Goal: Task Accomplishment & Management: Complete application form

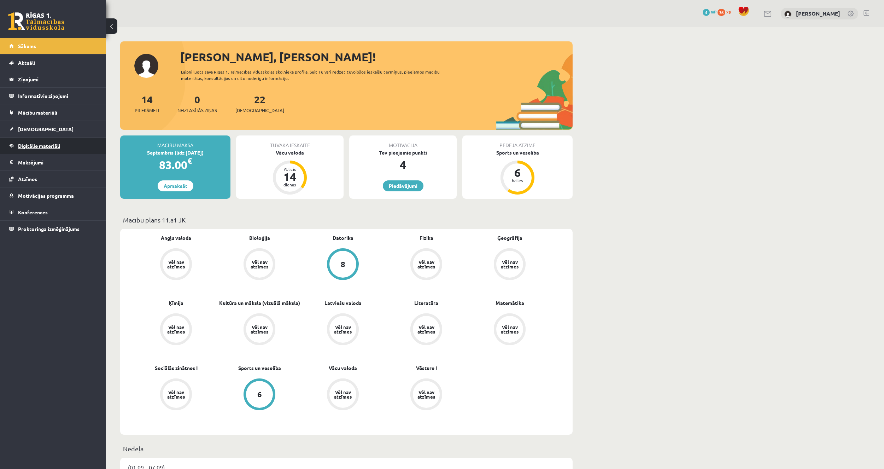
click at [50, 147] on span "Digitālie materiāli" at bounding box center [39, 146] width 42 height 6
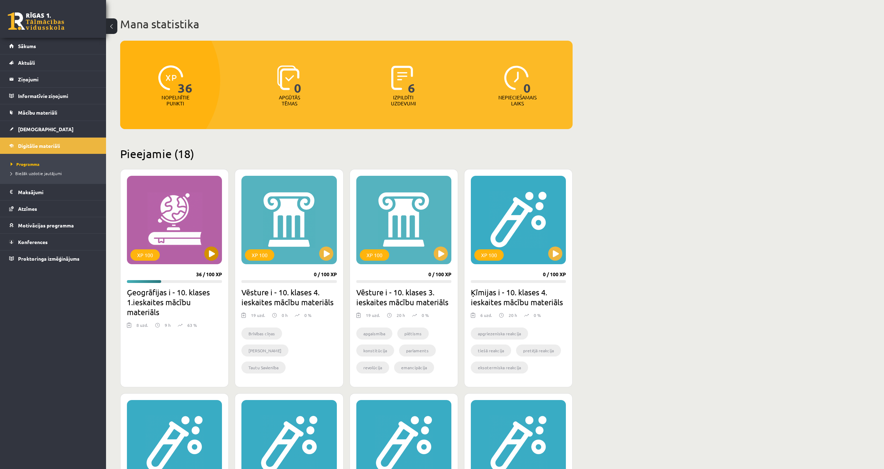
scroll to position [35, 0]
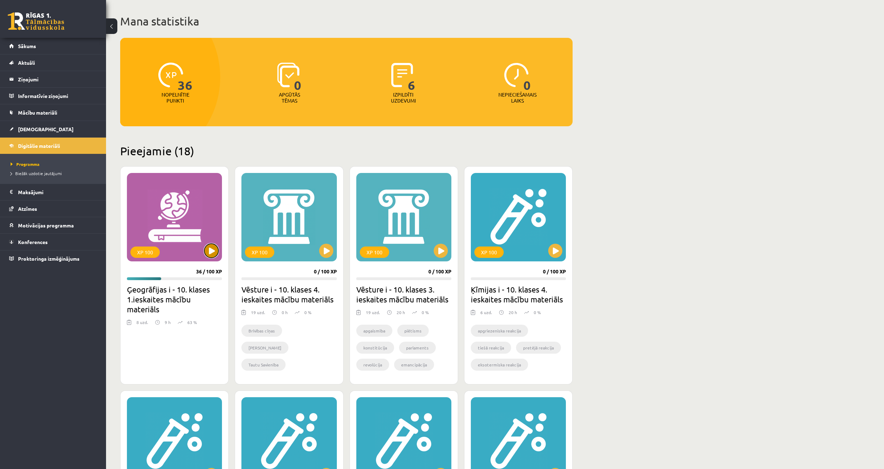
click at [211, 245] on button at bounding box center [211, 251] width 14 height 14
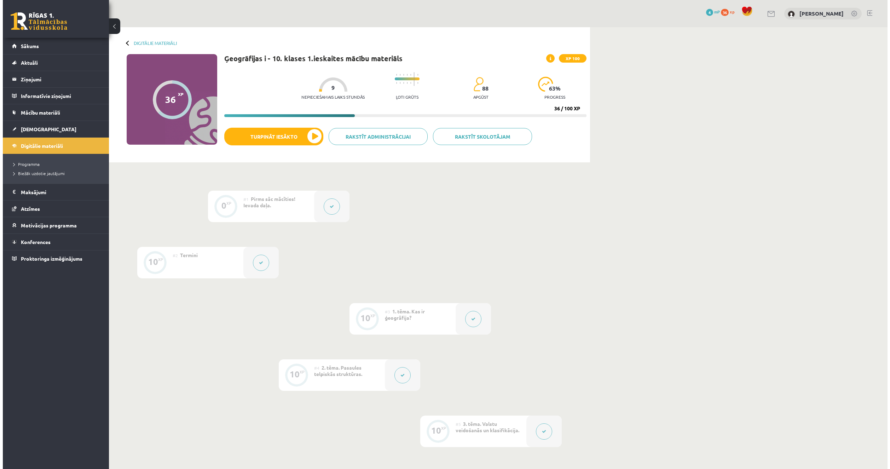
scroll to position [212, 0]
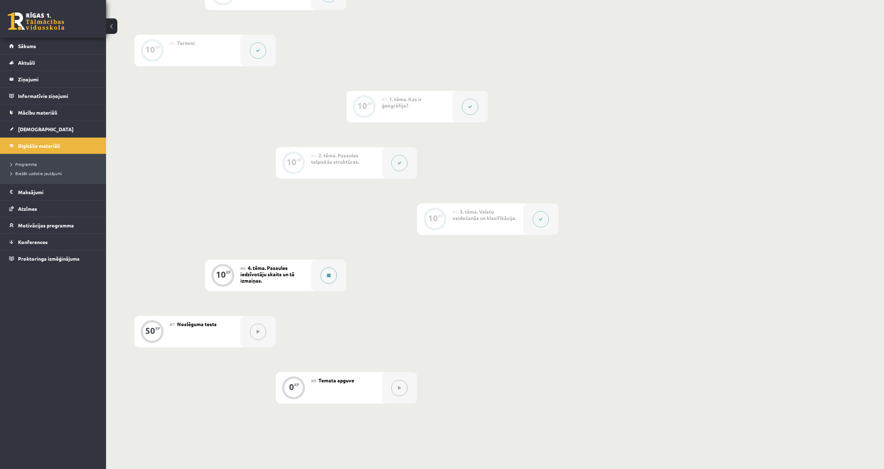
click at [328, 273] on icon at bounding box center [329, 275] width 4 height 4
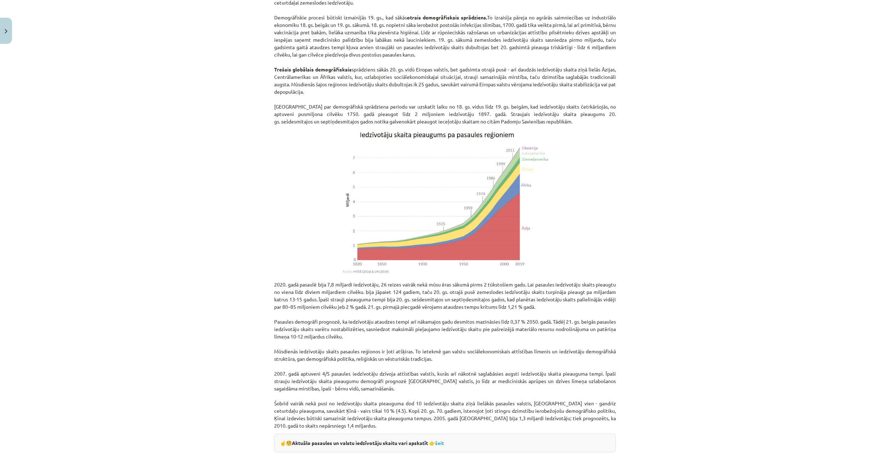
scroll to position [601, 0]
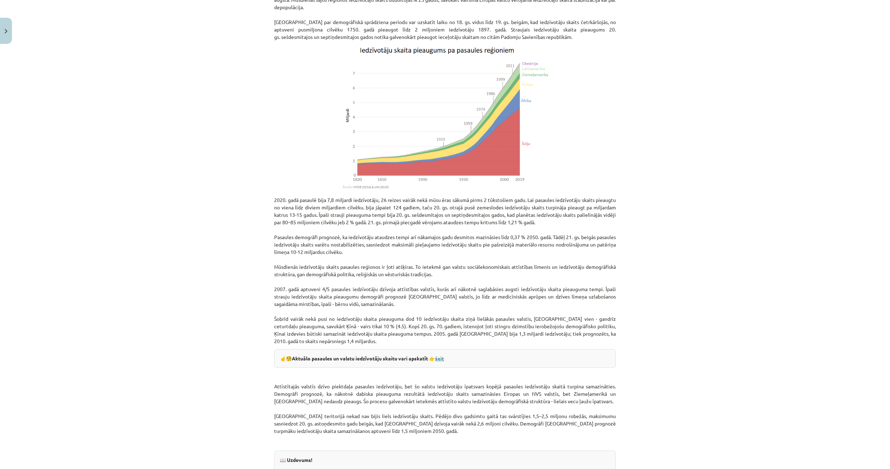
click at [441, 355] on link "šeit" at bounding box center [439, 358] width 9 height 6
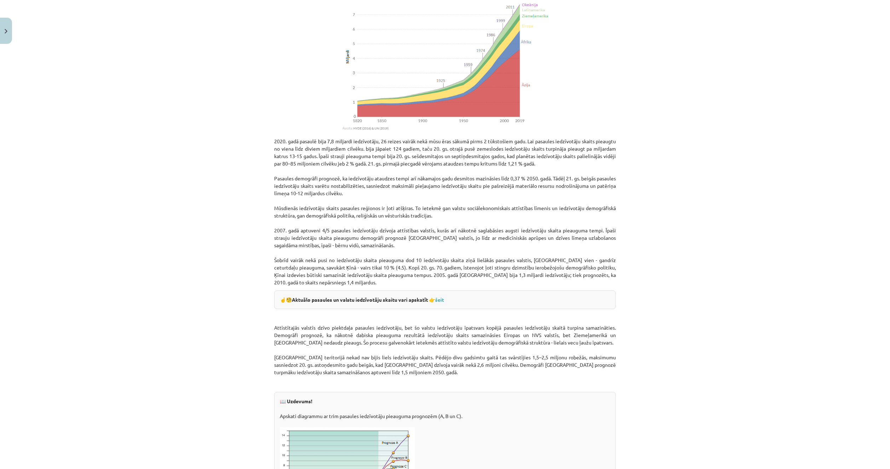
scroll to position [637, 0]
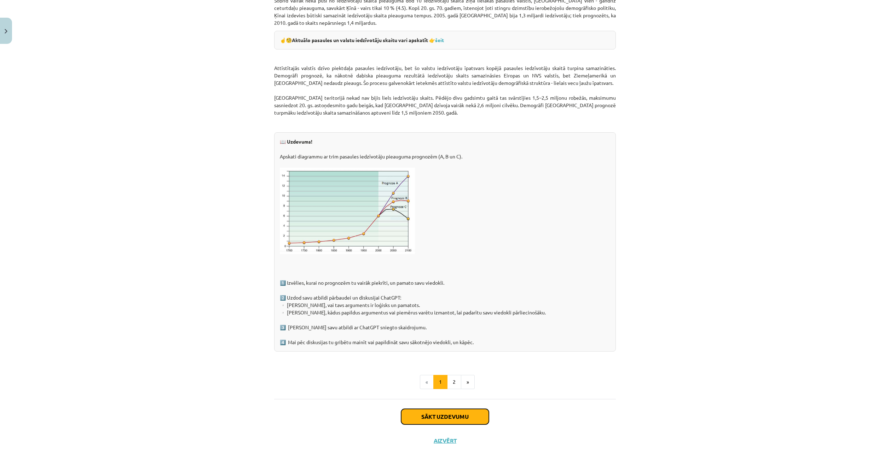
click at [447, 417] on button "Sākt uzdevumu" at bounding box center [445, 417] width 88 height 16
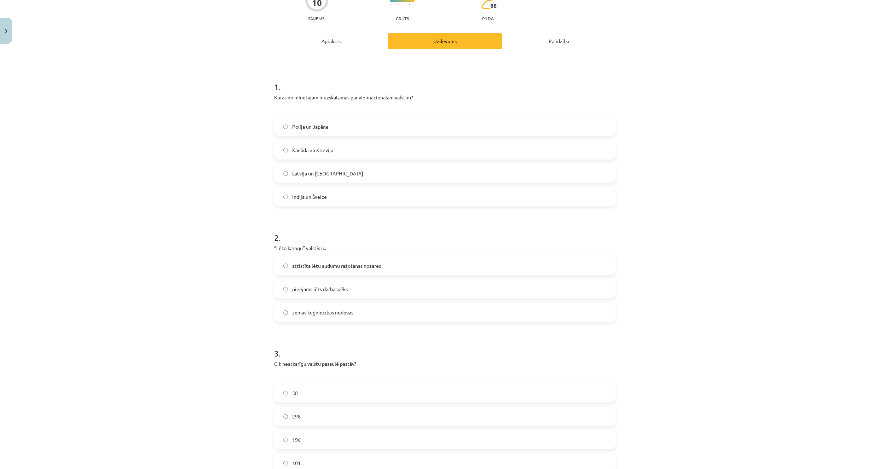
scroll to position [18, 0]
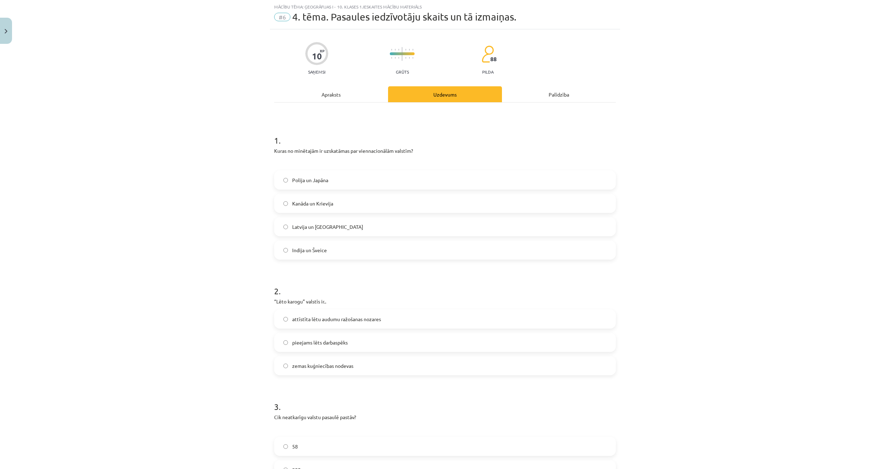
drag, startPoint x: 474, startPoint y: 383, endPoint x: 460, endPoint y: 374, distance: 16.1
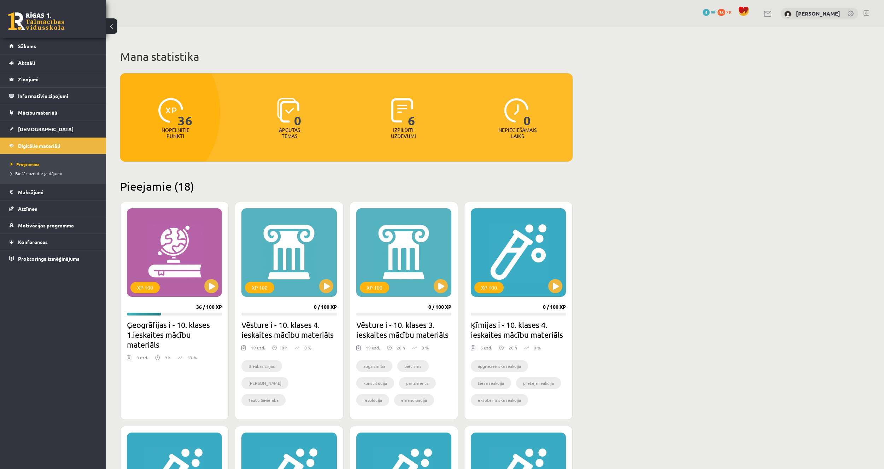
scroll to position [35, 0]
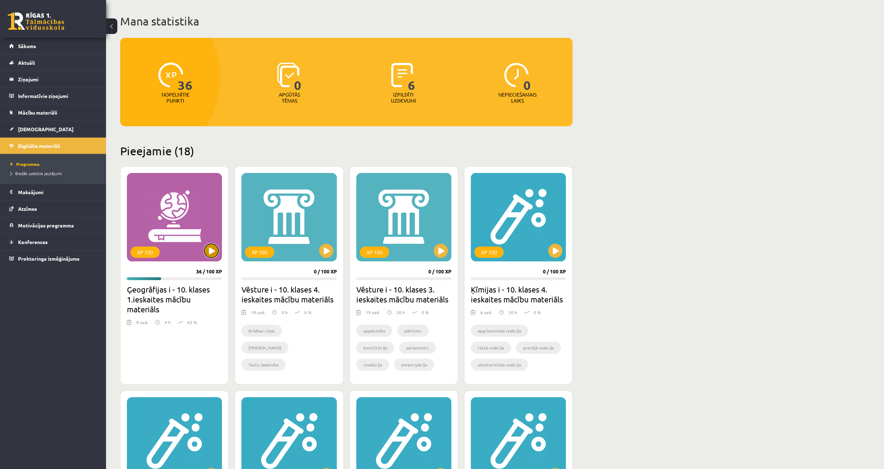
click at [210, 252] on button at bounding box center [211, 251] width 14 height 14
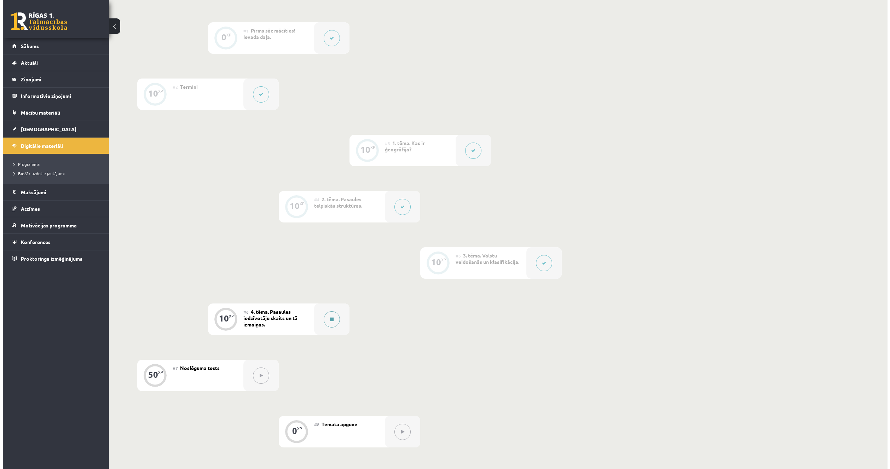
scroll to position [177, 0]
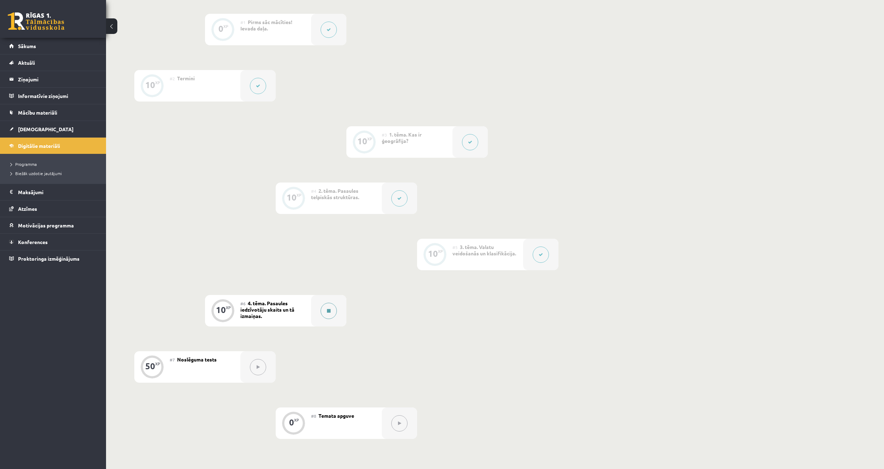
click at [323, 305] on button at bounding box center [329, 311] width 16 height 16
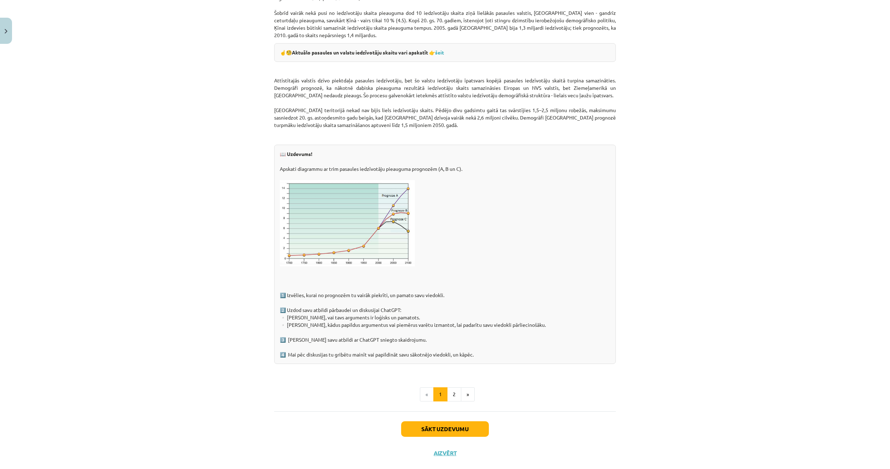
scroll to position [921, 0]
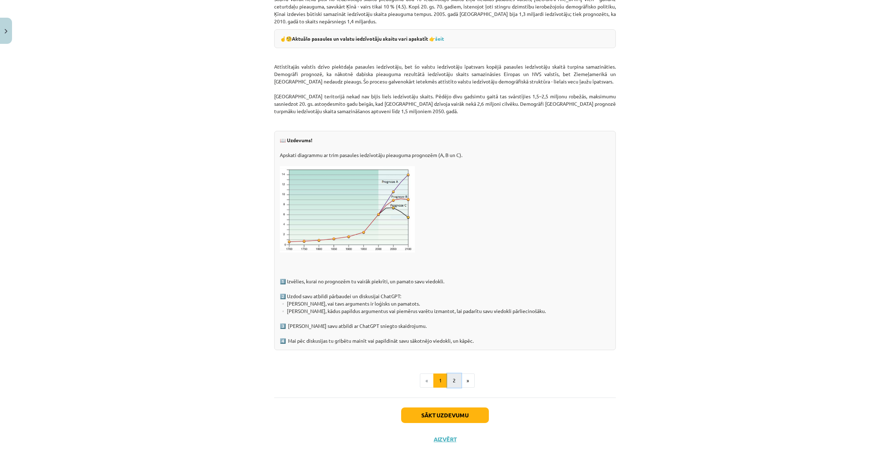
click at [447, 381] on button "2" at bounding box center [454, 380] width 14 height 14
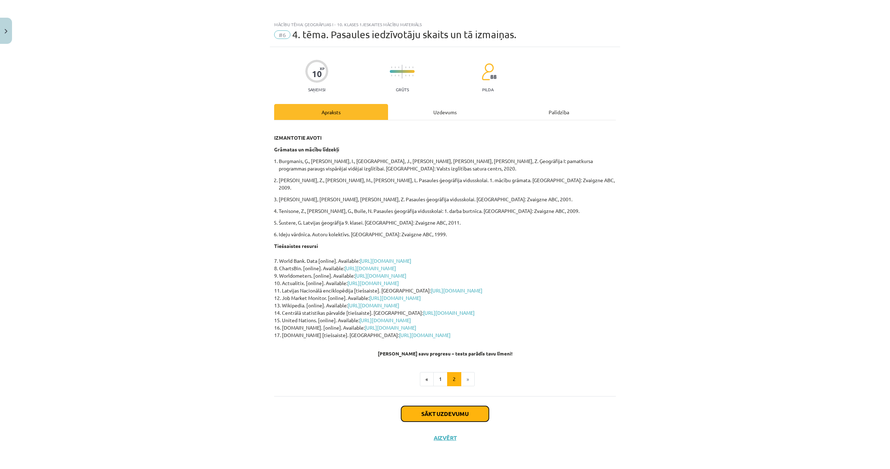
click at [455, 406] on button "Sākt uzdevumu" at bounding box center [445, 414] width 88 height 16
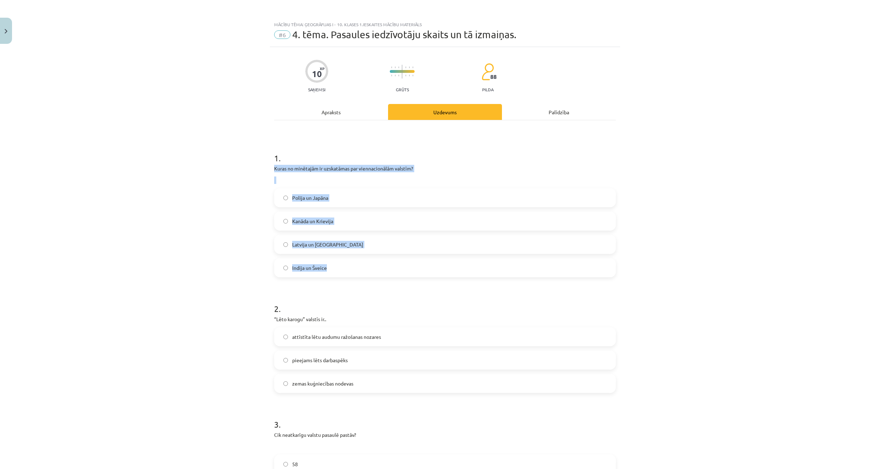
drag, startPoint x: 270, startPoint y: 167, endPoint x: 338, endPoint y: 266, distance: 120.8
click at [338, 266] on div "10 XP Saņemsi Grūts 88 pilda Apraksts Uzdevums Palīdzība 1 . Kuras no minētajām…" at bounding box center [445, 472] width 350 height 850
copy div "Kuras no minētajām ir uzskatāmas par viennacionālām valstīm? Polija un Japāna K…"
click at [354, 147] on h1 "1 ." at bounding box center [445, 152] width 342 height 22
click at [348, 205] on label "Polija un Japāna" at bounding box center [445, 198] width 340 height 18
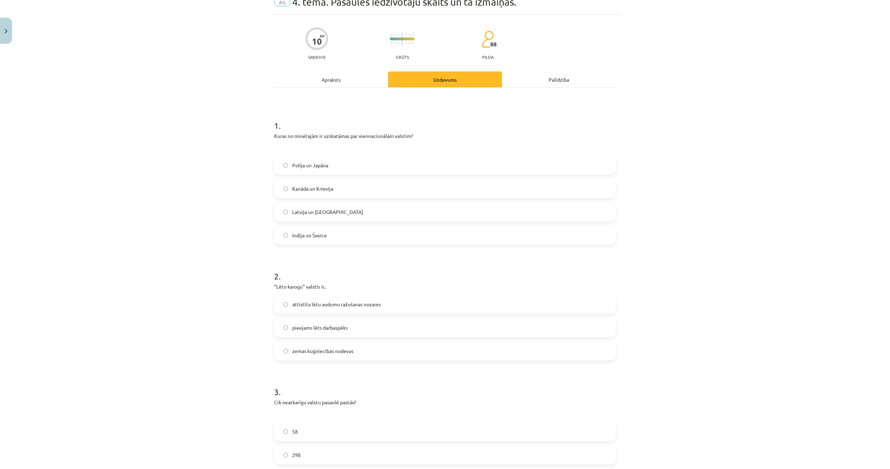
scroll to position [35, 0]
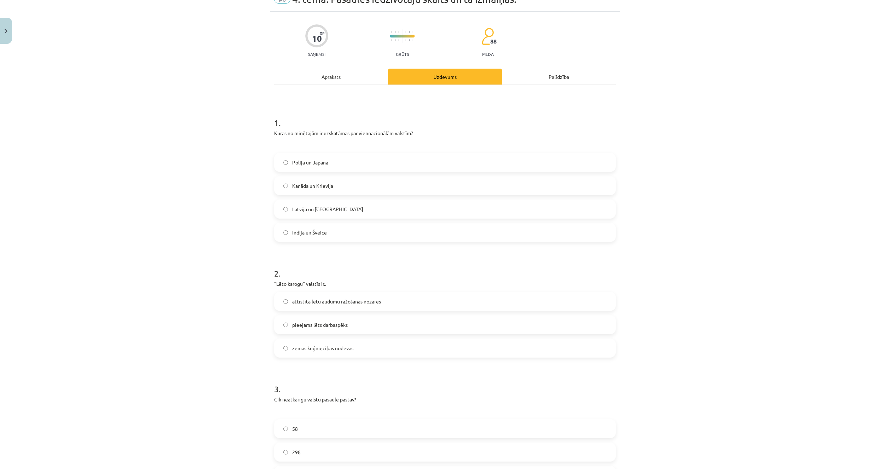
click at [336, 352] on label "zemas kuģniecības nodevas" at bounding box center [445, 348] width 340 height 18
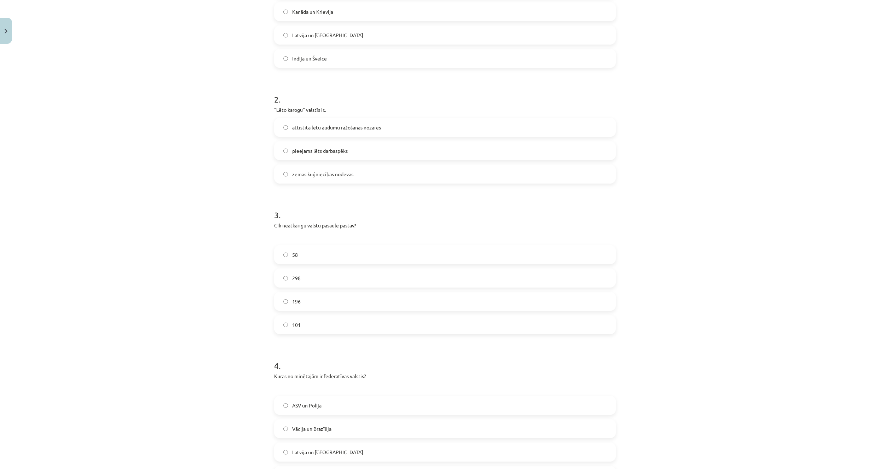
scroll to position [212, 0]
click at [364, 300] on label "196" at bounding box center [445, 299] width 340 height 18
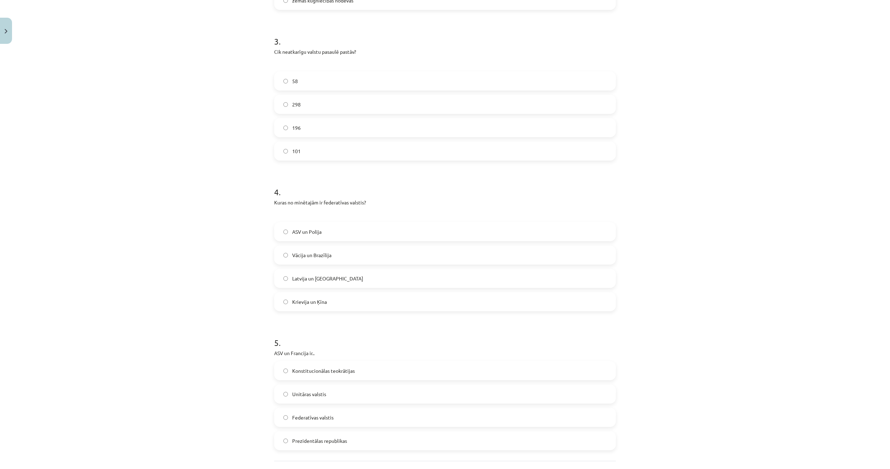
scroll to position [446, 0]
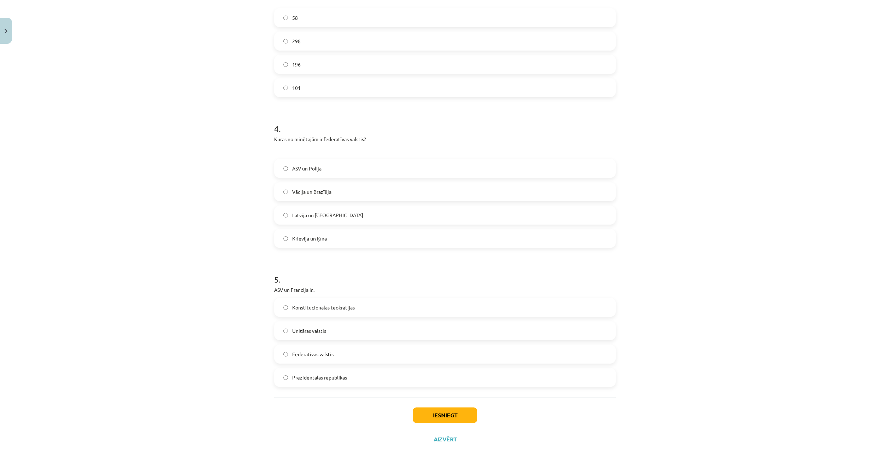
click at [287, 196] on label "Vācija un Brazīlija" at bounding box center [445, 192] width 340 height 18
click at [303, 381] on span "Prezidentālas republikas" at bounding box center [319, 377] width 55 height 7
click at [422, 411] on button "Iesniegt" at bounding box center [445, 415] width 64 height 16
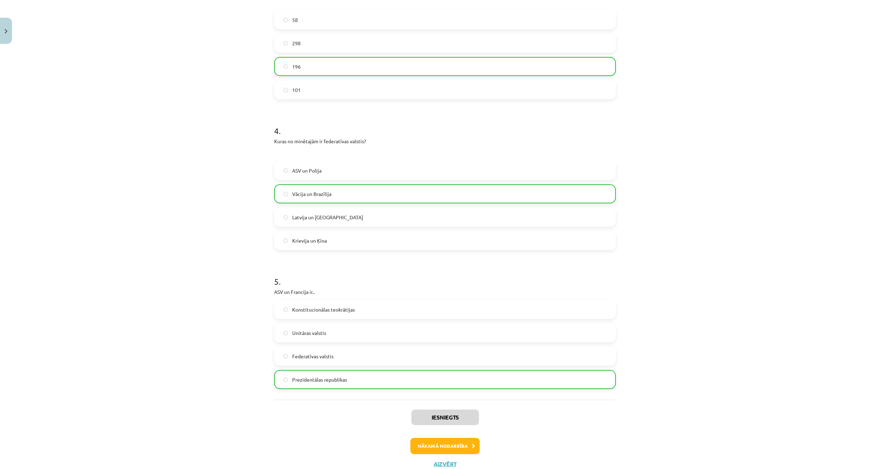
scroll to position [469, 0]
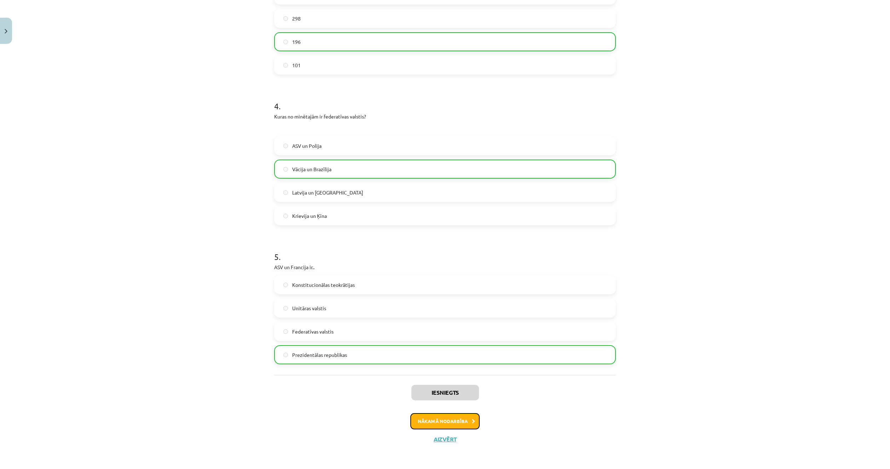
click at [428, 422] on button "Nākamā nodarbība" at bounding box center [444, 421] width 69 height 16
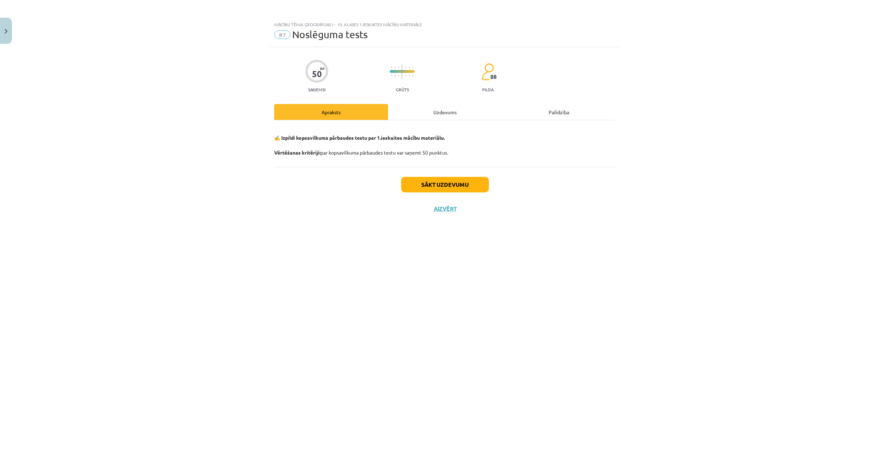
scroll to position [0, 0]
click at [421, 182] on button "Sākt uzdevumu" at bounding box center [445, 185] width 88 height 16
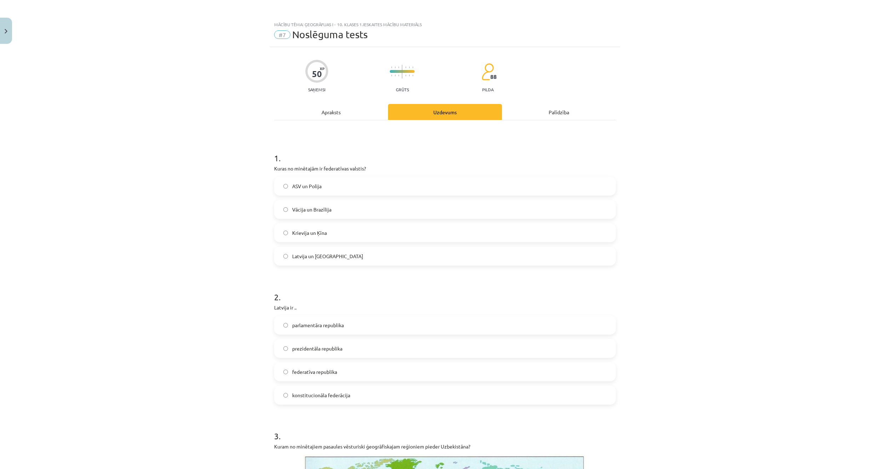
click at [359, 209] on label "Vācija un Brazīlija" at bounding box center [445, 210] width 340 height 18
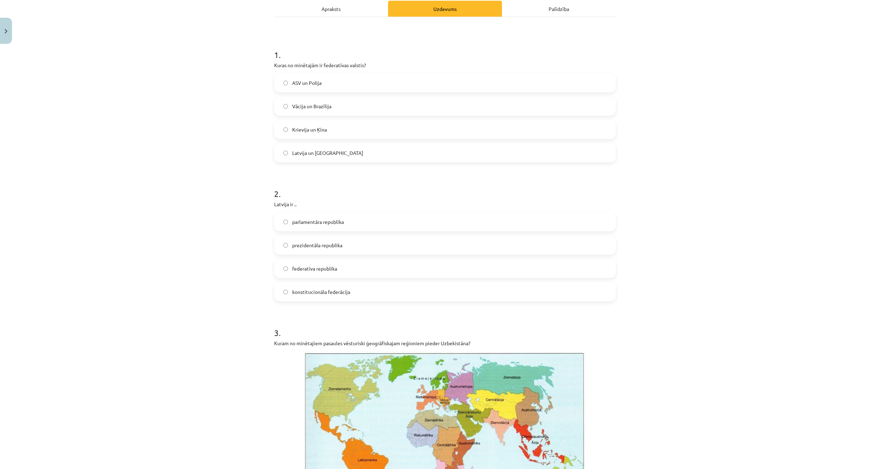
scroll to position [106, 0]
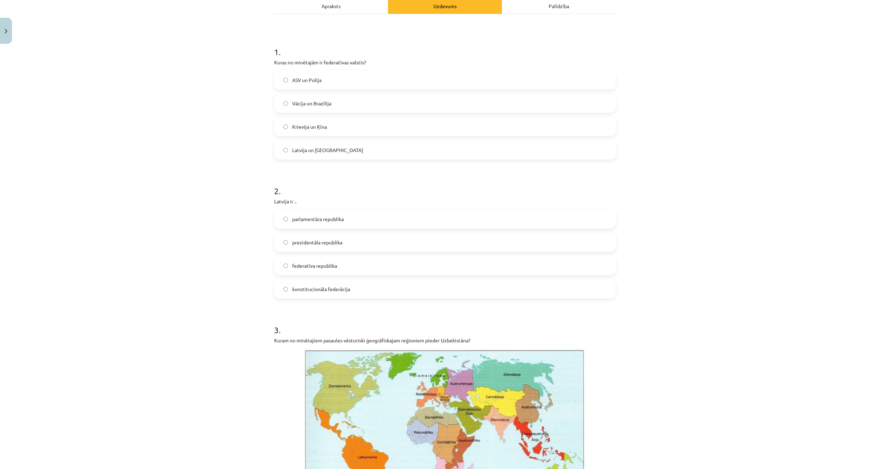
click at [308, 225] on label "parlamentāra republika" at bounding box center [445, 219] width 340 height 18
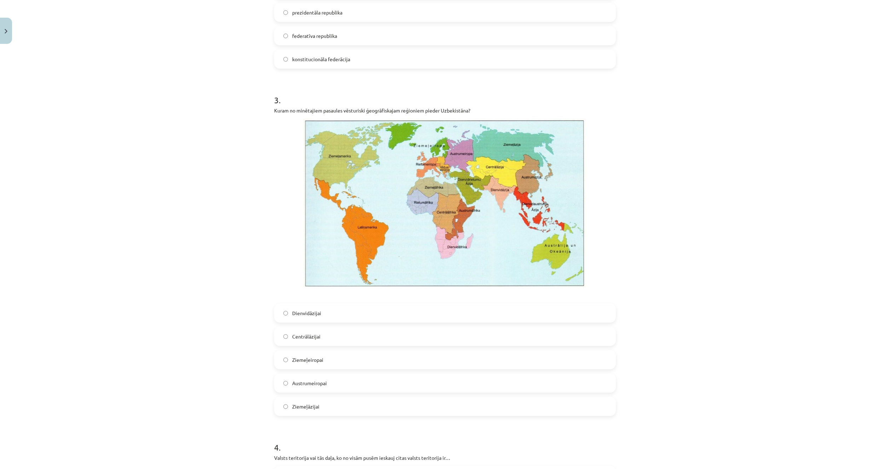
scroll to position [354, 0]
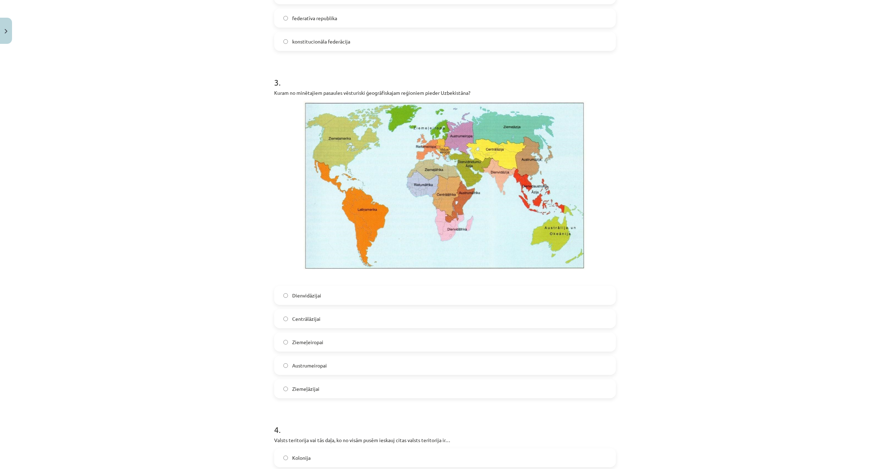
click at [296, 321] on span "Centrālāzijai" at bounding box center [306, 318] width 28 height 7
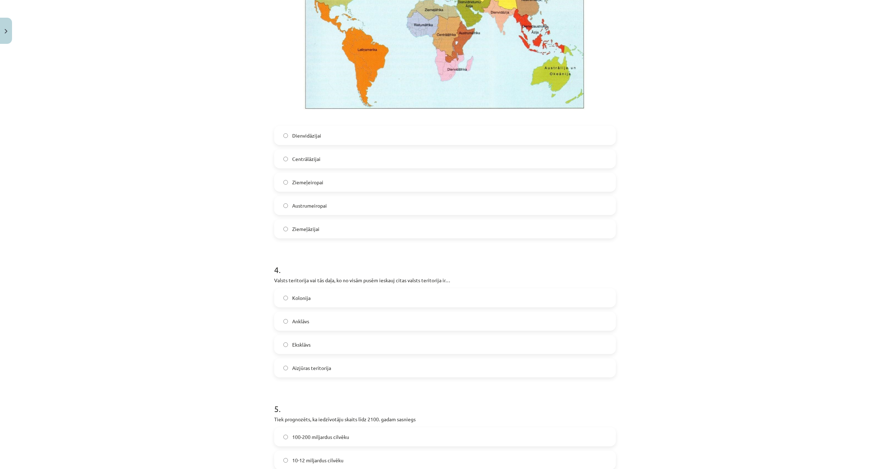
scroll to position [530, 0]
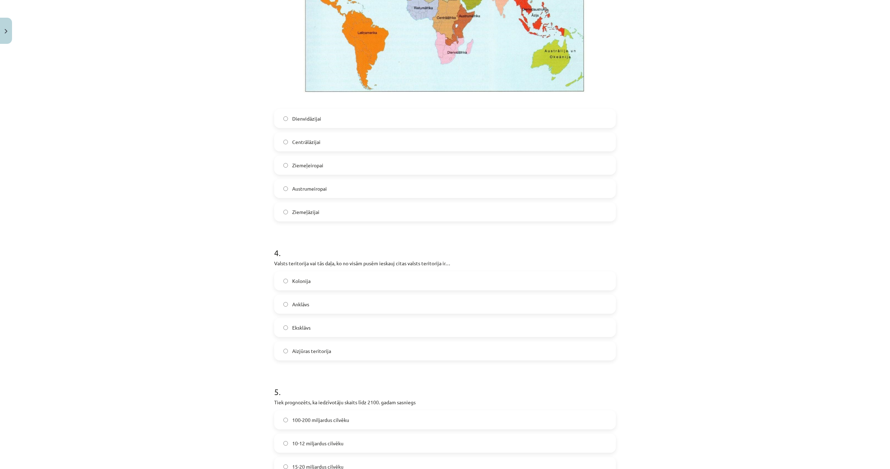
click at [288, 296] on label "Anklāvs" at bounding box center [445, 304] width 340 height 18
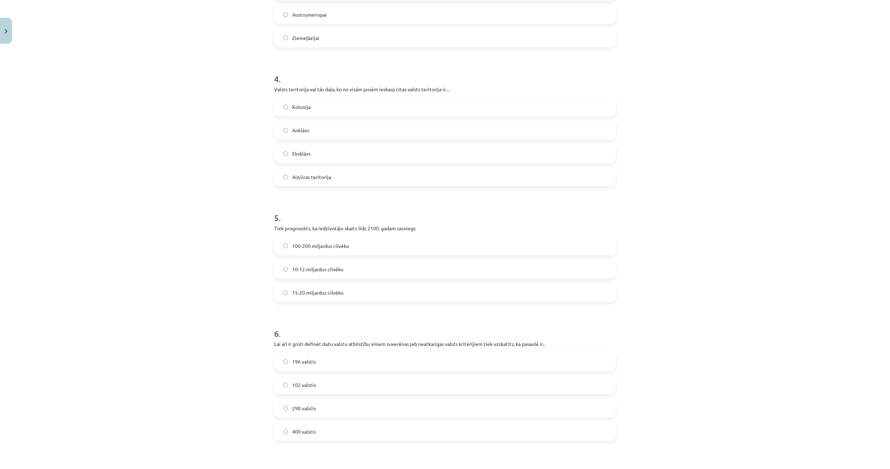
scroll to position [707, 0]
click at [321, 264] on span "10-12 miljardus cilvēku" at bounding box center [317, 266] width 51 height 7
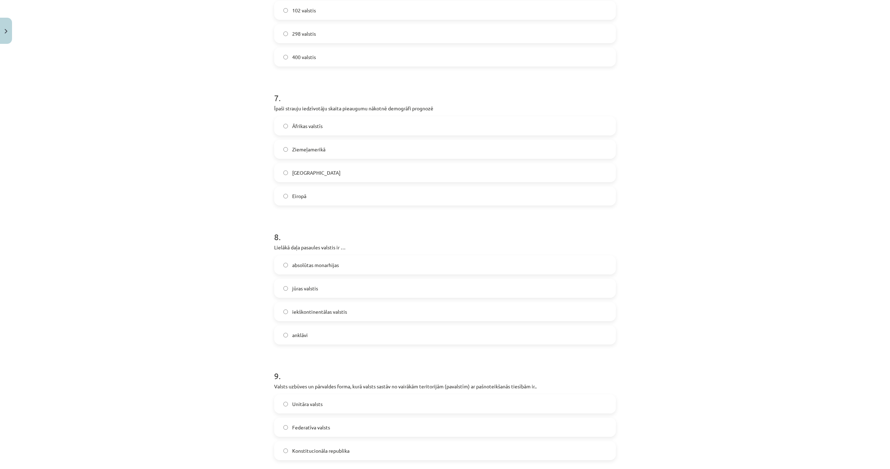
scroll to position [867, 0]
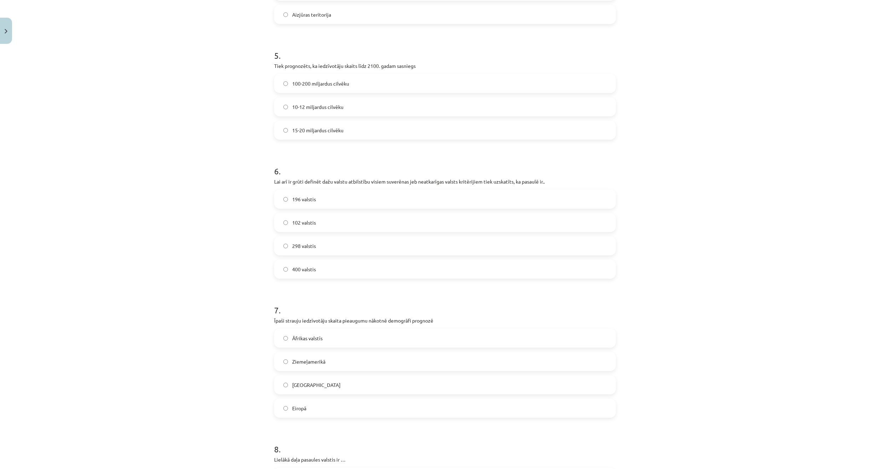
click at [305, 199] on span "196 valstis" at bounding box center [304, 199] width 24 height 7
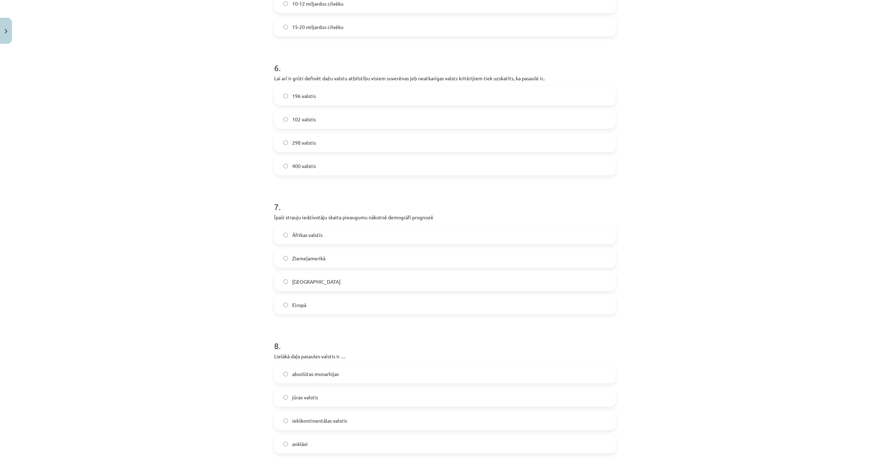
scroll to position [973, 0]
click at [305, 232] on span "Āfrikas valstīs" at bounding box center [307, 231] width 30 height 7
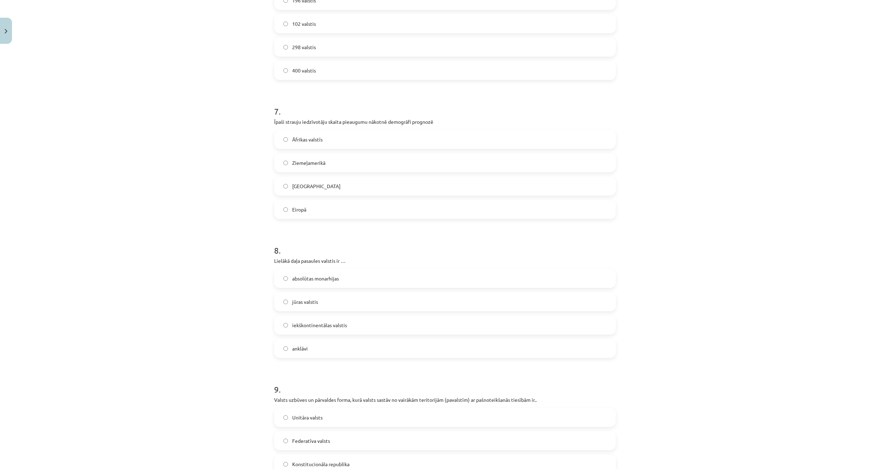
scroll to position [1114, 0]
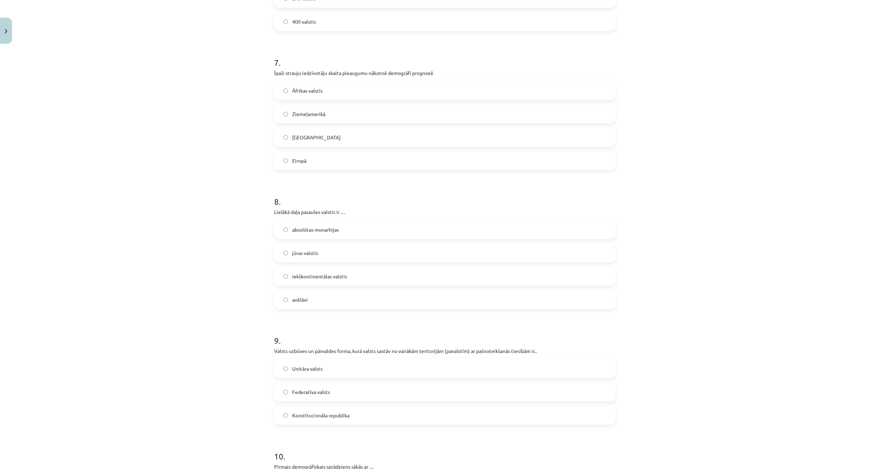
click at [379, 255] on label "jūras valstis" at bounding box center [445, 253] width 340 height 18
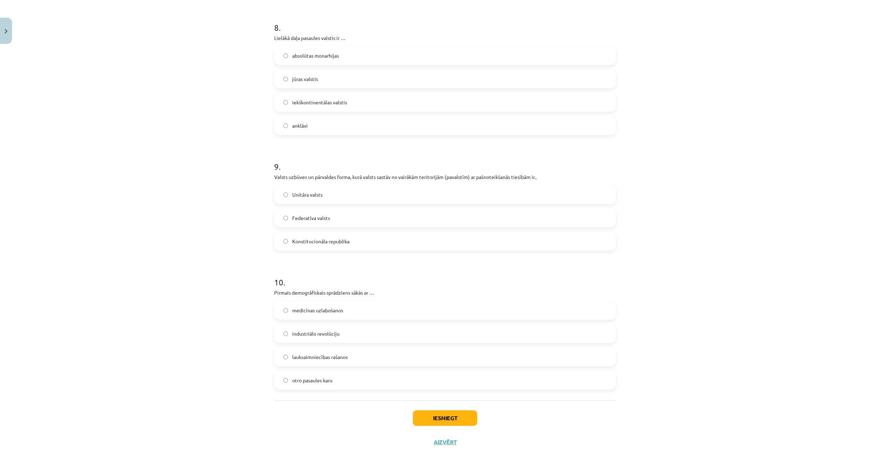
scroll to position [1291, 0]
click at [403, 217] on label "Federatīva valsts" at bounding box center [445, 215] width 340 height 18
click at [298, 352] on span "lauksaimniecības rašanos" at bounding box center [320, 353] width 56 height 7
click at [422, 417] on button "Iesniegt" at bounding box center [445, 415] width 64 height 16
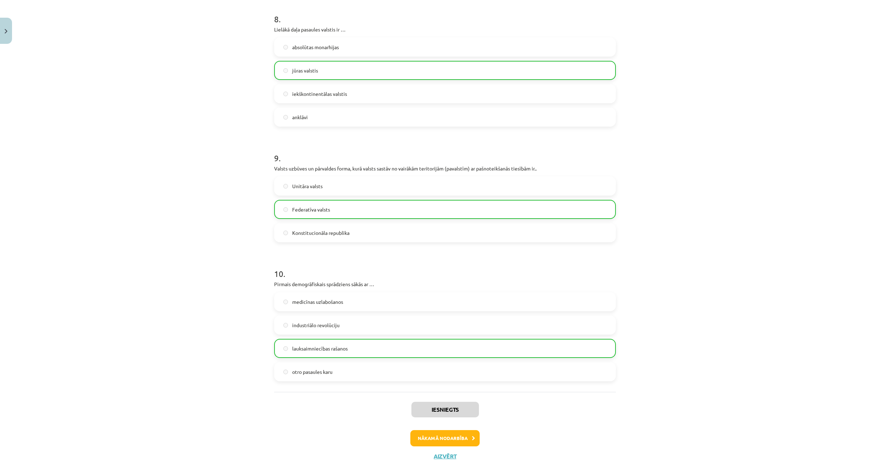
scroll to position [1314, 0]
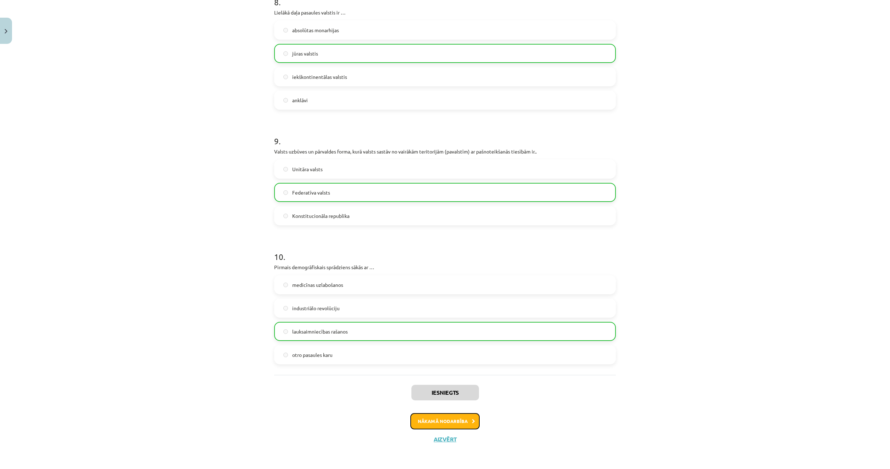
click at [449, 423] on button "Nākamā nodarbība" at bounding box center [444, 421] width 69 height 16
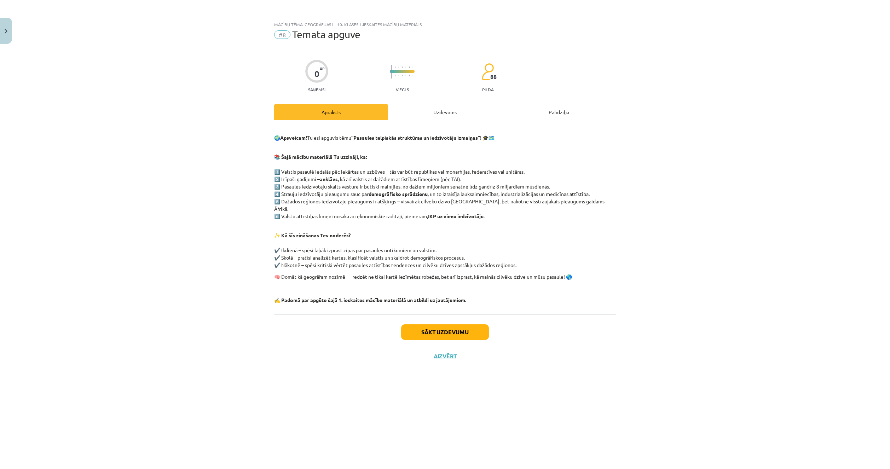
scroll to position [0, 0]
click at [435, 325] on button "Sākt uzdevumu" at bounding box center [445, 332] width 88 height 16
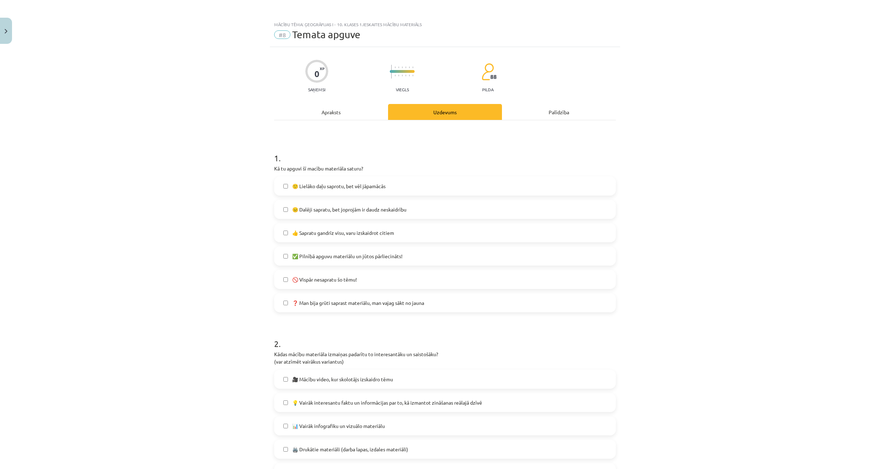
click at [282, 253] on label "✅ Pilnībā apguvu materiālu un jūtos pārliecināts!" at bounding box center [445, 256] width 340 height 18
click at [292, 236] on span "👍 Sapratu gandrīz visu, varu izskaidrot citiem" at bounding box center [343, 232] width 102 height 7
click at [283, 251] on label "✅ Pilnībā apguvu materiālu un jūtos pārliecināts!" at bounding box center [445, 256] width 340 height 18
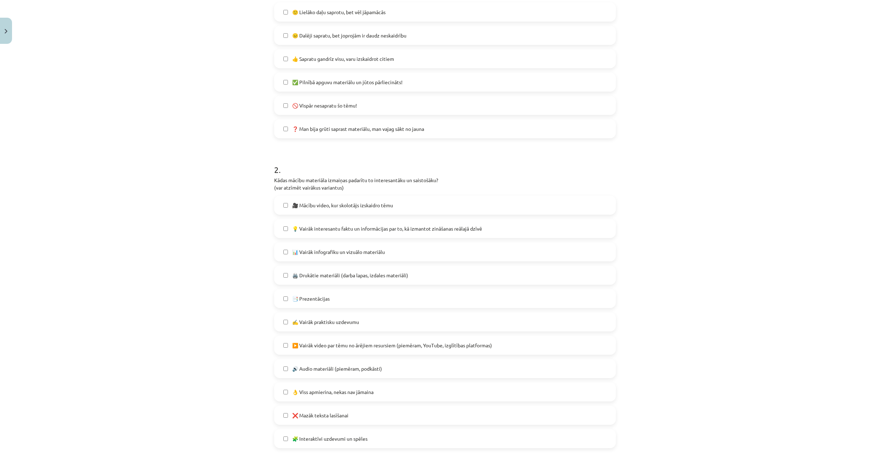
scroll to position [177, 0]
click at [285, 222] on label "💡 Vairāk interesantu faktu un informācijas par to, kā izmantot zināšanas reālaj…" at bounding box center [445, 226] width 340 height 18
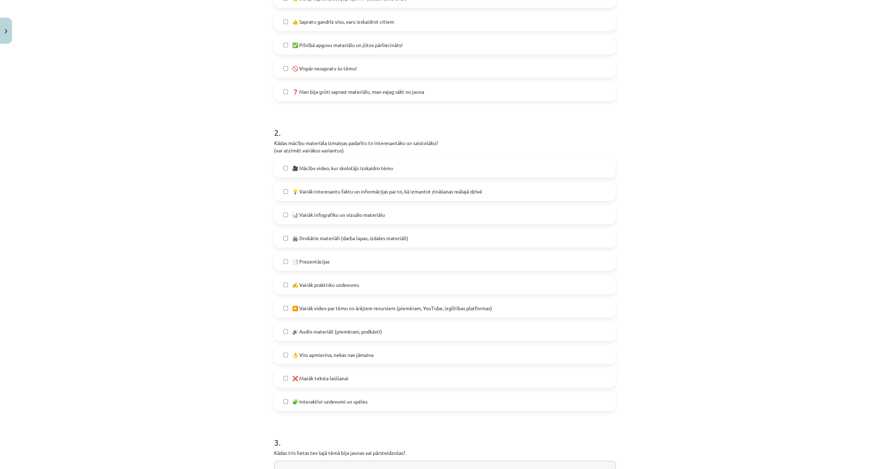
scroll to position [212, 0]
click at [284, 194] on label "💡 Vairāk interesantu faktu un informācijas par to, kā izmantot zināšanas reālaj…" at bounding box center [445, 190] width 340 height 18
click at [285, 209] on label "📊 Vairāk infografiku un vizuālo materiālu" at bounding box center [445, 214] width 340 height 18
click at [283, 281] on label "✍️ Vairāk praktisku uzdevumu" at bounding box center [445, 284] width 340 height 18
click at [285, 186] on label "💡 Vairāk interesantu faktu un informācijas par to, kā izmantot zināšanas reālaj…" at bounding box center [445, 190] width 340 height 18
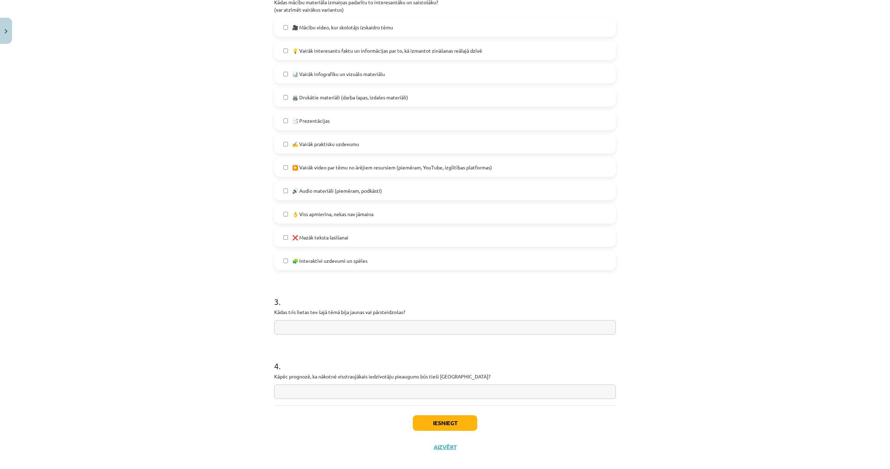
scroll to position [360, 0]
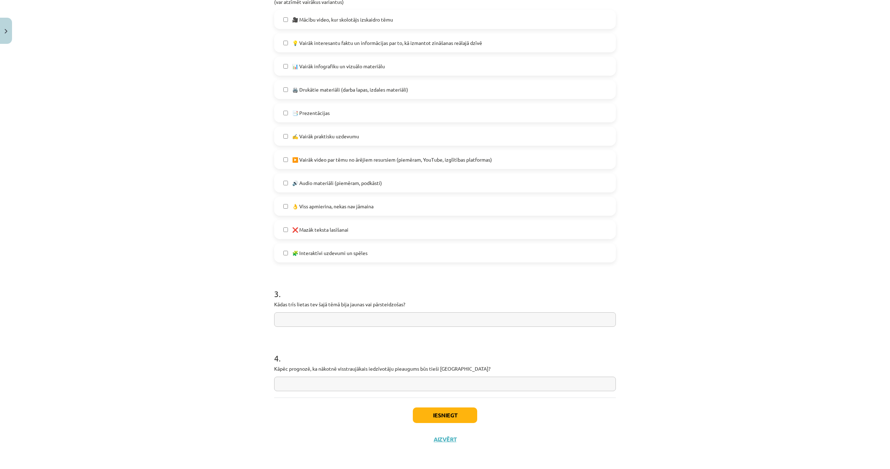
click at [303, 313] on input "text" at bounding box center [445, 319] width 342 height 14
paste input "**********"
click at [279, 320] on input "**********" at bounding box center [445, 319] width 342 height 14
click at [428, 321] on input "**********" at bounding box center [445, 319] width 342 height 14
paste input "**********"
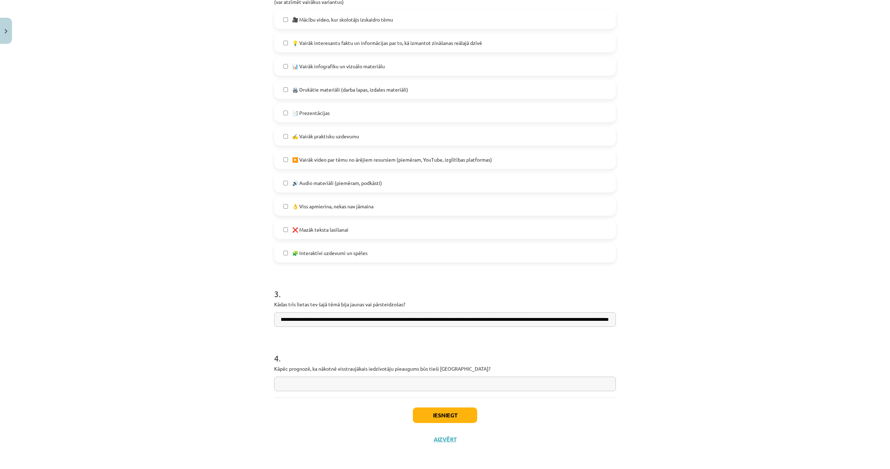
scroll to position [0, 133]
click at [324, 380] on input "text" at bounding box center [445, 384] width 342 height 14
drag, startPoint x: 455, startPoint y: 319, endPoint x: 441, endPoint y: 319, distance: 14.5
click at [441, 319] on input "**********" at bounding box center [445, 319] width 342 height 14
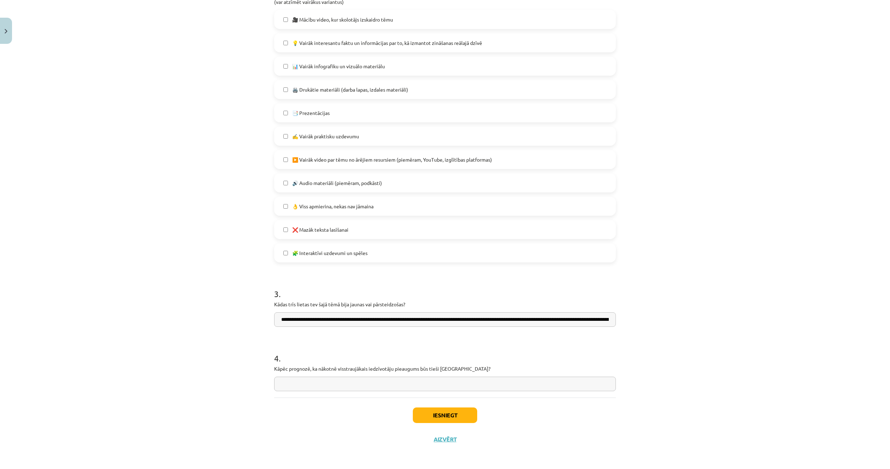
click at [442, 317] on input "**********" at bounding box center [445, 319] width 342 height 14
type input "**********"
click at [423, 386] on input "text" at bounding box center [445, 384] width 342 height 14
type input "*"
click at [386, 383] on input "**********" at bounding box center [445, 384] width 342 height 14
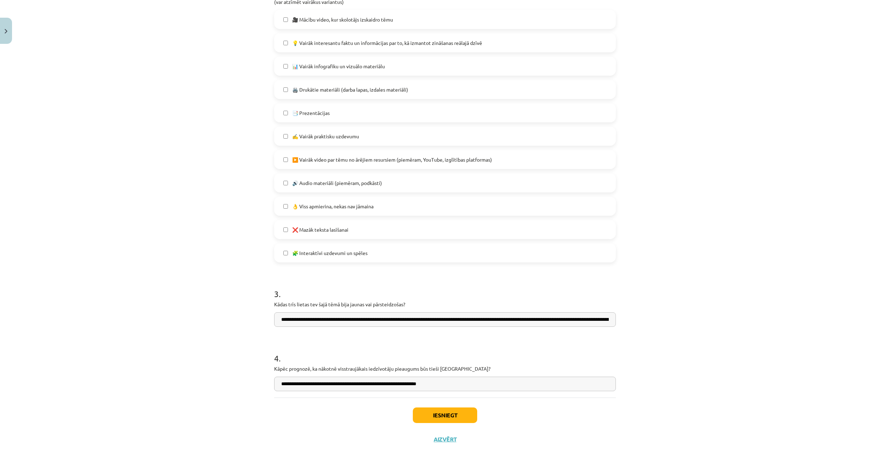
type input "**********"
click at [429, 411] on button "Iesniegt" at bounding box center [445, 415] width 64 height 16
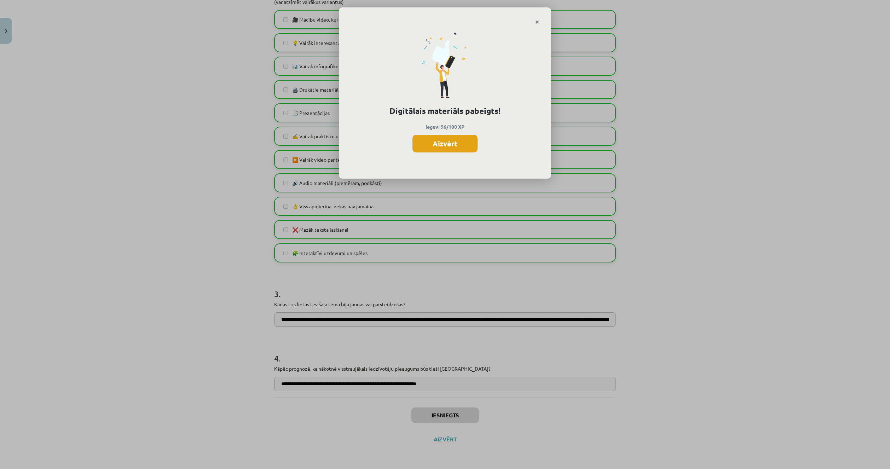
click at [462, 146] on button "Aizvērt" at bounding box center [444, 144] width 65 height 18
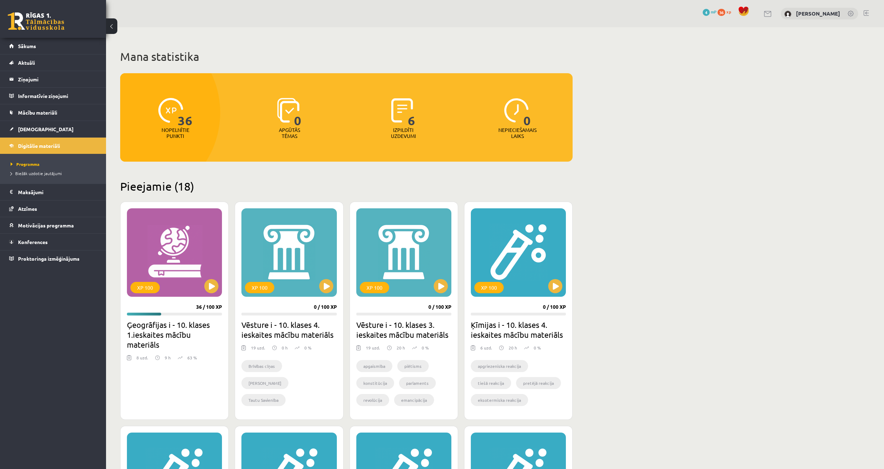
scroll to position [35, 0]
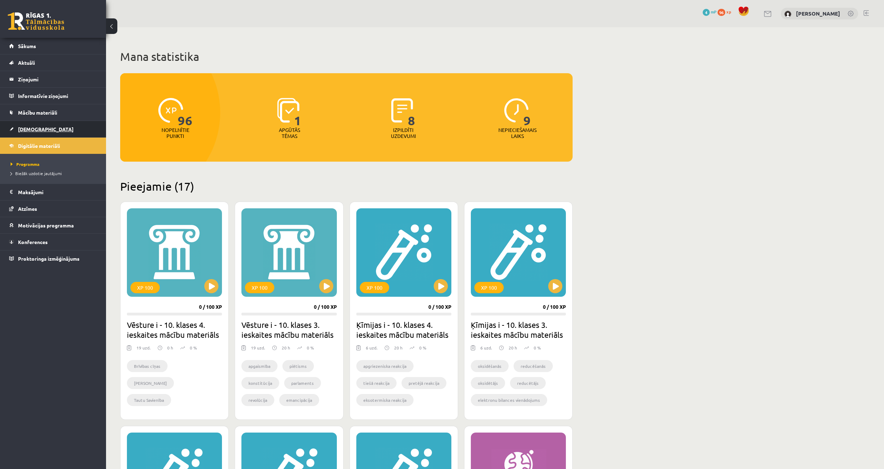
click at [39, 132] on span "[DEMOGRAPHIC_DATA]" at bounding box center [46, 129] width 56 height 6
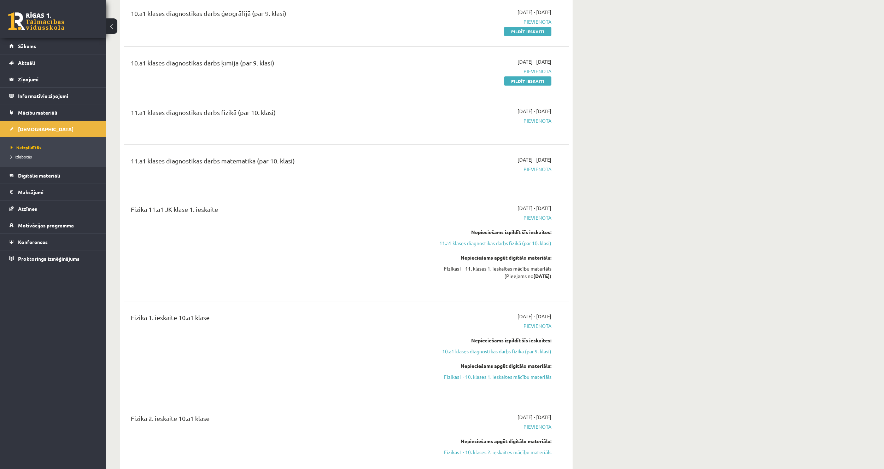
scroll to position [1591, 0]
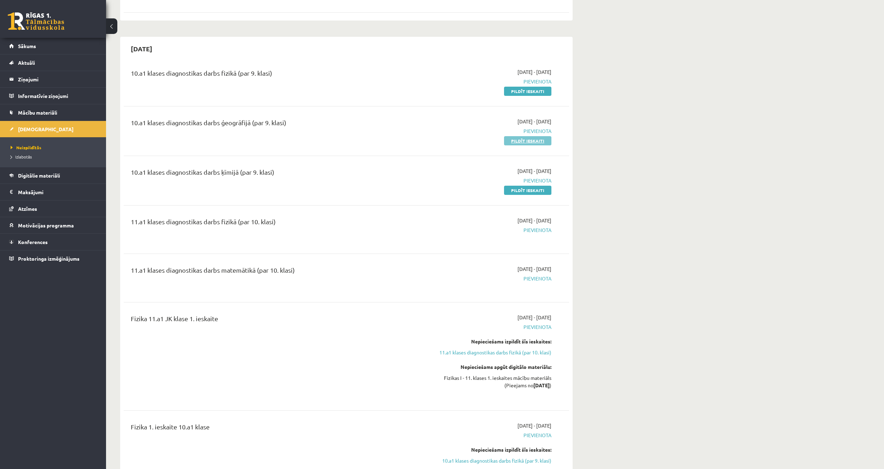
click at [540, 143] on link "Pildīt ieskaiti" at bounding box center [527, 140] width 47 height 9
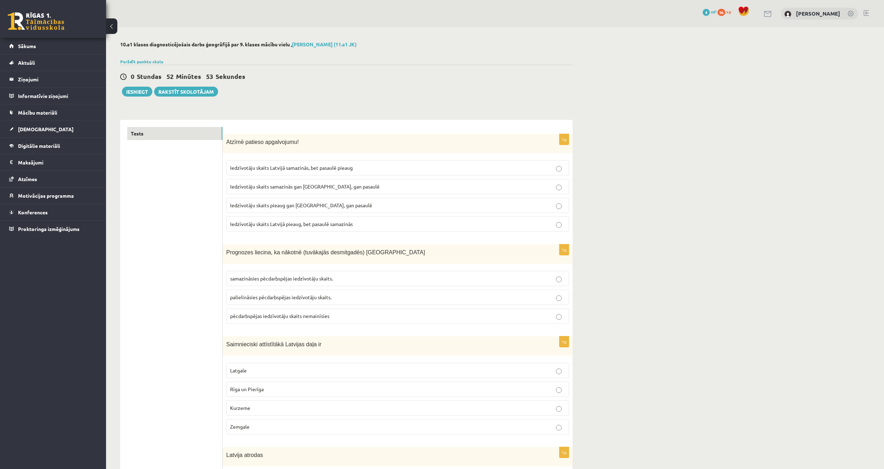
click at [395, 164] on label "Iedzīvotāju skaits Latvijā samazinās, bet pasaulē pieaug" at bounding box center [397, 167] width 343 height 15
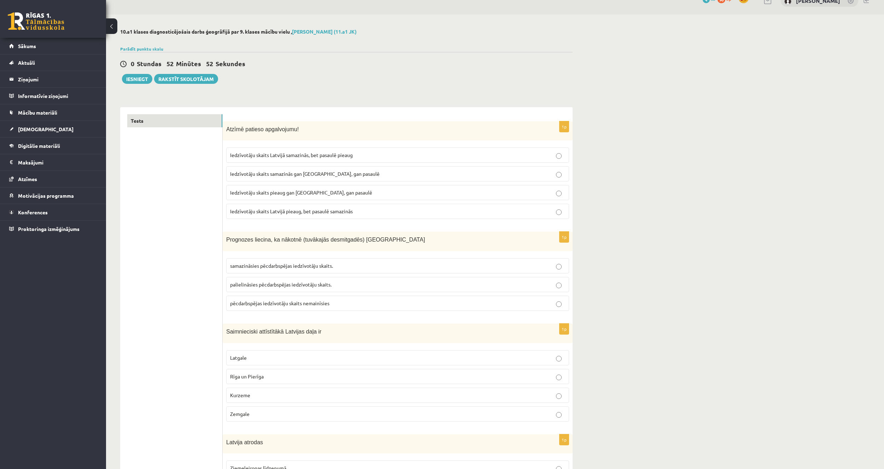
scroll to position [35, 0]
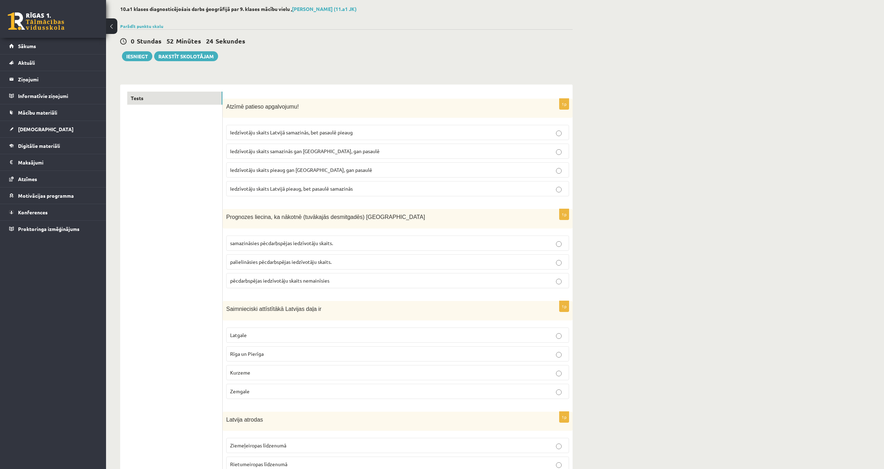
click at [240, 247] on label "samazināsies pēcdarbspējas iedzīvotāju skaits." at bounding box center [397, 243] width 343 height 15
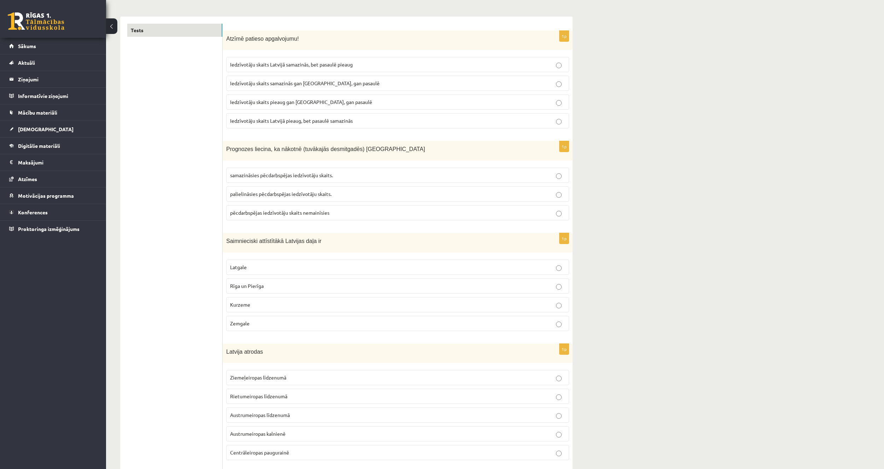
scroll to position [106, 0]
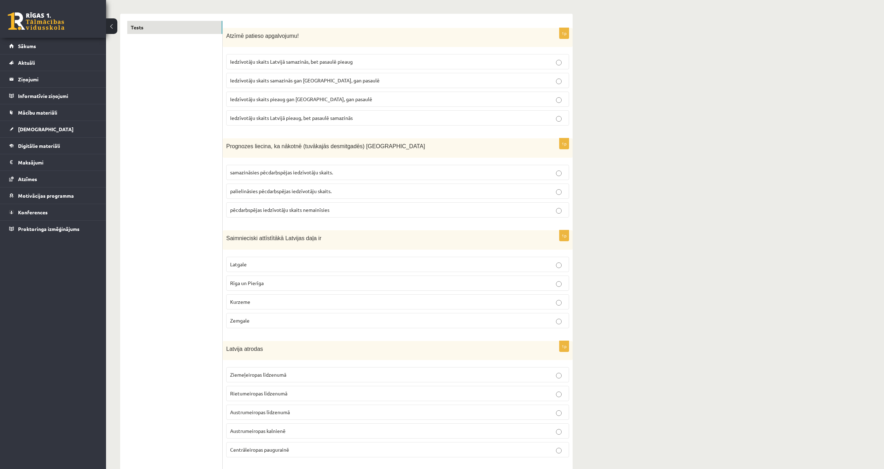
click at [261, 285] on span "Rīga un Pierīga" at bounding box center [247, 283] width 34 height 6
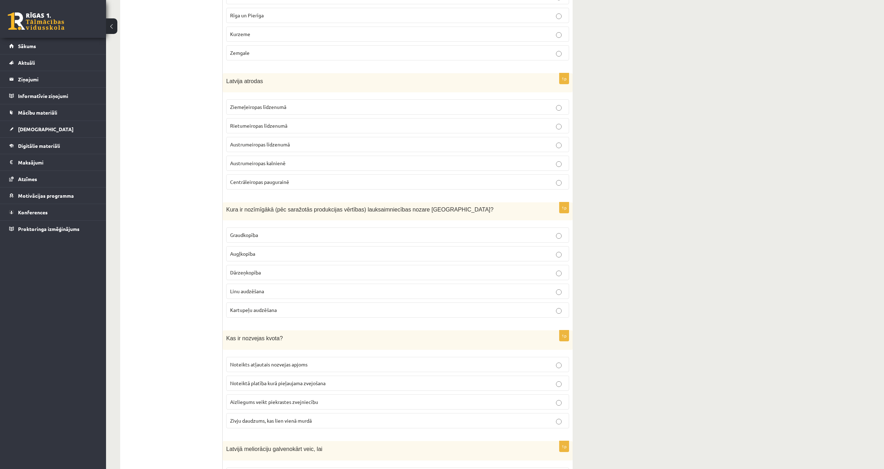
scroll to position [389, 0]
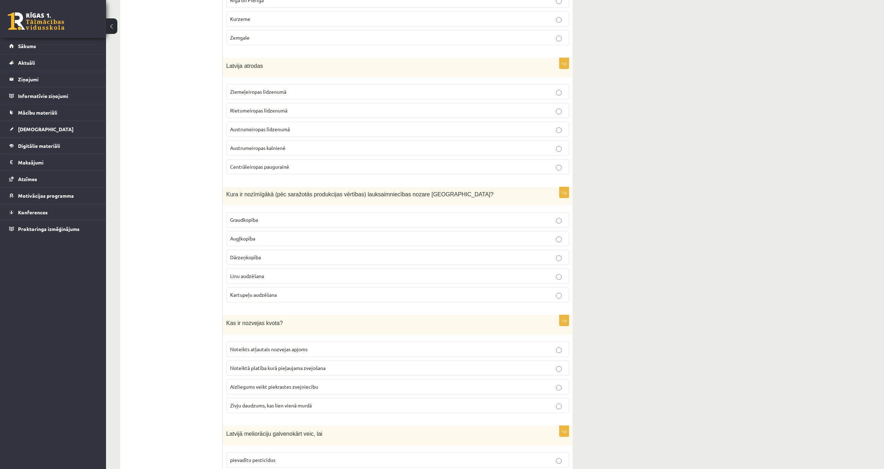
click at [264, 132] on span "Austrumeiropas līdzenumā" at bounding box center [260, 129] width 60 height 6
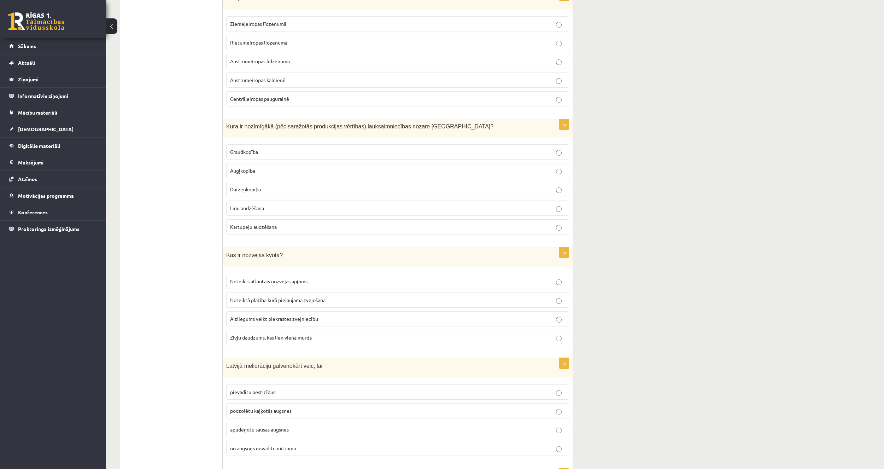
scroll to position [460, 0]
click at [245, 185] on span "Dārzeņkopība" at bounding box center [245, 186] width 31 height 6
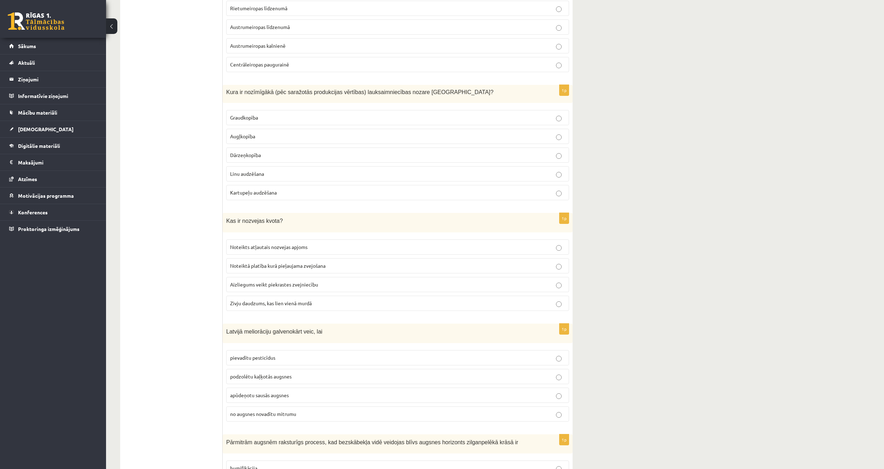
scroll to position [495, 0]
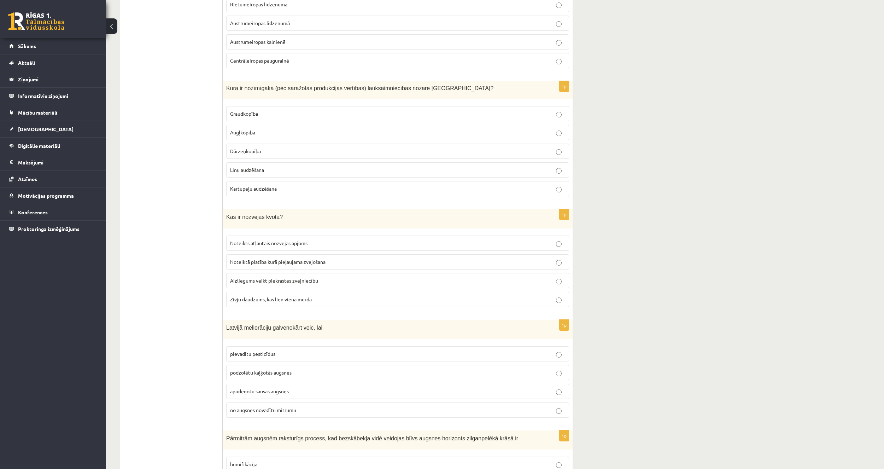
click at [246, 189] on span "Kartupeļu audzēšana" at bounding box center [253, 188] width 47 height 6
click at [254, 117] on span "Graudkopība" at bounding box center [244, 113] width 28 height 6
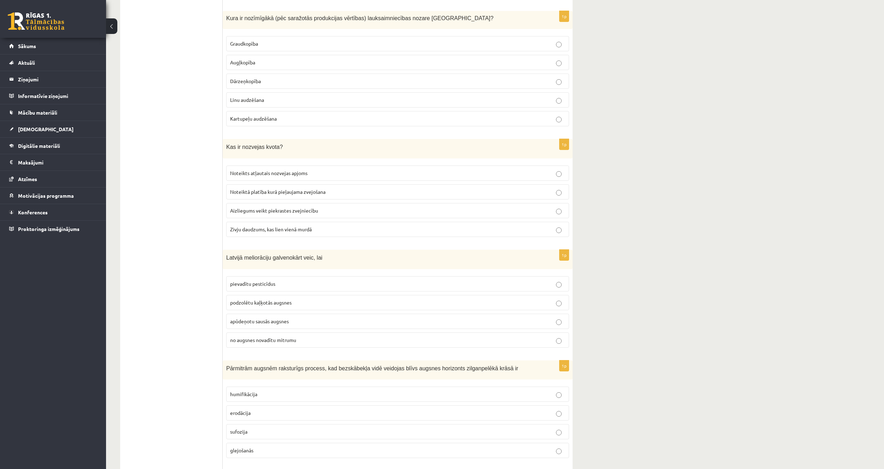
scroll to position [566, 0]
click at [258, 170] on span "Noteikts atļautais nozvejas apjoms" at bounding box center [268, 172] width 77 height 6
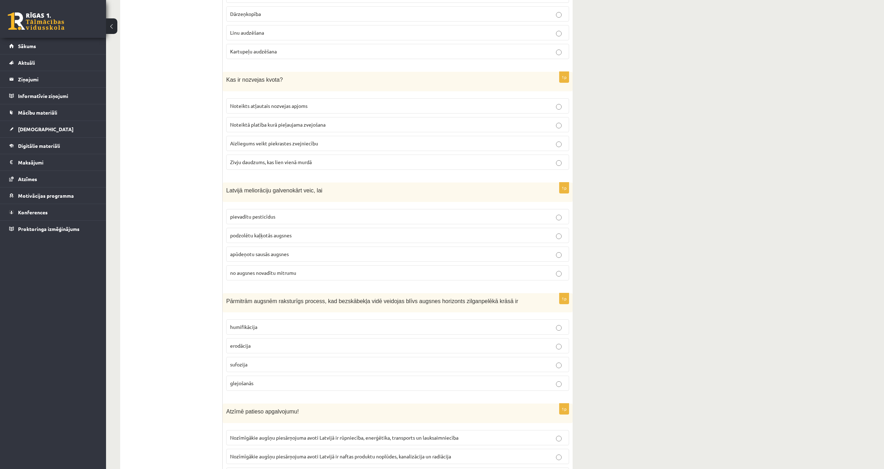
scroll to position [637, 0]
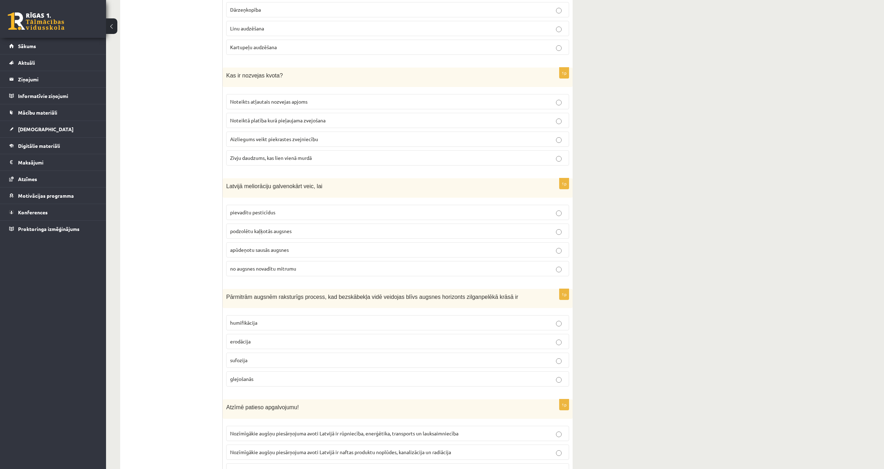
click at [275, 270] on span "no augsnes novadītu mitrumu" at bounding box center [263, 268] width 66 height 6
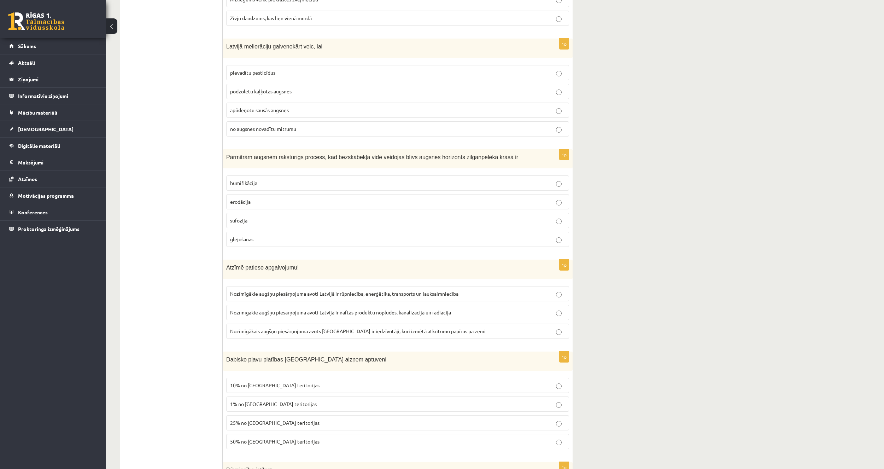
scroll to position [778, 0]
click at [237, 237] on span "glejošanās" at bounding box center [241, 237] width 23 height 6
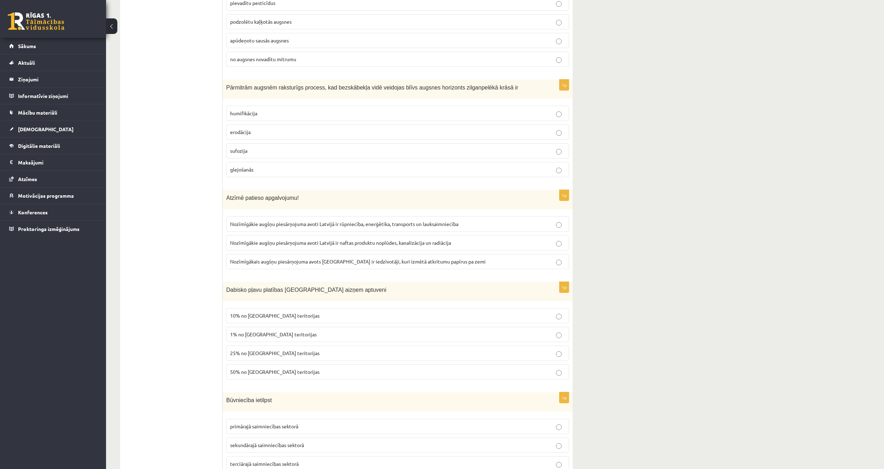
scroll to position [849, 0]
click at [355, 223] on span "Nozīmīgākie augšņu piesārņojuma avoti Latvijā ir rūpniecība, enerģētika, transp…" at bounding box center [344, 221] width 228 height 6
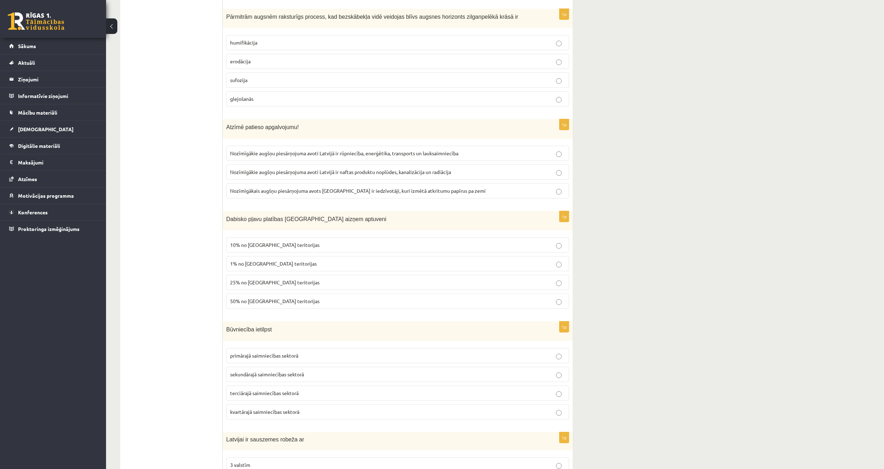
scroll to position [919, 0]
click at [268, 279] on span "25% no Latvijas teritorijas" at bounding box center [274, 279] width 89 height 6
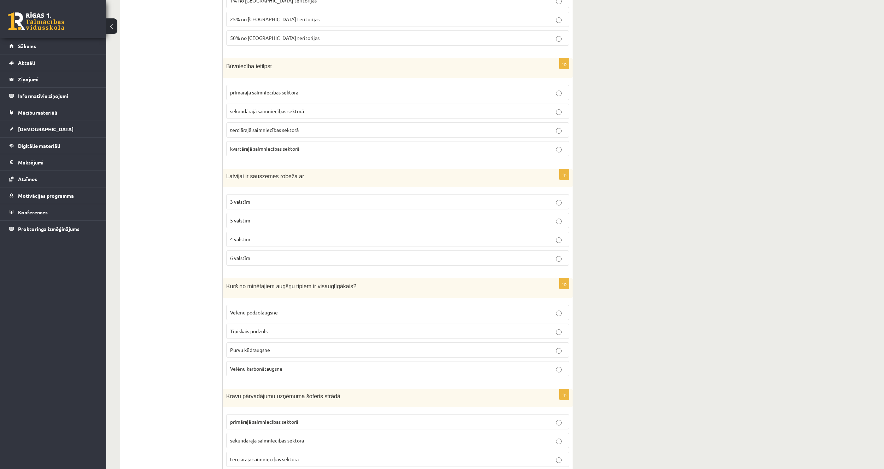
scroll to position [1202, 0]
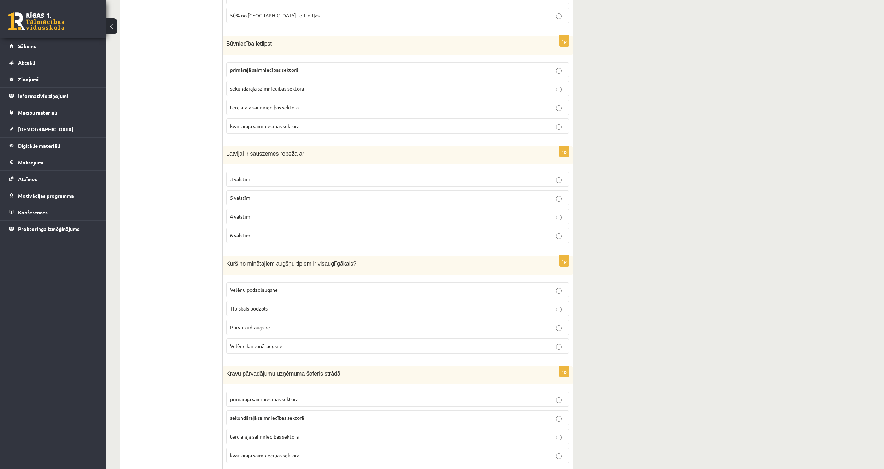
click at [269, 186] on label "3 valstīm" at bounding box center [397, 179] width 343 height 15
click at [246, 94] on label "sekundārajā saimniecības sektorā" at bounding box center [397, 88] width 343 height 15
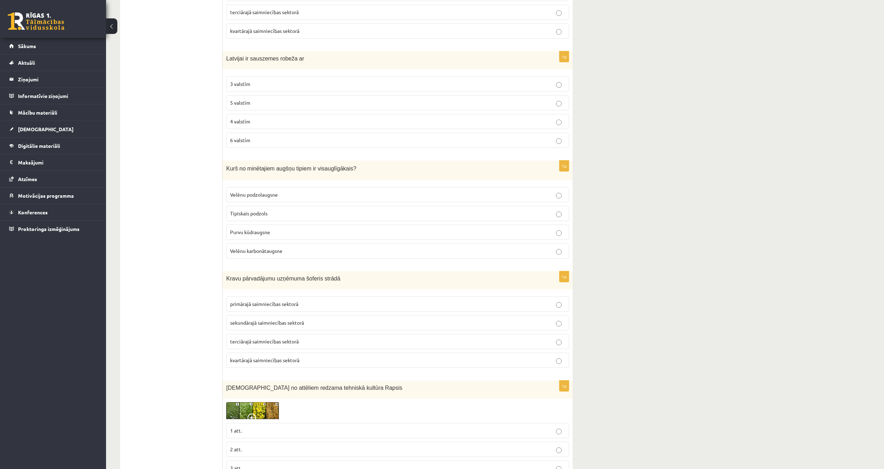
scroll to position [1308, 0]
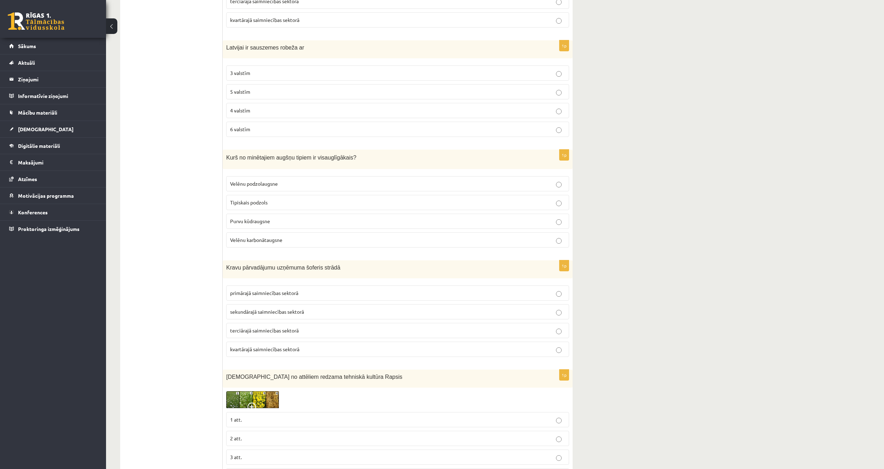
click at [246, 89] on p "5 valstīm" at bounding box center [397, 91] width 335 height 7
click at [256, 237] on span "Velēnu karbonātaugsne" at bounding box center [256, 240] width 52 height 6
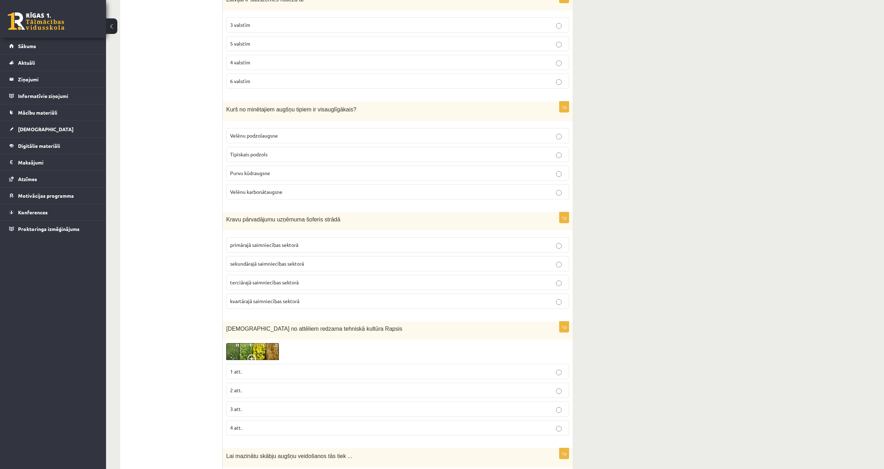
scroll to position [1379, 0]
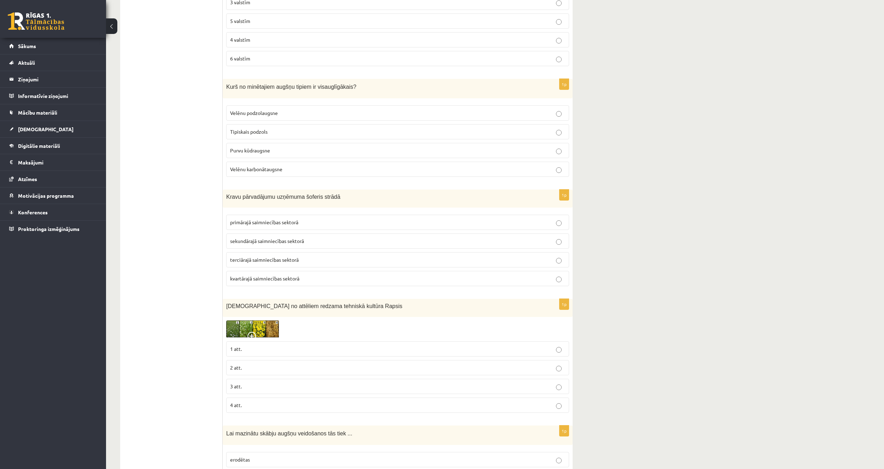
click at [250, 238] on p "sekundārajā saimniecības sektorā" at bounding box center [397, 240] width 335 height 7
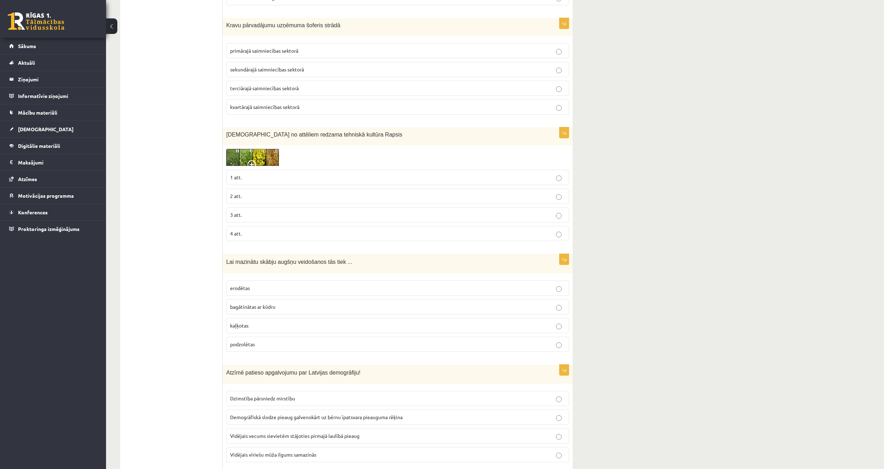
scroll to position [1556, 0]
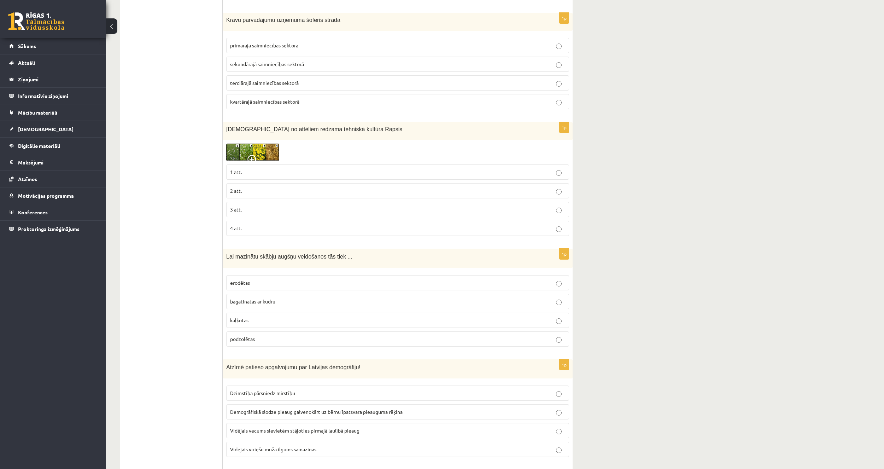
click at [252, 156] on span at bounding box center [253, 160] width 11 height 11
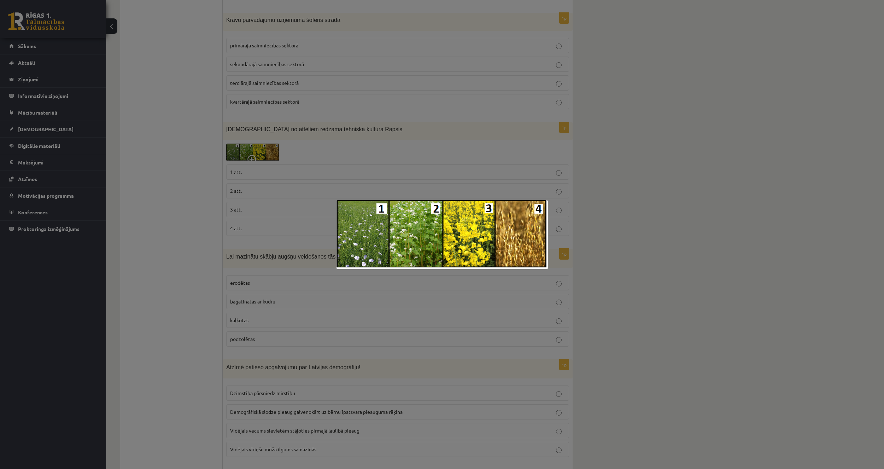
click at [151, 168] on div at bounding box center [442, 234] width 884 height 469
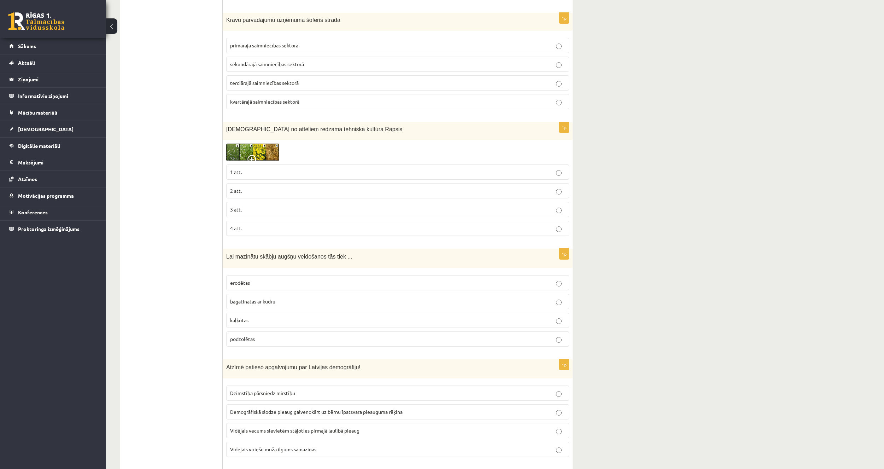
click at [264, 205] on label "3 att." at bounding box center [397, 209] width 343 height 15
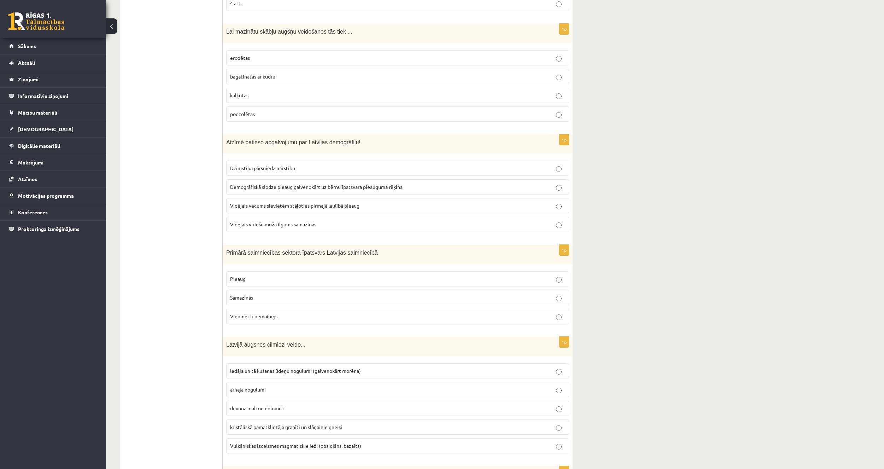
scroll to position [1803, 0]
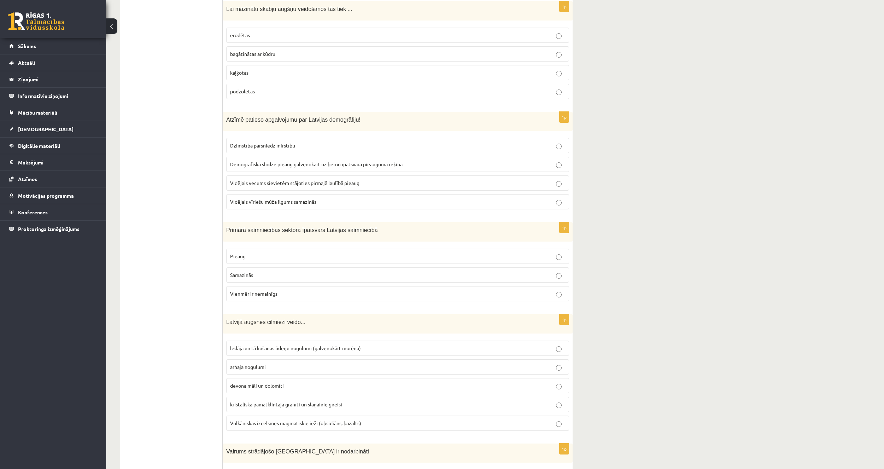
click at [267, 68] on label "kaļķotas" at bounding box center [397, 72] width 343 height 15
click at [318, 149] on p "Dzimstība pārsniedz mirstību" at bounding box center [397, 145] width 335 height 7
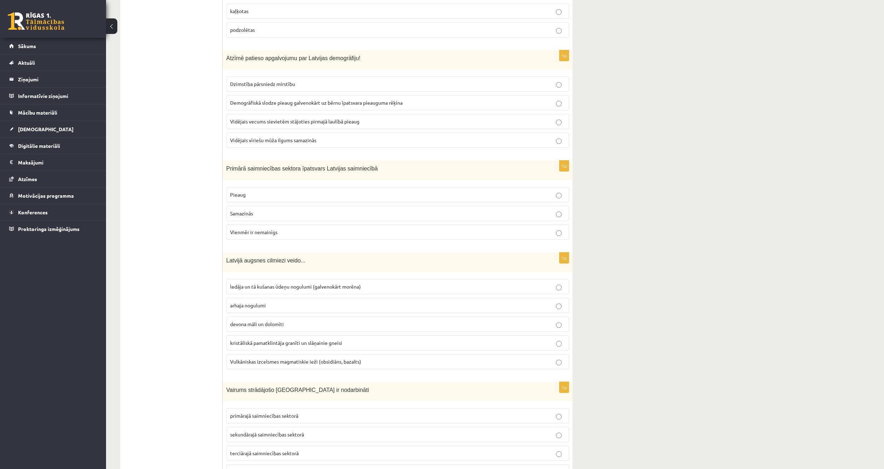
scroll to position [1874, 0]
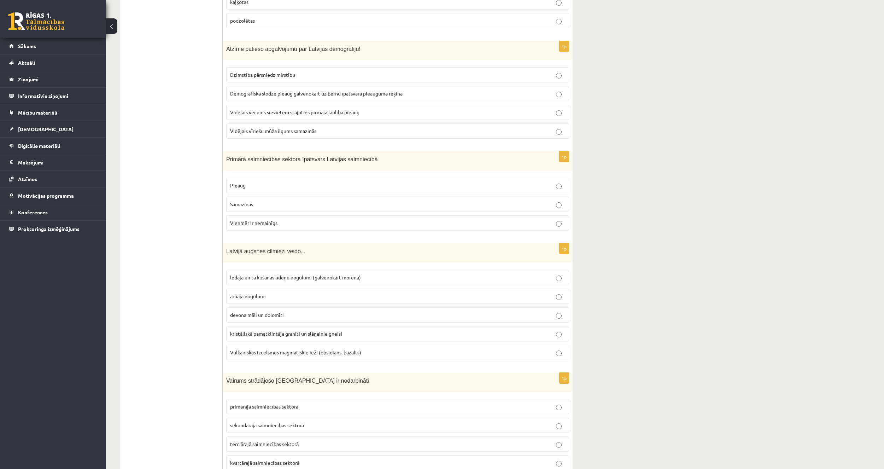
click at [234, 204] on span "Samazinās" at bounding box center [241, 204] width 23 height 6
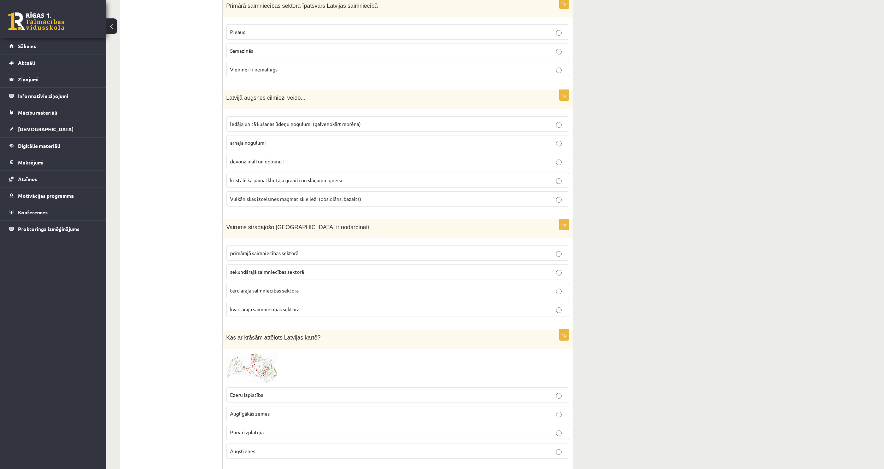
scroll to position [2050, 0]
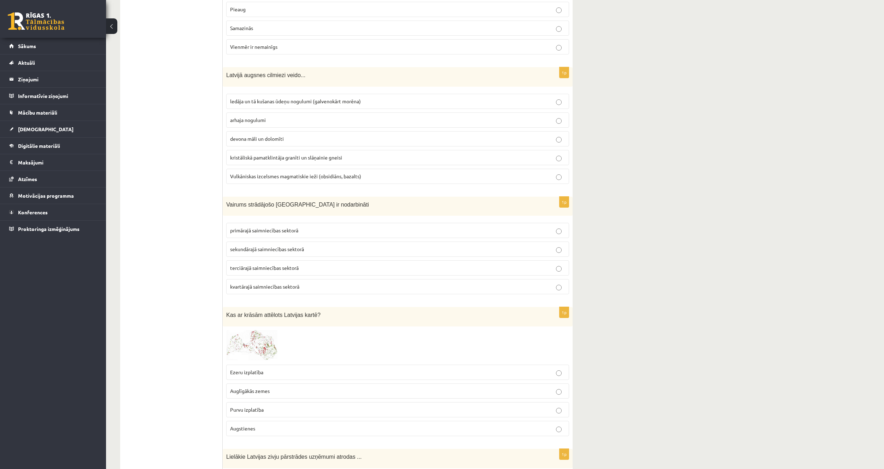
click at [261, 272] on label "terciārajā saimniecības sektorā" at bounding box center [397, 267] width 343 height 15
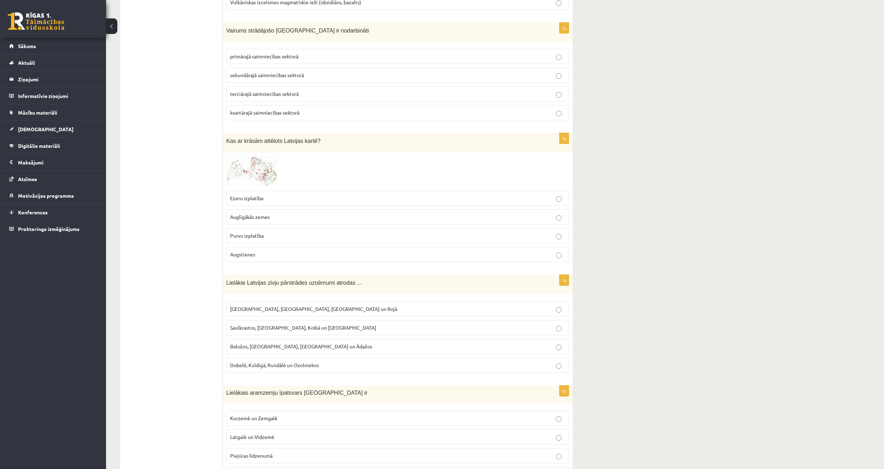
scroll to position [2227, 0]
click at [257, 230] on p "Purvu izplatība" at bounding box center [397, 232] width 335 height 7
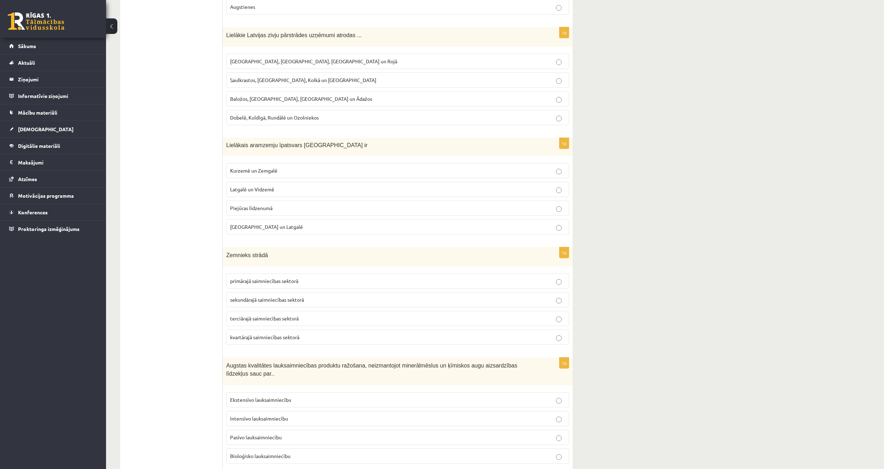
scroll to position [2475, 0]
click at [246, 62] on p "Rīgā, Liepājā, Salacgrīvā un Rojā" at bounding box center [397, 58] width 335 height 7
click at [230, 166] on span "Kurzemē un Zemgalē" at bounding box center [253, 167] width 47 height 6
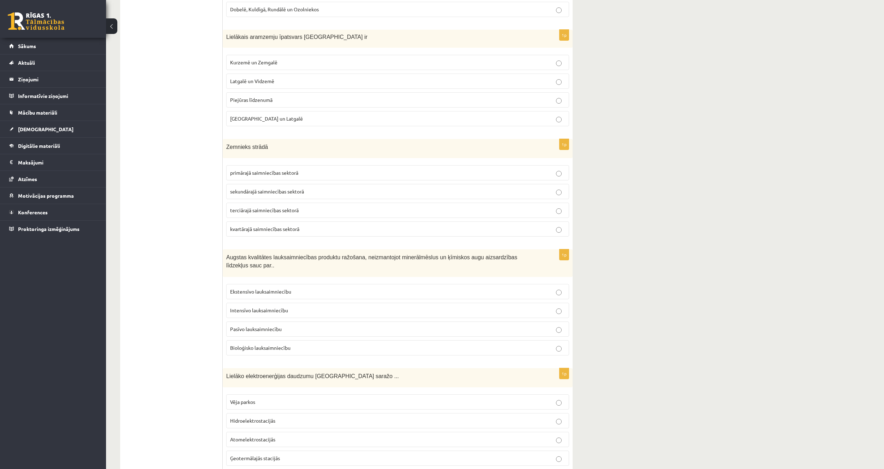
scroll to position [2581, 0]
click at [265, 176] on p "primārajā saimniecības sektorā" at bounding box center [397, 171] width 335 height 7
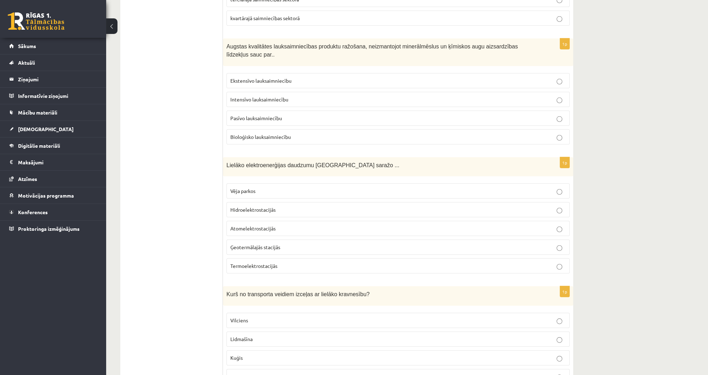
scroll to position [2793, 0]
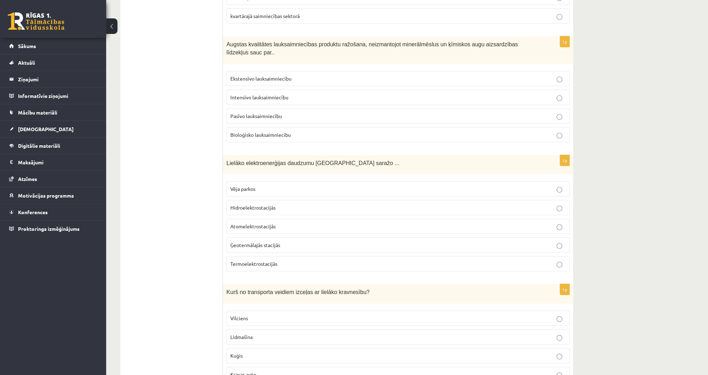
click at [302, 127] on label "Bioloģisko lauksaimniecību" at bounding box center [397, 134] width 343 height 15
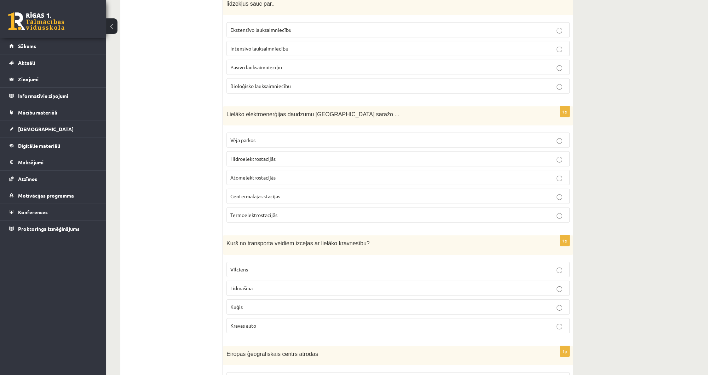
scroll to position [2850, 0]
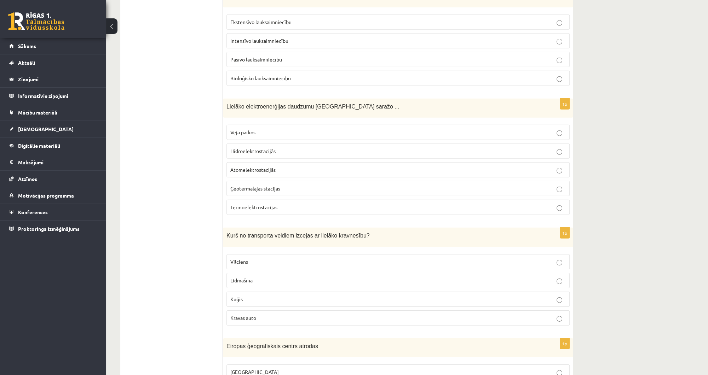
click at [248, 148] on span "Hidroelektrostacijās" at bounding box center [252, 151] width 45 height 6
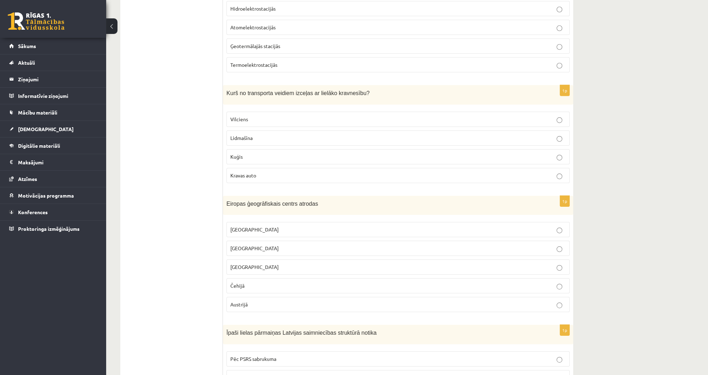
scroll to position [3037, 0]
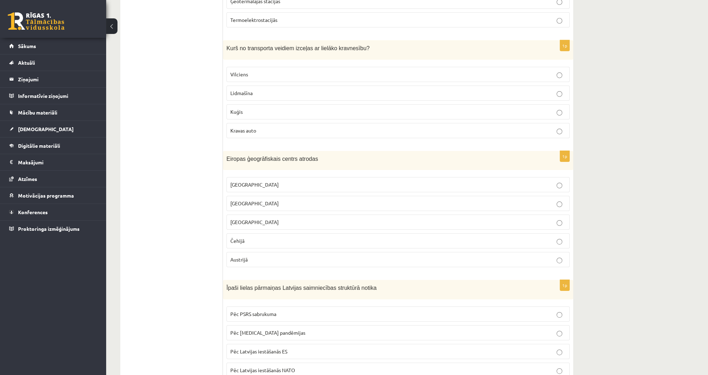
click at [246, 104] on label "Kuģis" at bounding box center [397, 111] width 343 height 15
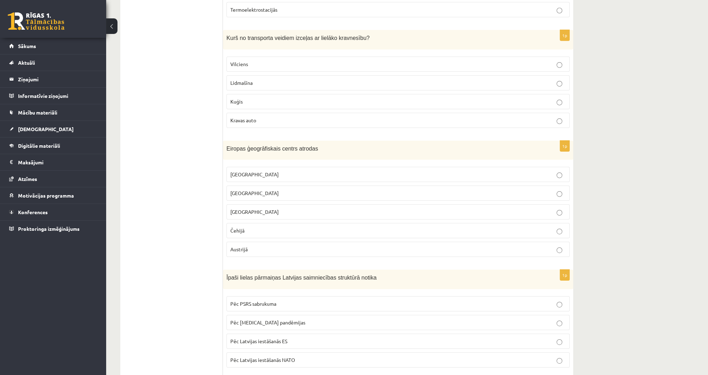
scroll to position [3065, 0]
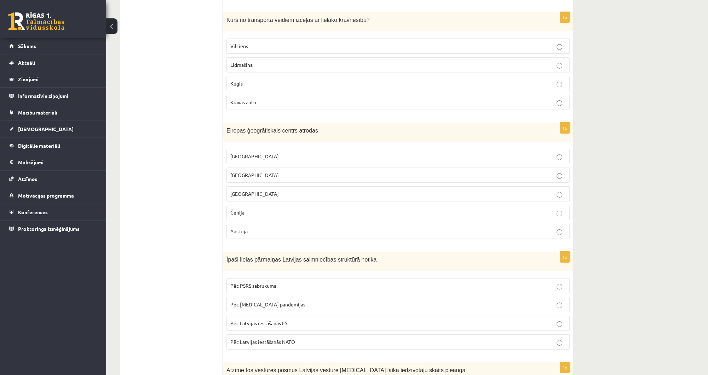
click at [239, 209] on span "Čehijā" at bounding box center [237, 212] width 14 height 6
click at [293, 186] on label "Vācijā" at bounding box center [397, 193] width 343 height 15
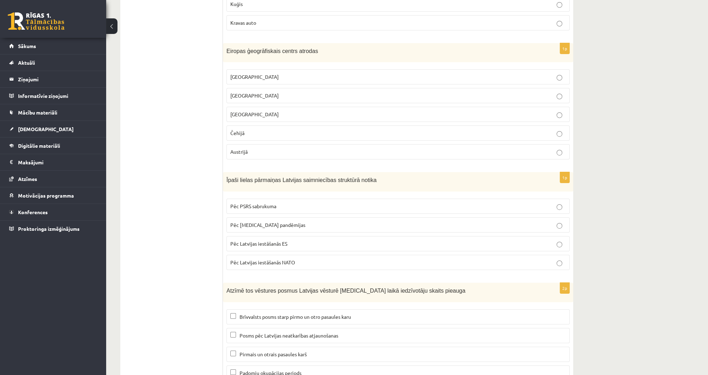
scroll to position [3150, 0]
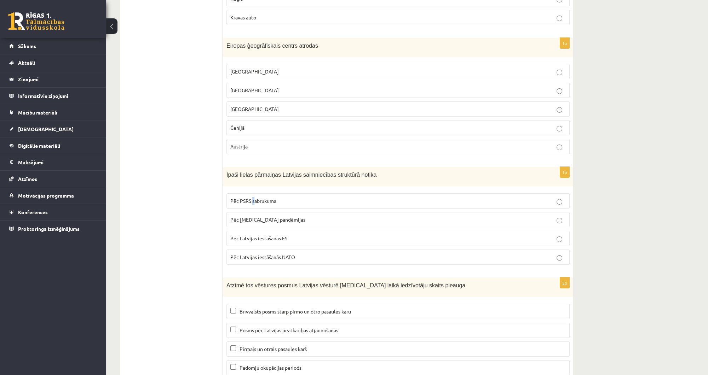
click at [254, 198] on span "Pēc PSRS sabrukuma" at bounding box center [253, 201] width 46 height 6
click at [321, 197] on p "Pēc PSRS sabrukuma" at bounding box center [397, 200] width 335 height 7
click at [241, 304] on label "Brīvvalsts posms starp pirmo un otro pasaules karu" at bounding box center [397, 311] width 343 height 15
click at [259, 323] on label "Posms pēc Latvijas neatkarības atjaunošanas" at bounding box center [397, 330] width 343 height 15
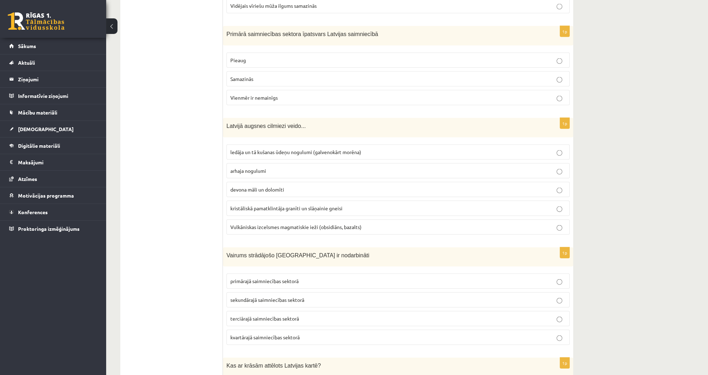
scroll to position [2000, 0]
drag, startPoint x: 227, startPoint y: 114, endPoint x: 232, endPoint y: 117, distance: 6.0
click at [232, 118] on div "Latvijā augsnes cilmiezi veido..." at bounding box center [398, 126] width 350 height 19
click at [232, 117] on div "Latvijā augsnes cilmiezi veido..." at bounding box center [398, 126] width 350 height 19
click at [271, 147] on p "ledāja un tā kušanas ūdeņu nogulumi (galvenokārt morēna)" at bounding box center [397, 150] width 335 height 7
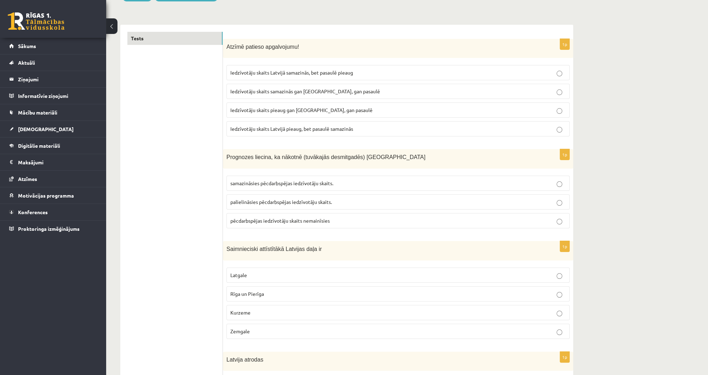
scroll to position [0, 0]
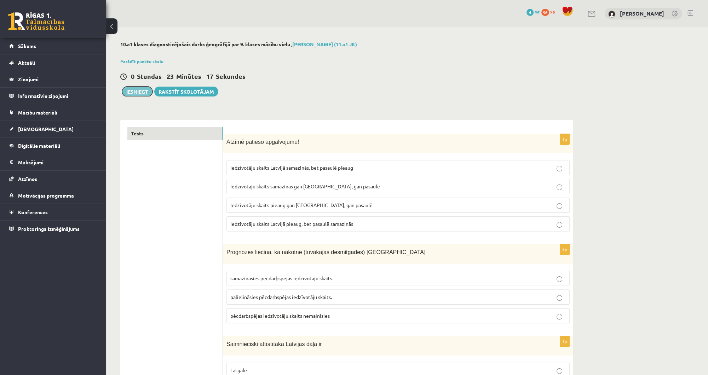
click at [132, 92] on button "Iesniegt" at bounding box center [137, 92] width 30 height 10
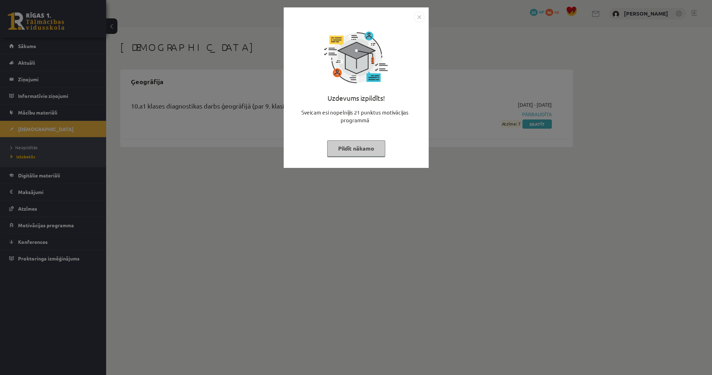
click at [423, 17] on img "Close" at bounding box center [419, 17] width 11 height 11
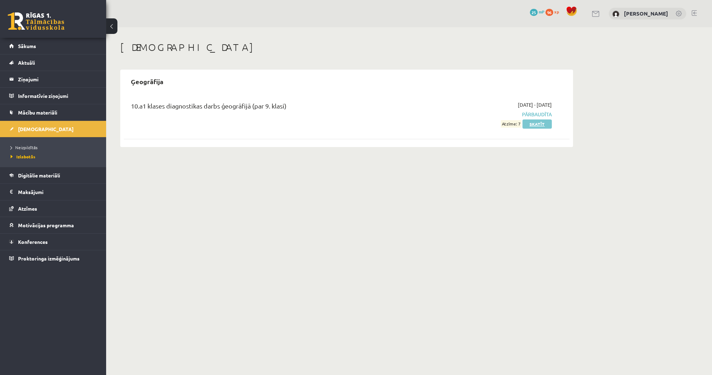
click at [534, 126] on link "Skatīt" at bounding box center [536, 124] width 29 height 9
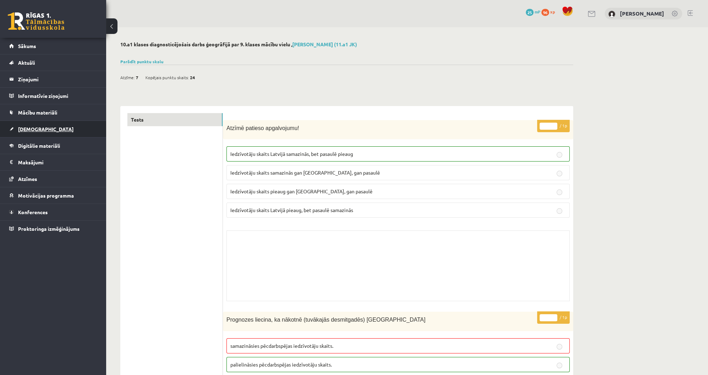
click at [40, 129] on link "[DEMOGRAPHIC_DATA]" at bounding box center [53, 129] width 88 height 16
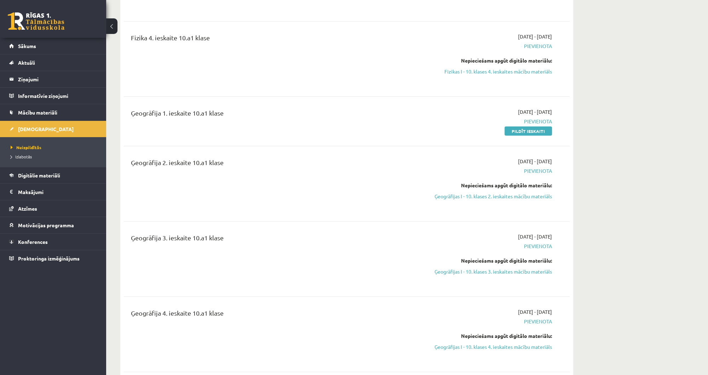
scroll to position [2207, 0]
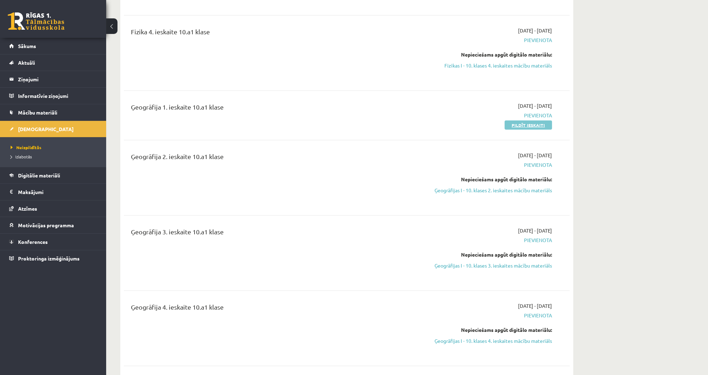
click at [521, 126] on link "Pildīt ieskaiti" at bounding box center [527, 125] width 47 height 9
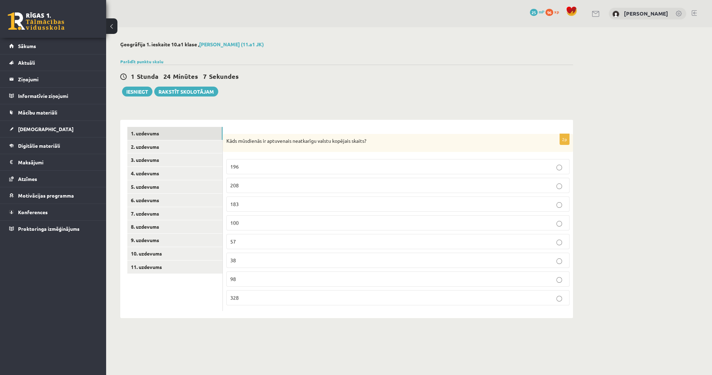
click at [300, 170] on p "196" at bounding box center [397, 166] width 335 height 7
click at [134, 91] on button "Iesniegt" at bounding box center [137, 92] width 30 height 10
click at [151, 145] on link "2. uzdevums" at bounding box center [174, 146] width 95 height 13
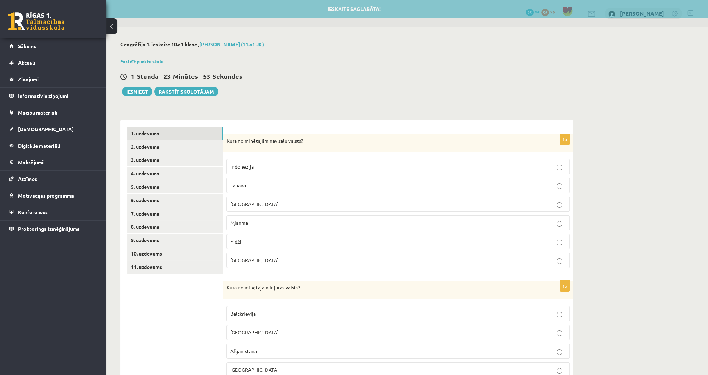
click at [151, 136] on link "1. uzdevums" at bounding box center [174, 133] width 95 height 13
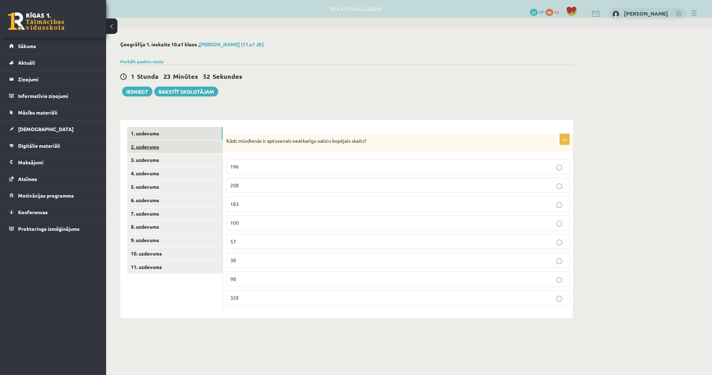
click at [150, 141] on link "2. uzdevums" at bounding box center [174, 146] width 95 height 13
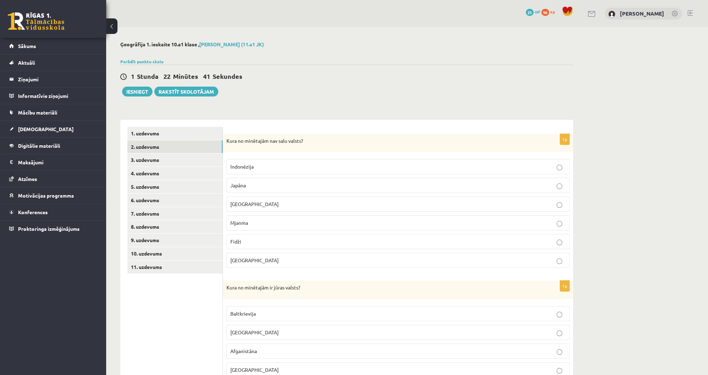
click at [267, 222] on p "Mjanma" at bounding box center [397, 222] width 335 height 7
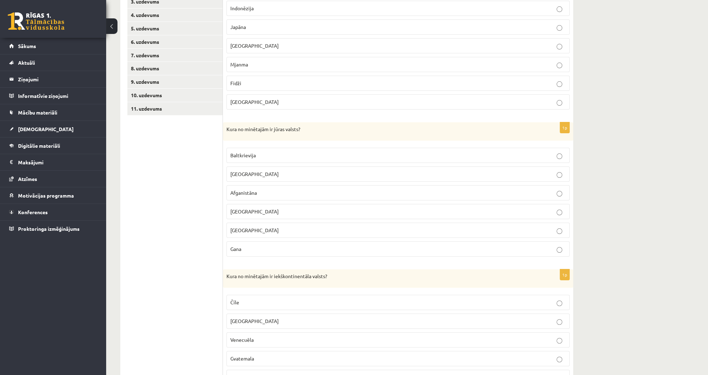
scroll to position [170, 0]
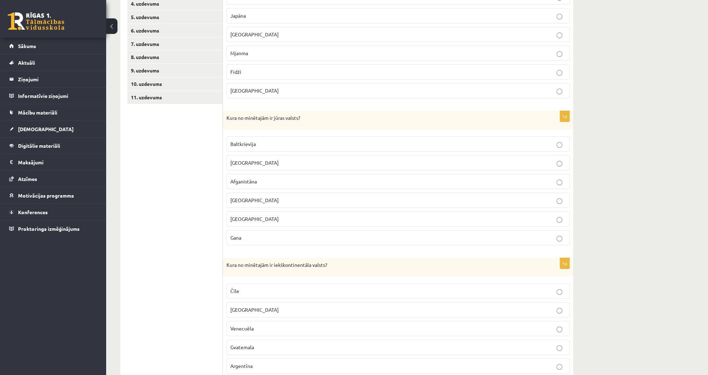
click at [239, 237] on span "Gana" at bounding box center [235, 237] width 11 height 6
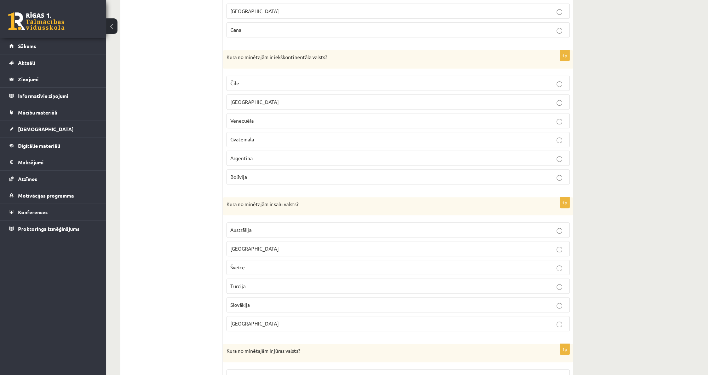
scroll to position [396, 0]
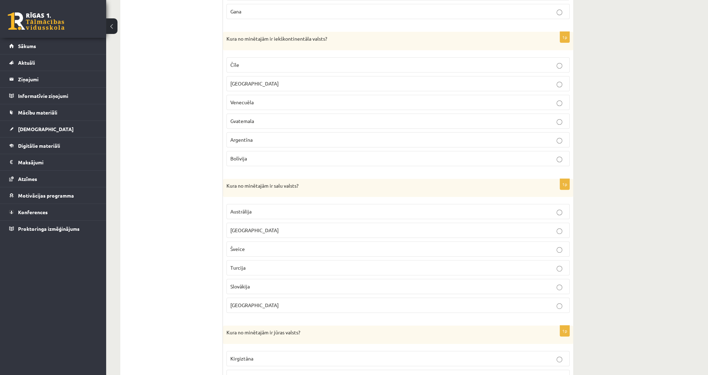
click at [238, 158] on span "Bolīvija" at bounding box center [238, 158] width 17 height 6
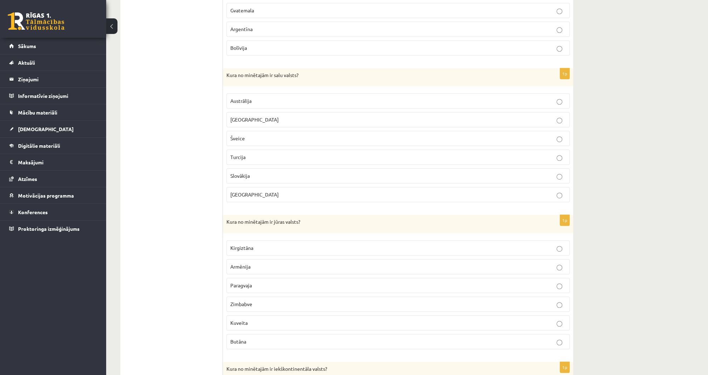
scroll to position [509, 0]
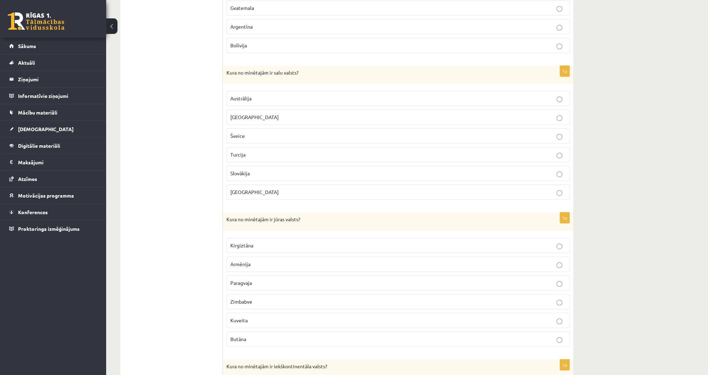
click at [234, 114] on span "[GEOGRAPHIC_DATA]" at bounding box center [254, 117] width 48 height 6
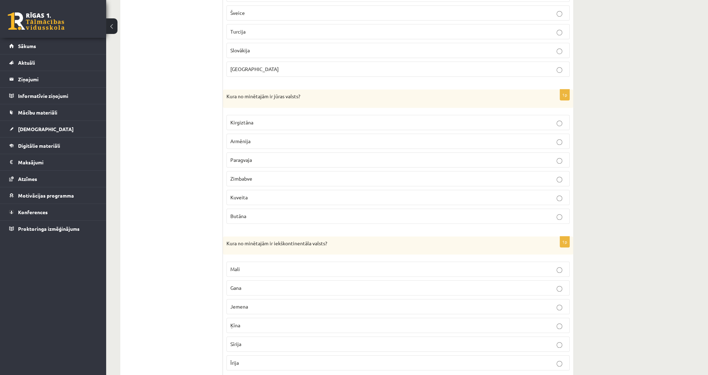
scroll to position [650, 0]
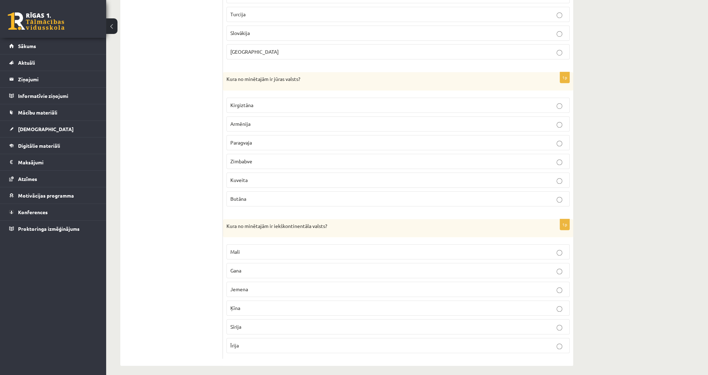
click at [272, 181] on label "Kuveita" at bounding box center [397, 180] width 343 height 15
click at [230, 250] on p "Mali" at bounding box center [397, 251] width 335 height 7
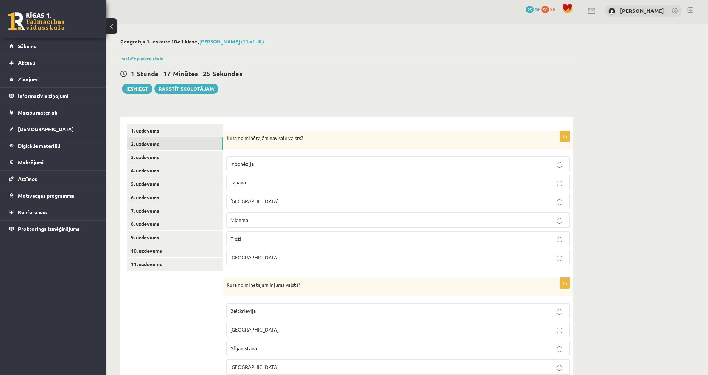
scroll to position [0, 0]
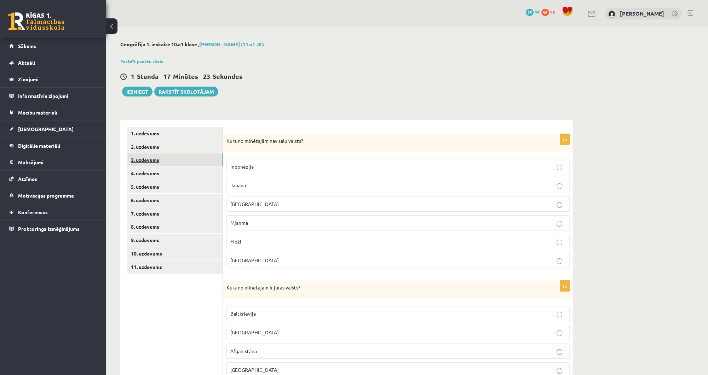
click at [149, 163] on link "3. uzdevums" at bounding box center [174, 159] width 95 height 13
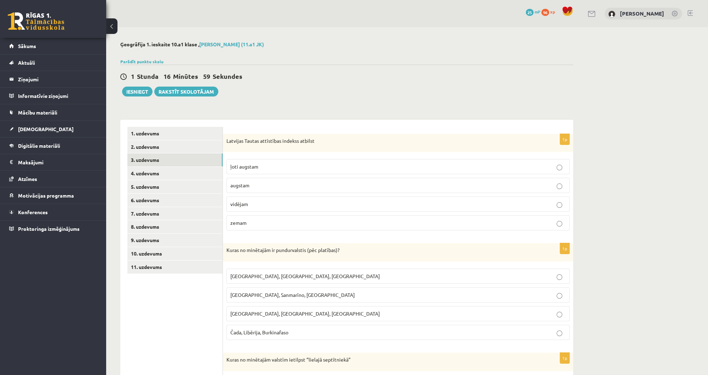
click at [290, 167] on p "ļoti augstam" at bounding box center [397, 166] width 335 height 7
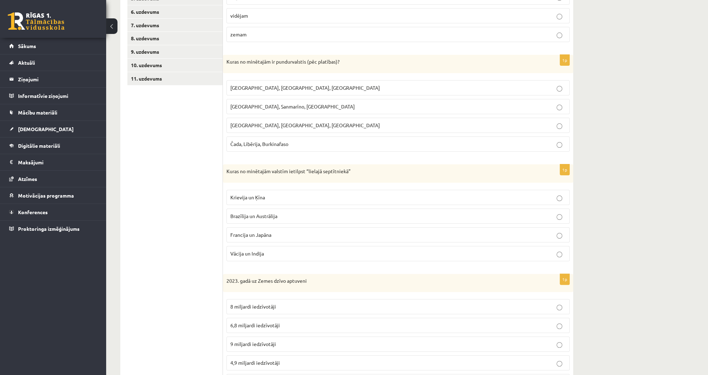
scroll to position [198, 0]
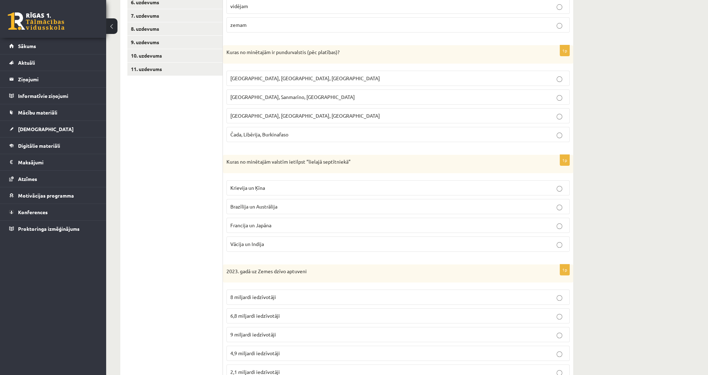
click at [263, 78] on span "Latvija, Lietuva, Igaunija" at bounding box center [305, 78] width 150 height 6
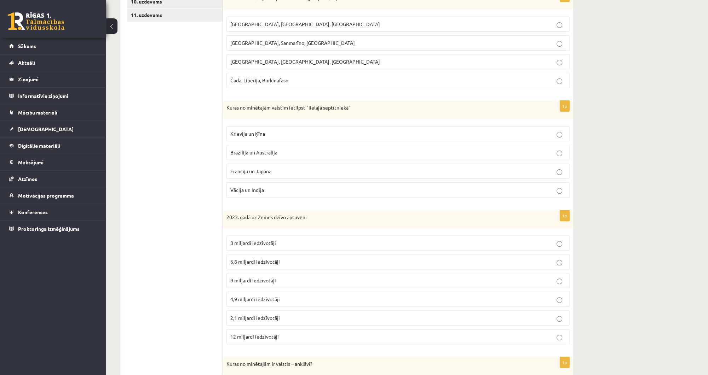
scroll to position [255, 0]
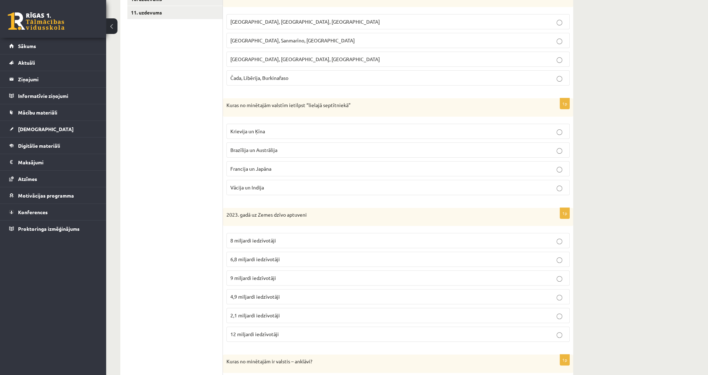
click at [249, 165] on span "Francija un Japāna" at bounding box center [250, 168] width 41 height 6
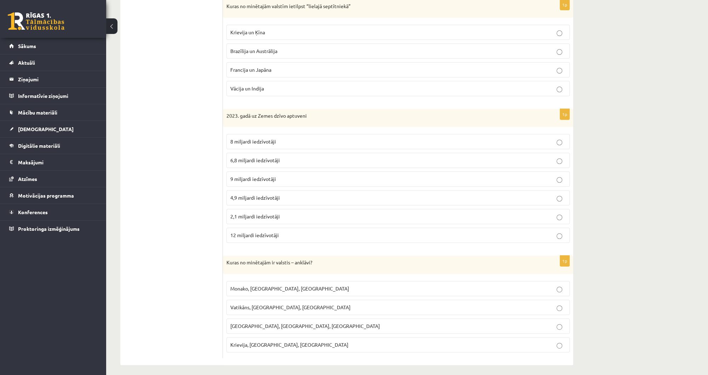
scroll to position [355, 0]
click at [244, 141] on span "8 miljardi iedzīvotāji" at bounding box center [253, 140] width 46 height 6
click at [252, 305] on span "Vatikāns, Lesoto, Sanmarīno" at bounding box center [290, 306] width 120 height 6
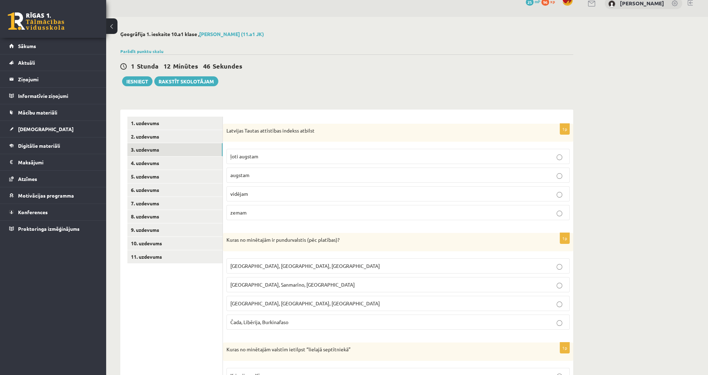
scroll to position [57, 0]
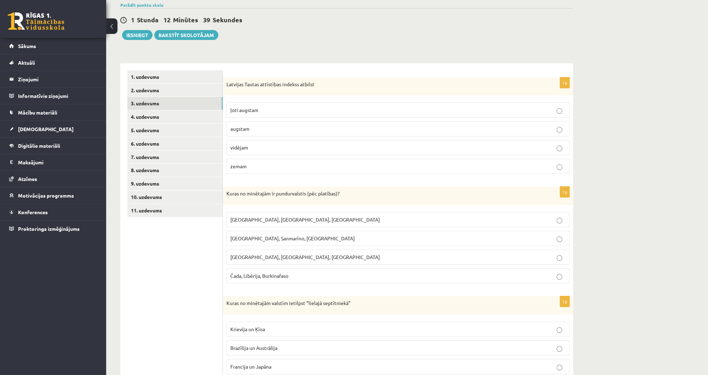
click at [250, 240] on p "Monako, Sanmarīno, Luksemburga" at bounding box center [397, 238] width 335 height 7
click at [150, 116] on link "4. uzdevums" at bounding box center [174, 116] width 95 height 13
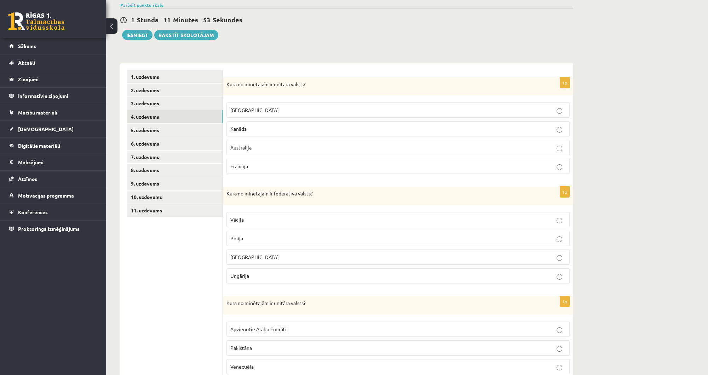
click at [309, 167] on p "Francija" at bounding box center [397, 166] width 335 height 7
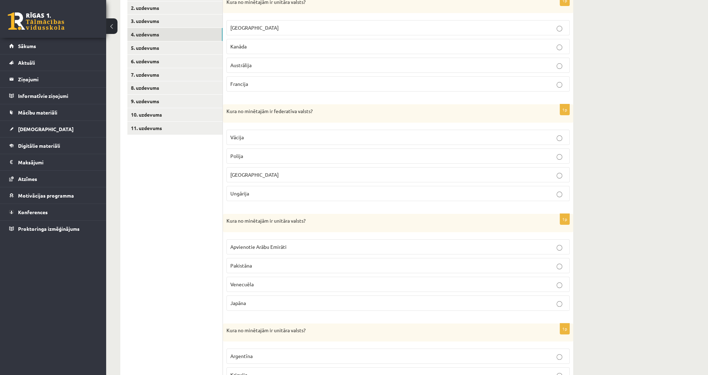
scroll to position [141, 0]
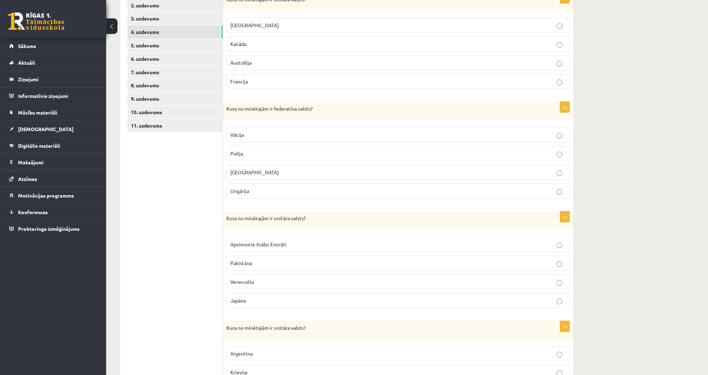
click at [265, 135] on p "Vācija" at bounding box center [397, 134] width 335 height 7
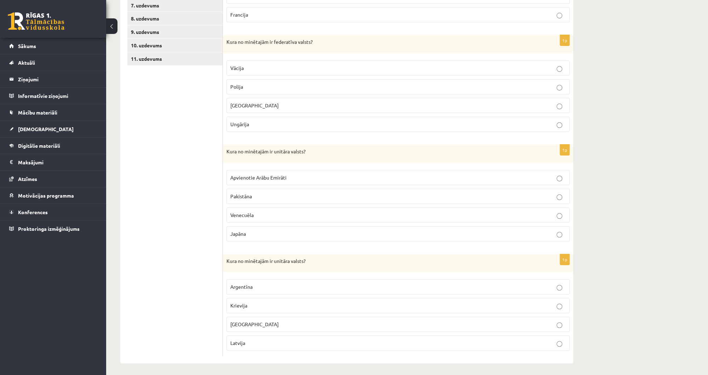
scroll to position [209, 0]
click at [284, 179] on p "Apvienotie Arābu Emirāti" at bounding box center [397, 177] width 335 height 7
click at [271, 339] on p "Latvija" at bounding box center [397, 342] width 335 height 7
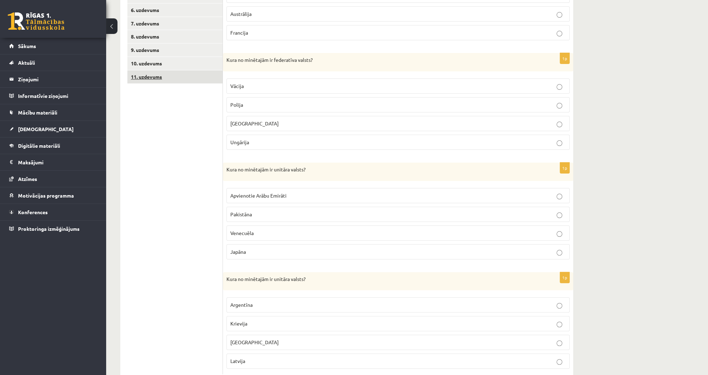
scroll to position [67, 0]
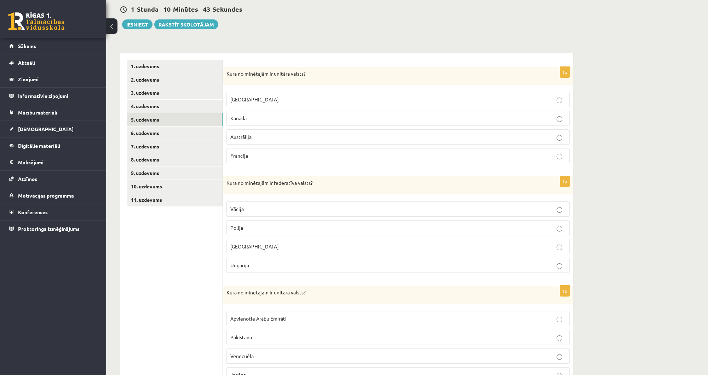
click at [140, 116] on link "5. uzdevums" at bounding box center [174, 119] width 95 height 13
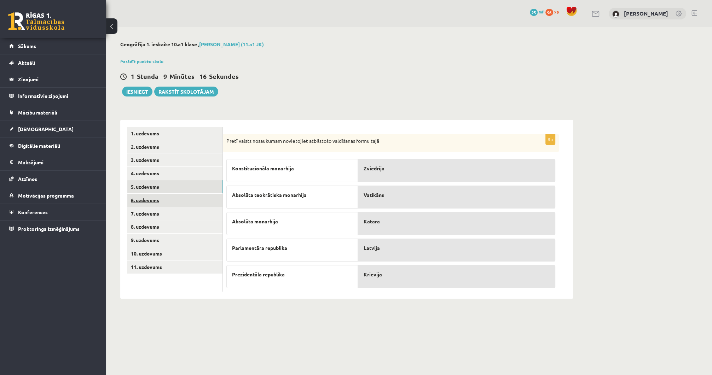
click at [152, 202] on link "6. uzdevums" at bounding box center [174, 200] width 95 height 13
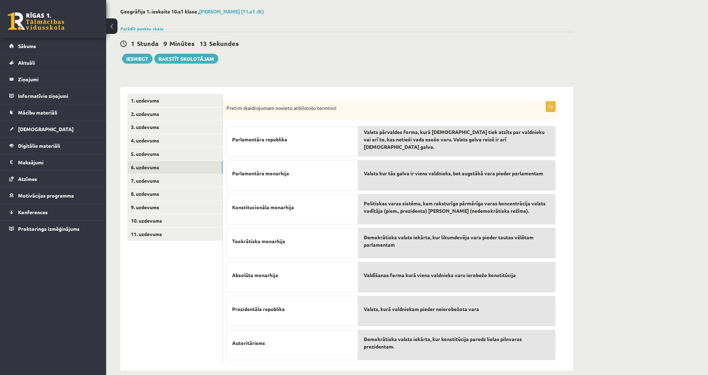
scroll to position [42, 0]
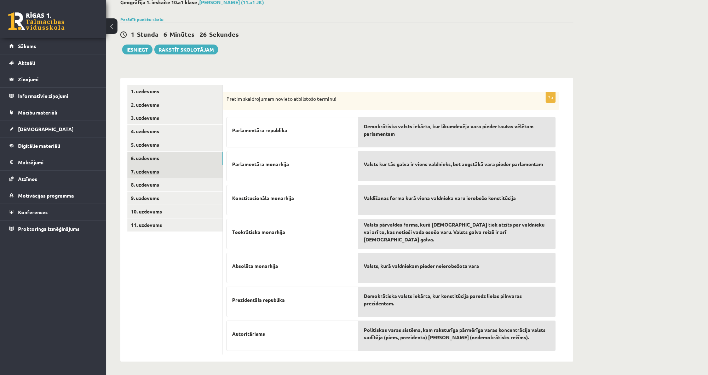
click at [184, 168] on link "7. uzdevums" at bounding box center [174, 171] width 95 height 13
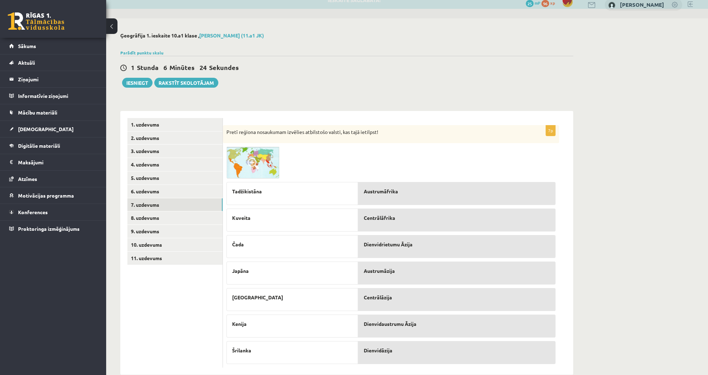
scroll to position [22, 0]
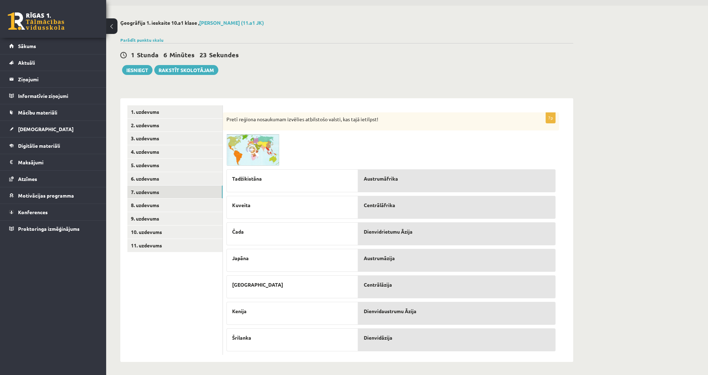
click at [246, 147] on img at bounding box center [252, 150] width 53 height 32
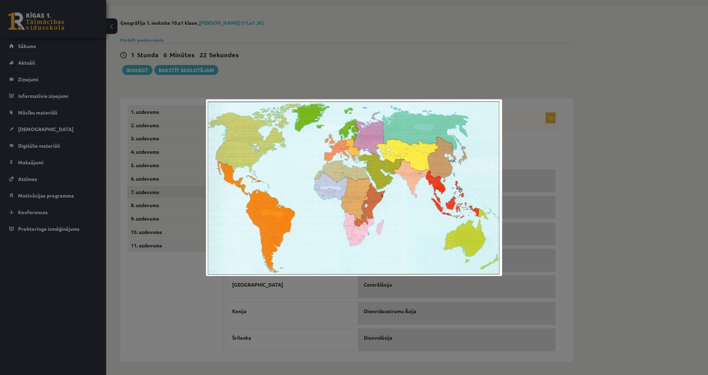
click at [530, 158] on div at bounding box center [354, 187] width 708 height 375
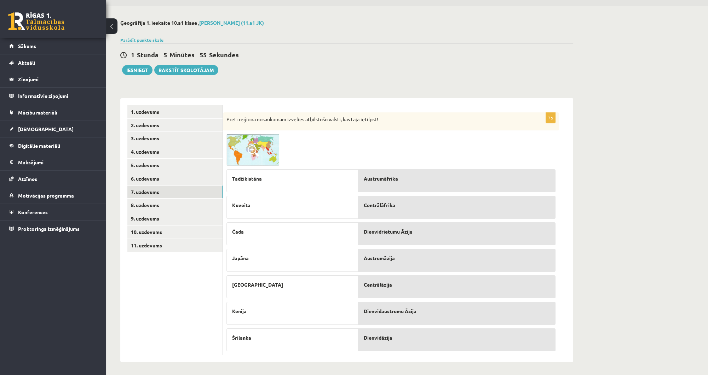
click at [270, 153] on img at bounding box center [252, 150] width 53 height 32
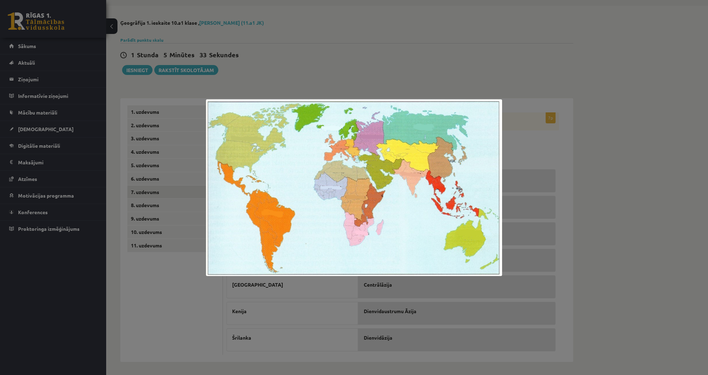
click at [524, 149] on div at bounding box center [354, 187] width 708 height 375
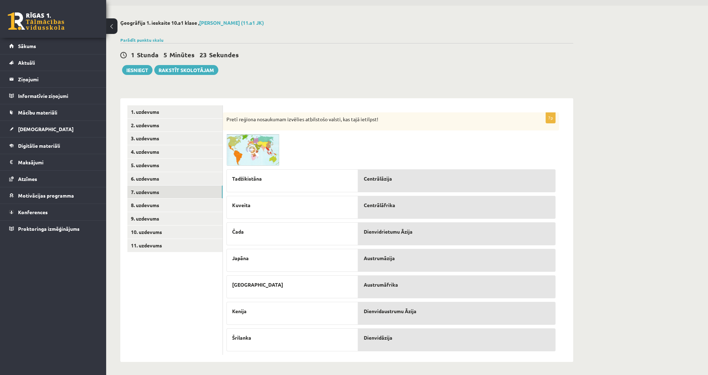
click at [249, 153] on span at bounding box center [253, 150] width 11 height 11
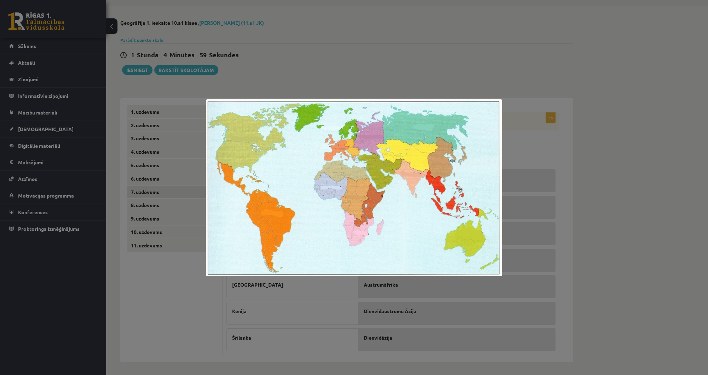
click at [537, 149] on div at bounding box center [354, 187] width 708 height 375
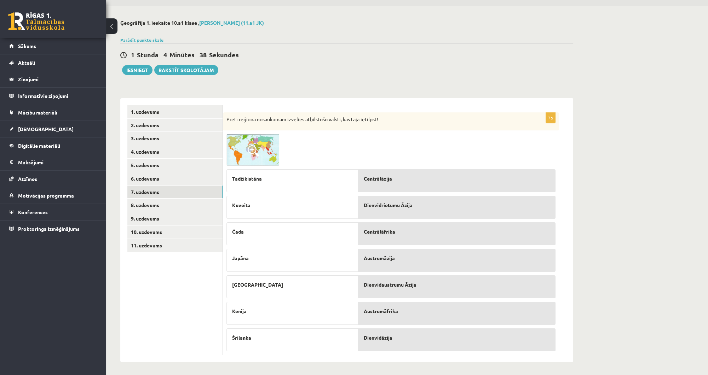
click at [248, 159] on img at bounding box center [252, 150] width 53 height 32
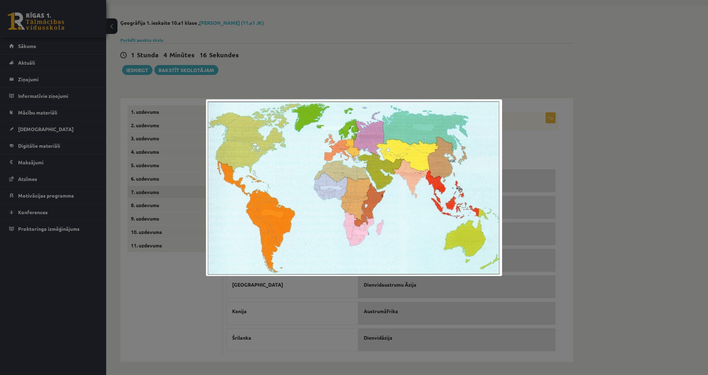
click at [529, 156] on div at bounding box center [354, 187] width 708 height 375
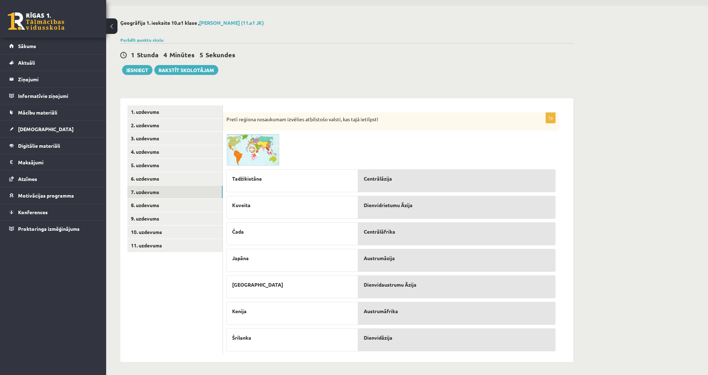
click at [238, 150] on img at bounding box center [252, 150] width 53 height 32
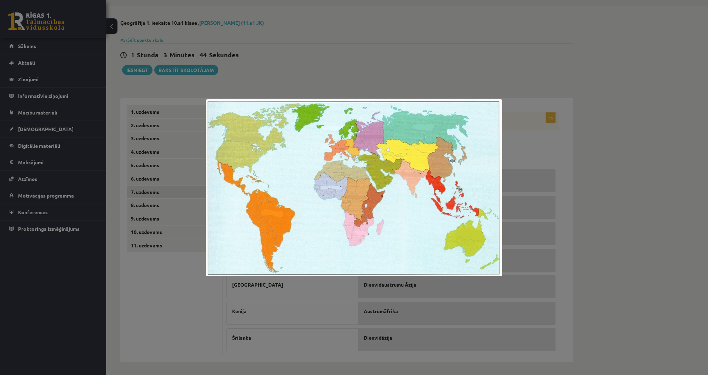
click at [545, 225] on div at bounding box center [354, 187] width 708 height 375
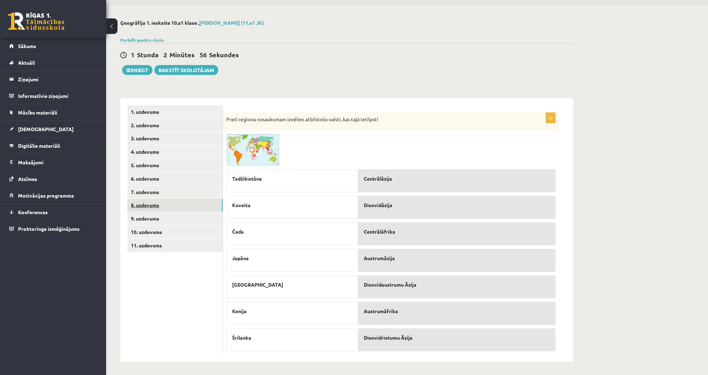
click at [145, 203] on link "8. uzdevums" at bounding box center [174, 205] width 95 height 13
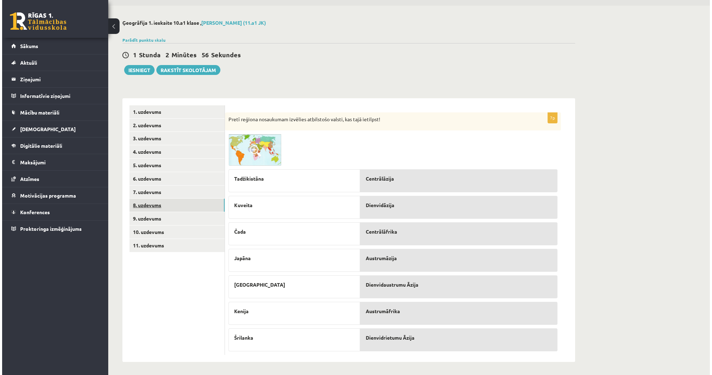
scroll to position [0, 0]
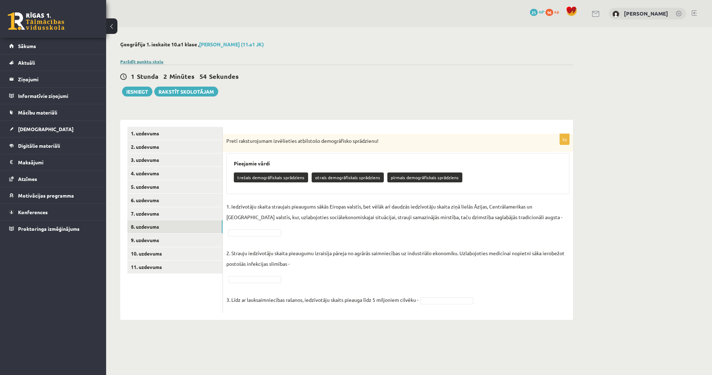
click at [141, 60] on link "Parādīt punktu skalu" at bounding box center [141, 62] width 43 height 6
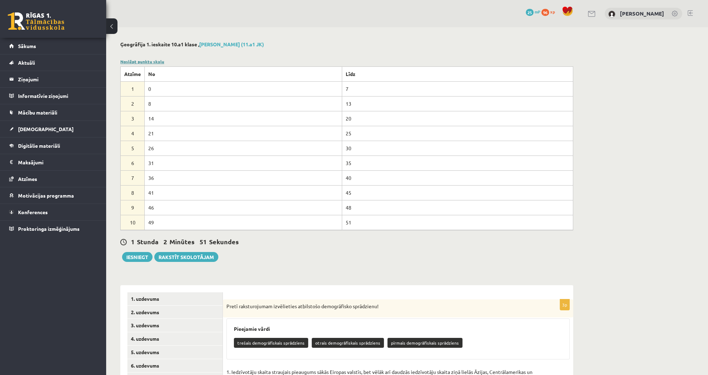
click at [142, 59] on link "Noslēpt punktu skalu" at bounding box center [142, 62] width 44 height 6
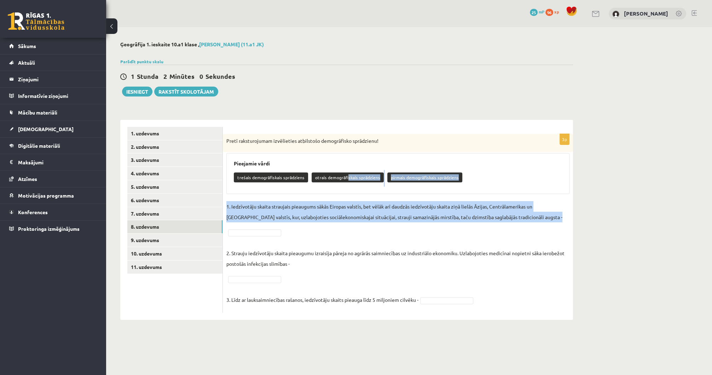
drag, startPoint x: 344, startPoint y: 180, endPoint x: 319, endPoint y: 210, distance: 39.3
click at [304, 230] on div "3p Pretī raksturojumam izvēlieties atbilstošo demogrāfisko sprādzienu! Pieejami…" at bounding box center [398, 223] width 350 height 179
click at [322, 208] on p "1. Iedzīvotāju skaita straujais pieaugums sākās Eiropas valstīs, bet vēlāk arī …" at bounding box center [397, 211] width 343 height 21
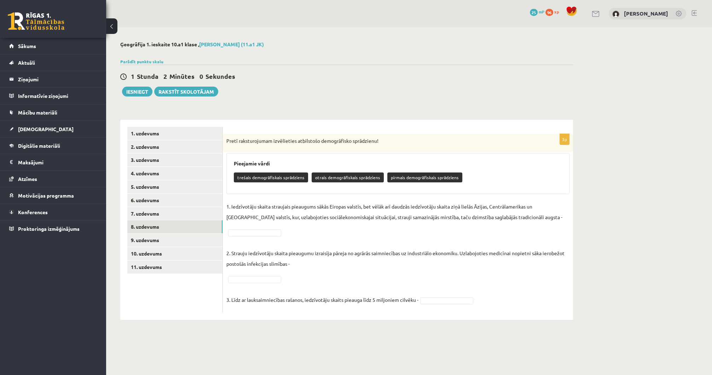
click at [336, 175] on p "otrais demogrāfiskais sprādziens" at bounding box center [348, 178] width 72 height 10
drag, startPoint x: 313, startPoint y: 177, endPoint x: 377, endPoint y: 179, distance: 64.7
click at [377, 179] on p "otrais demogrāfiskais sprādziens" at bounding box center [348, 178] width 72 height 10
copy p "otrais demogrāfiskais sprādziens"
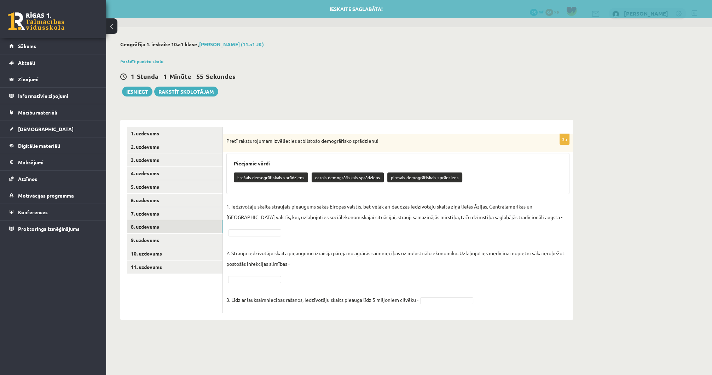
click at [301, 233] on fieldset "1. Iedzīvotāju skaita straujais pieaugums sākās Eiropas valstīs, bet vēlāk arī …" at bounding box center [397, 255] width 343 height 108
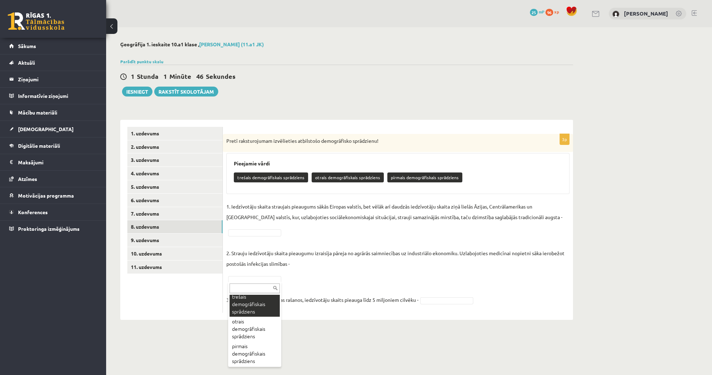
scroll to position [13, 0]
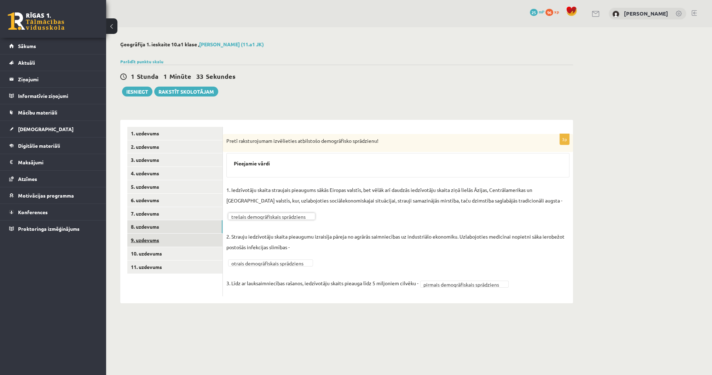
click at [150, 243] on link "9. uzdevums" at bounding box center [174, 240] width 95 height 13
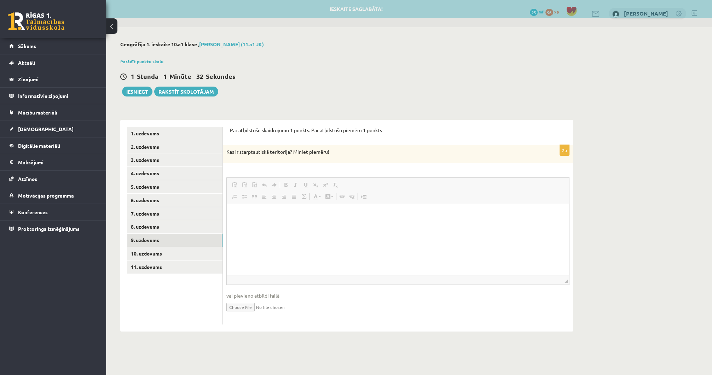
scroll to position [0, 0]
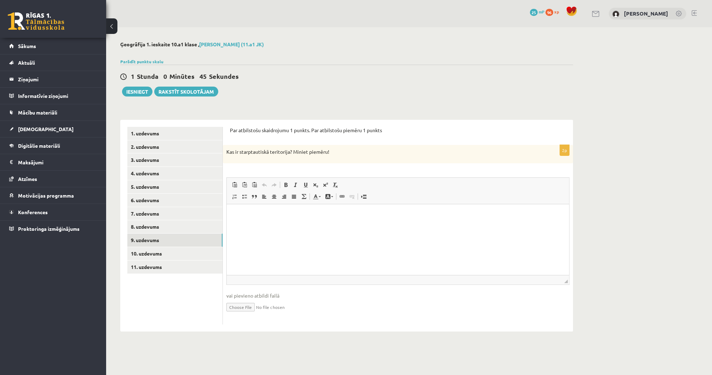
click at [405, 226] on html at bounding box center [398, 215] width 342 height 22
click at [299, 215] on p "**********" at bounding box center [398, 214] width 329 height 7
click at [354, 215] on p "**********" at bounding box center [398, 214] width 329 height 7
click at [298, 214] on p "**********" at bounding box center [398, 214] width 329 height 7
click at [299, 215] on p "**********" at bounding box center [398, 214] width 329 height 7
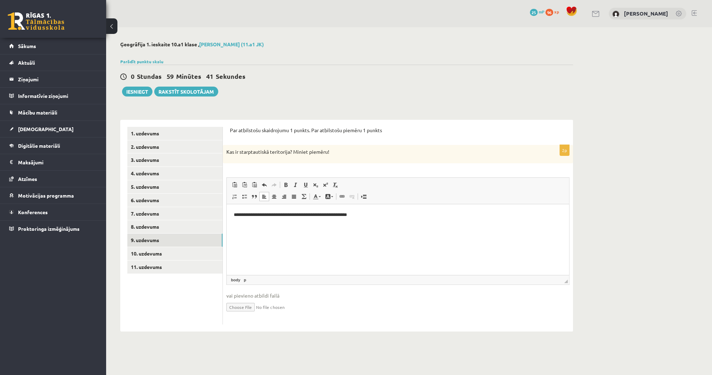
click at [388, 220] on html "**********" at bounding box center [398, 215] width 342 height 22
click at [156, 252] on link "10. uzdevums" at bounding box center [174, 253] width 95 height 13
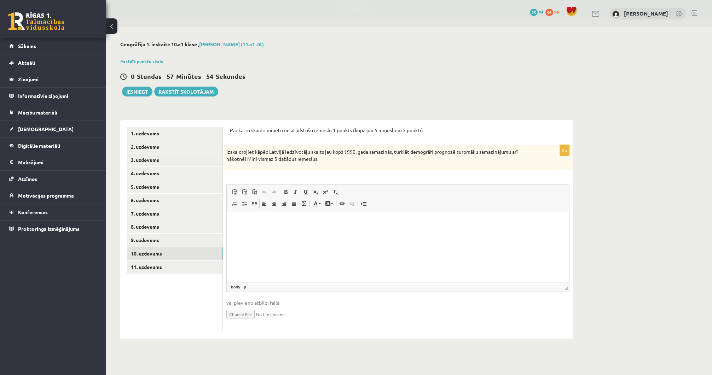
click at [426, 229] on html at bounding box center [398, 222] width 342 height 22
click at [280, 247] on p "**********" at bounding box center [398, 245] width 329 height 7
click at [275, 247] on p "**********" at bounding box center [398, 245] width 329 height 7
click at [278, 247] on p "**********" at bounding box center [398, 245] width 329 height 7
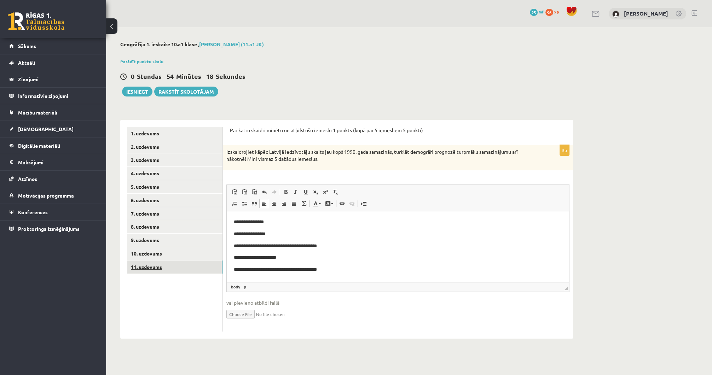
click at [194, 268] on link "11. uzdevums" at bounding box center [174, 267] width 95 height 13
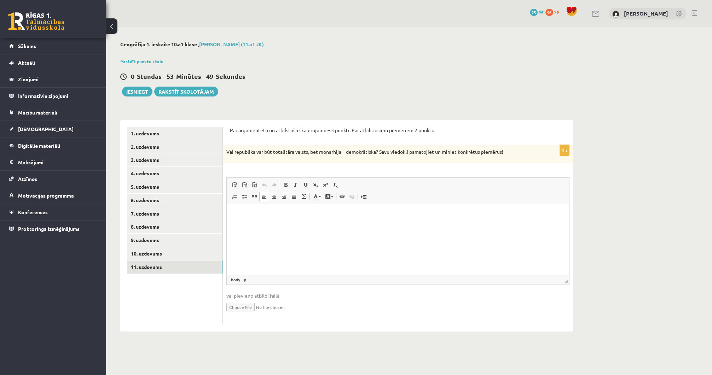
click at [301, 223] on html at bounding box center [398, 215] width 342 height 22
click at [306, 232] on body "**********" at bounding box center [398, 226] width 328 height 31
click at [309, 225] on p "**********" at bounding box center [398, 226] width 329 height 7
click at [309, 238] on p "**********" at bounding box center [398, 239] width 329 height 7
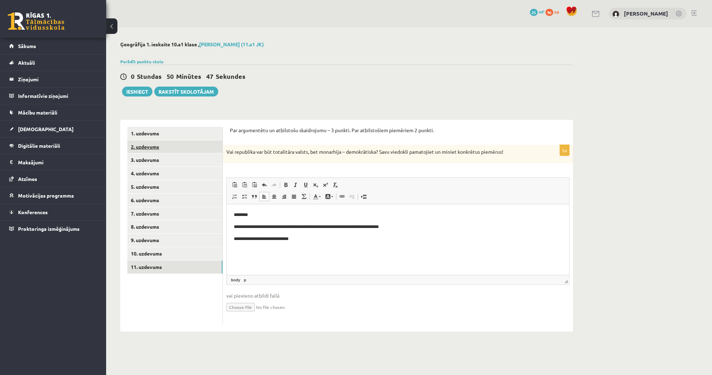
click at [152, 144] on link "2. uzdevums" at bounding box center [174, 146] width 95 height 13
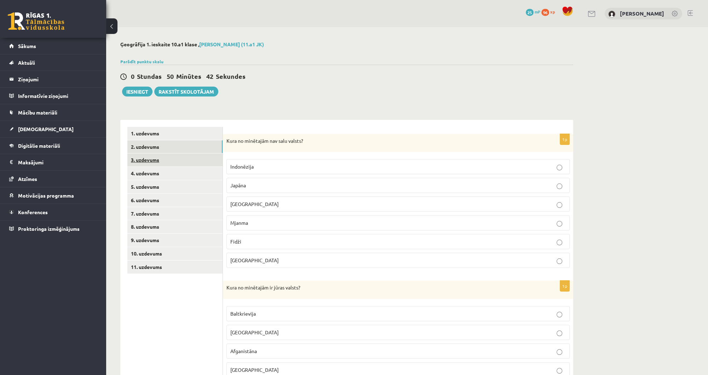
click at [153, 159] on link "3. uzdevums" at bounding box center [174, 159] width 95 height 13
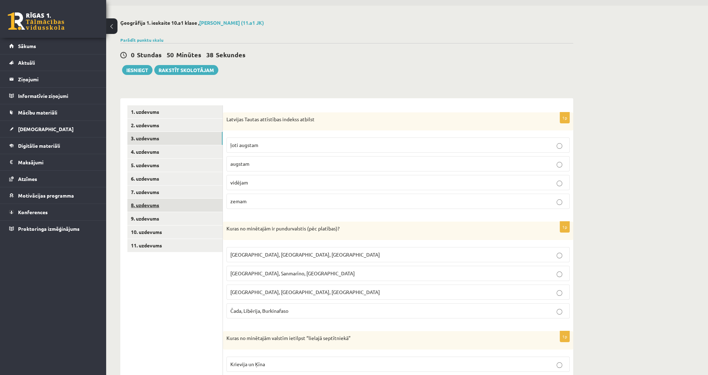
scroll to position [16, 0]
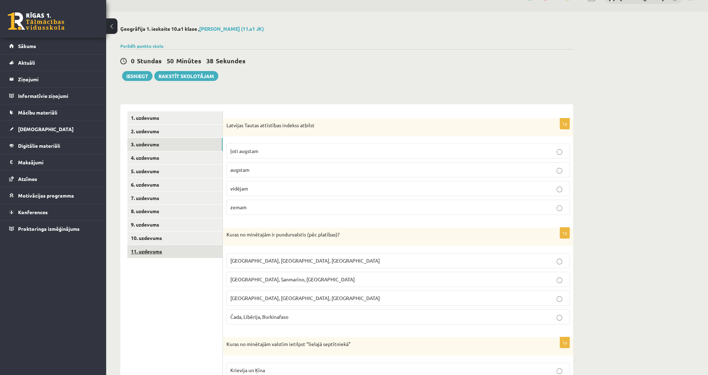
click at [158, 248] on link "11. uzdevums" at bounding box center [174, 251] width 95 height 13
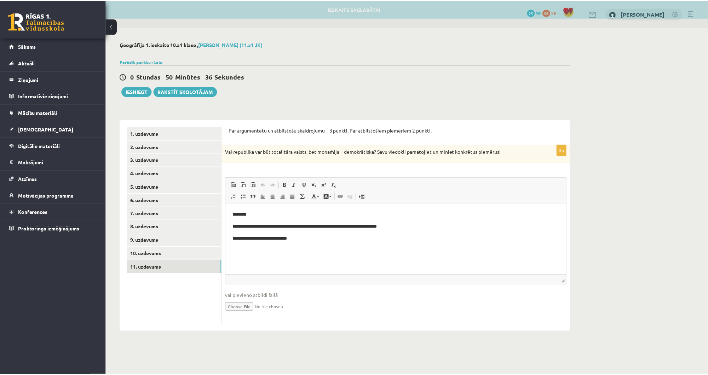
scroll to position [0, 0]
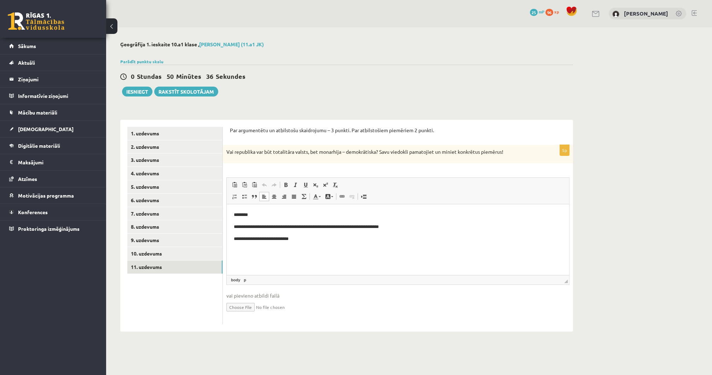
click at [331, 238] on p "**********" at bounding box center [398, 239] width 329 height 7
click at [161, 139] on link "1. uzdevums" at bounding box center [174, 133] width 95 height 13
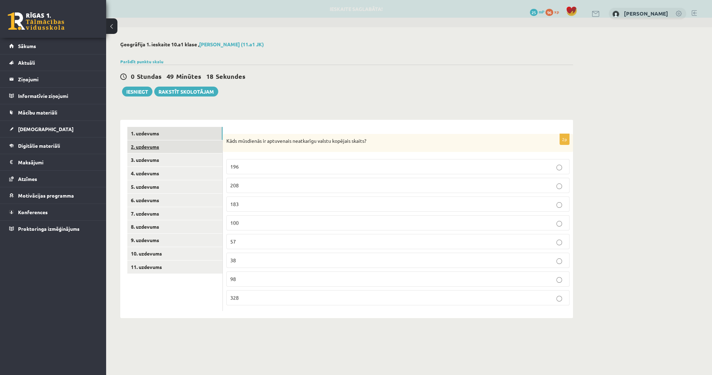
click at [157, 147] on link "2. uzdevums" at bounding box center [174, 146] width 95 height 13
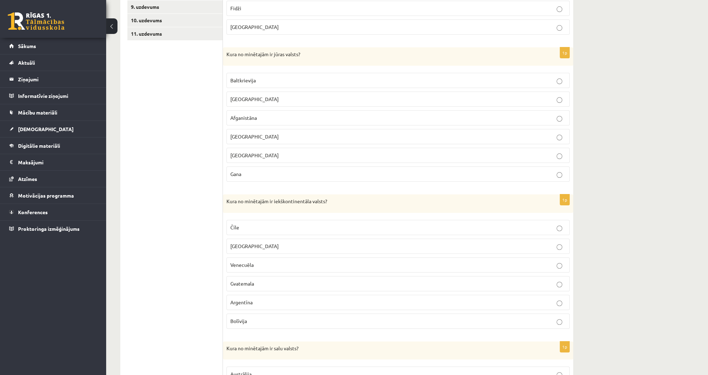
scroll to position [255, 0]
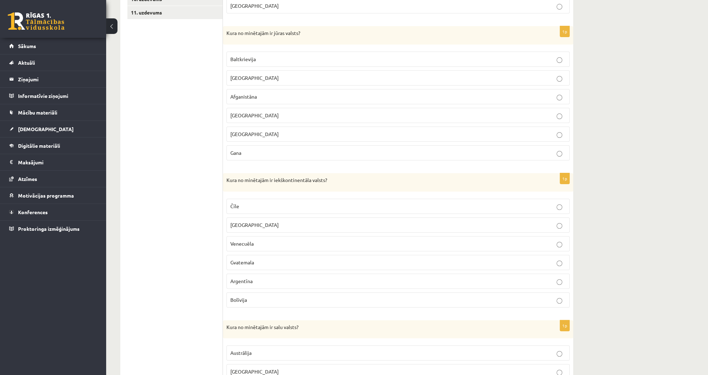
click at [242, 249] on label "Venecuēla" at bounding box center [397, 243] width 343 height 15
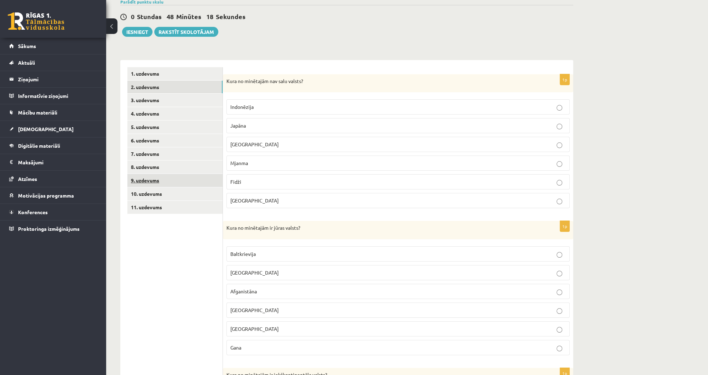
scroll to position [56, 0]
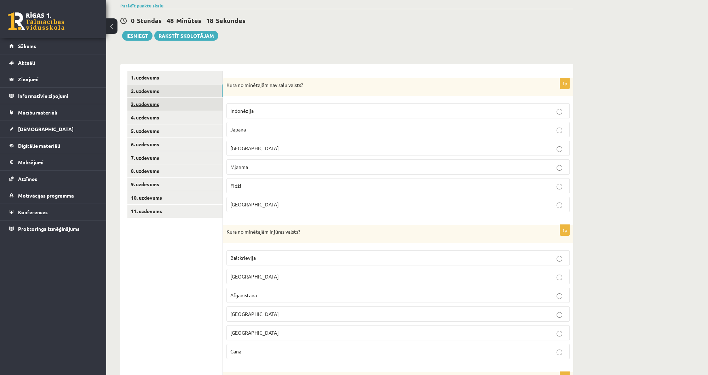
click at [154, 107] on link "3. uzdevums" at bounding box center [174, 104] width 95 height 13
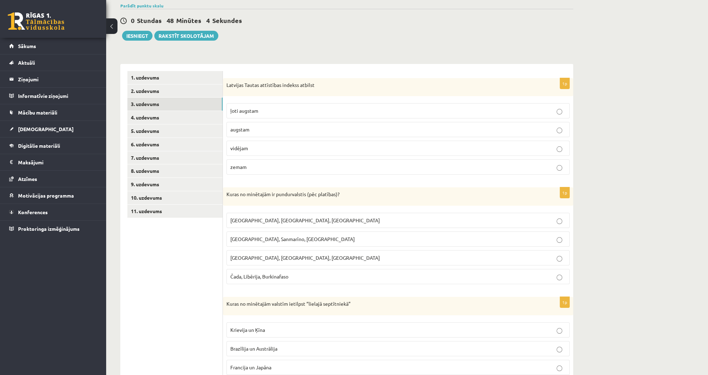
click at [235, 127] on span "augstam" at bounding box center [239, 129] width 19 height 6
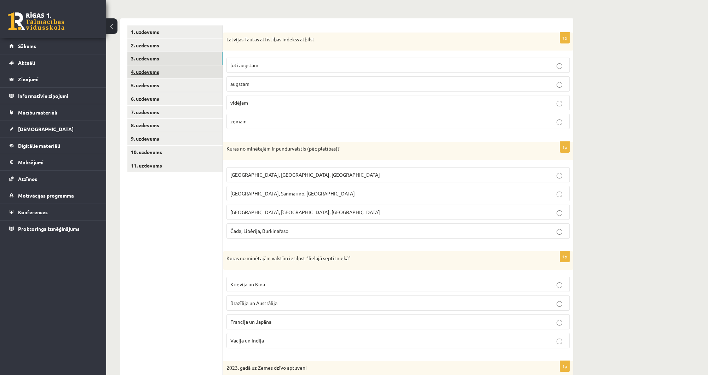
scroll to position [100, 0]
click at [152, 72] on link "4. uzdevums" at bounding box center [174, 72] width 95 height 13
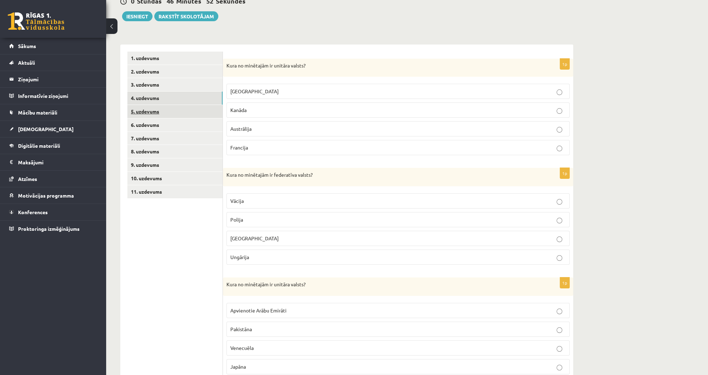
scroll to position [68, 0]
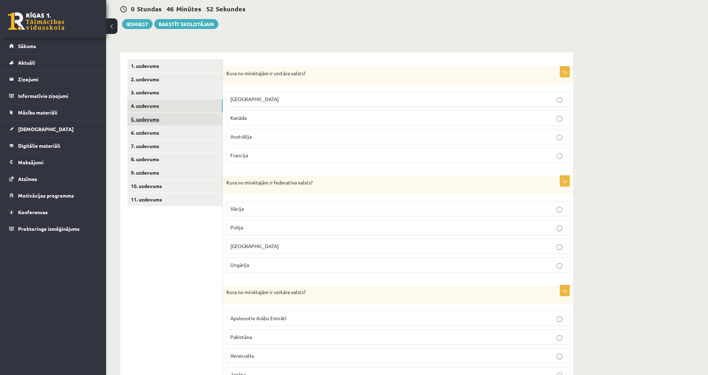
click at [162, 119] on link "5. uzdevums" at bounding box center [174, 119] width 95 height 13
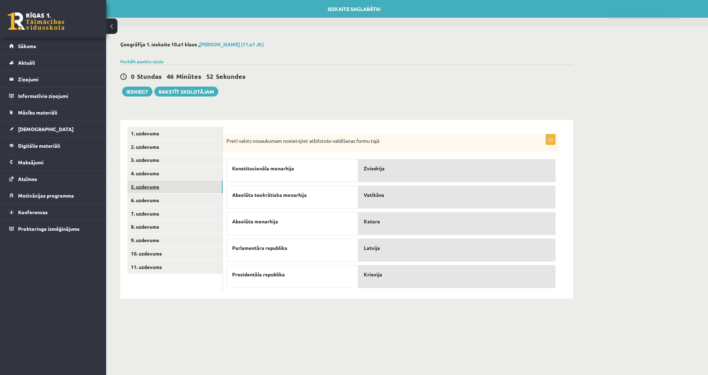
scroll to position [0, 0]
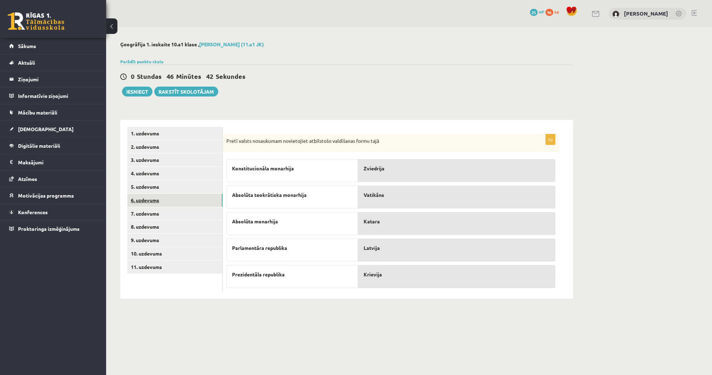
click at [149, 198] on link "6. uzdevums" at bounding box center [174, 200] width 95 height 13
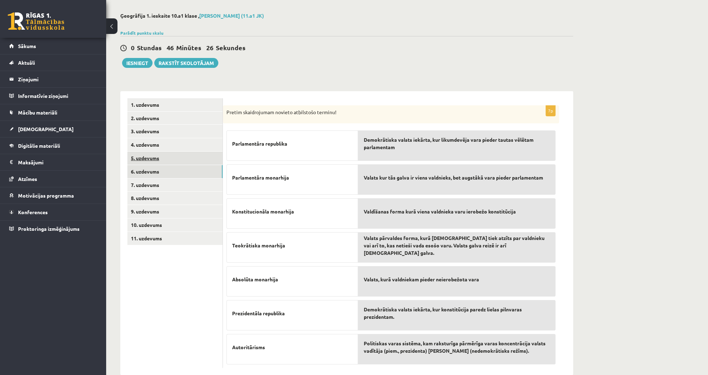
scroll to position [42, 0]
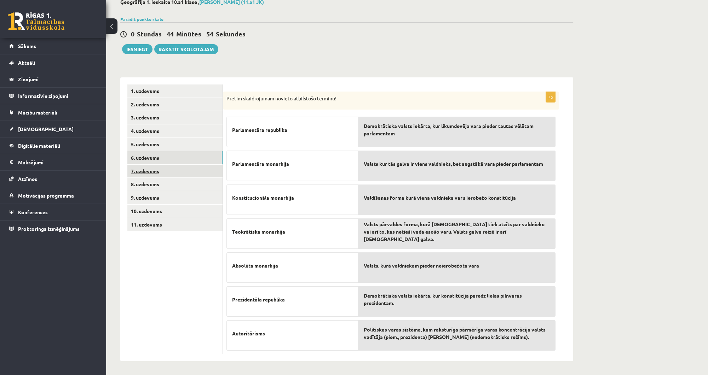
click at [202, 175] on link "7. uzdevums" at bounding box center [174, 171] width 95 height 13
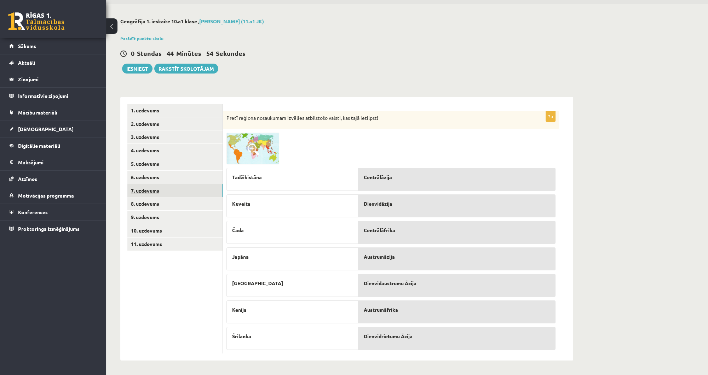
scroll to position [22, 0]
click at [208, 203] on link "8. uzdevums" at bounding box center [174, 204] width 95 height 13
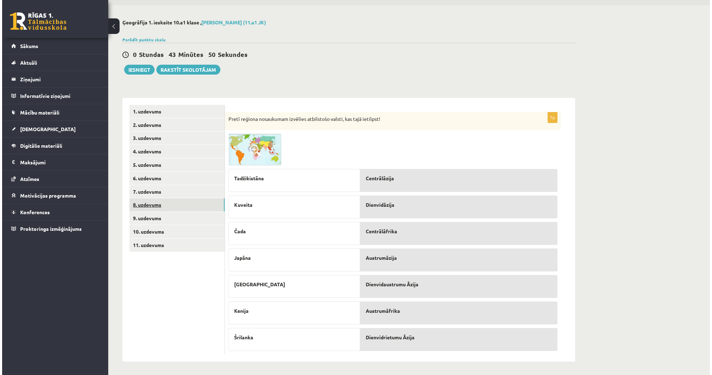
scroll to position [0, 0]
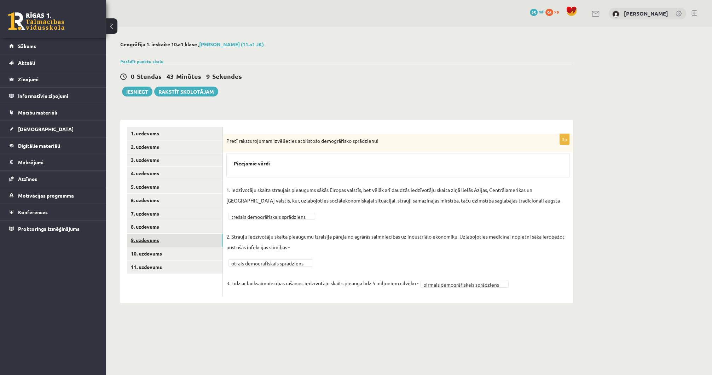
click at [202, 239] on link "9. uzdevums" at bounding box center [174, 240] width 95 height 13
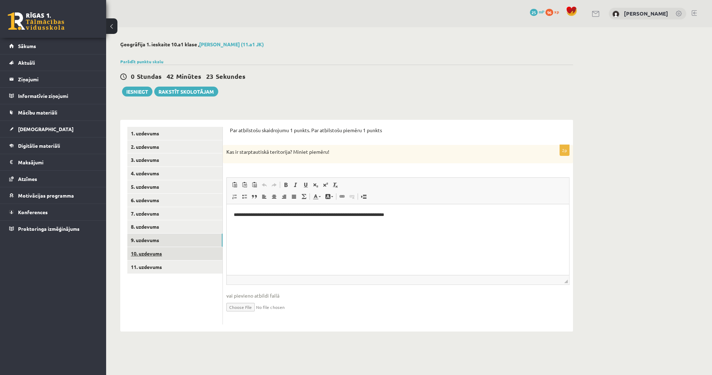
click at [170, 256] on link "10. uzdevums" at bounding box center [174, 253] width 95 height 13
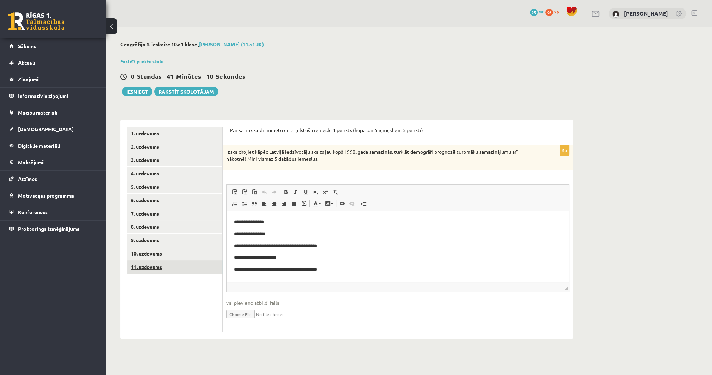
click at [173, 273] on link "11. uzdevums" at bounding box center [174, 267] width 95 height 13
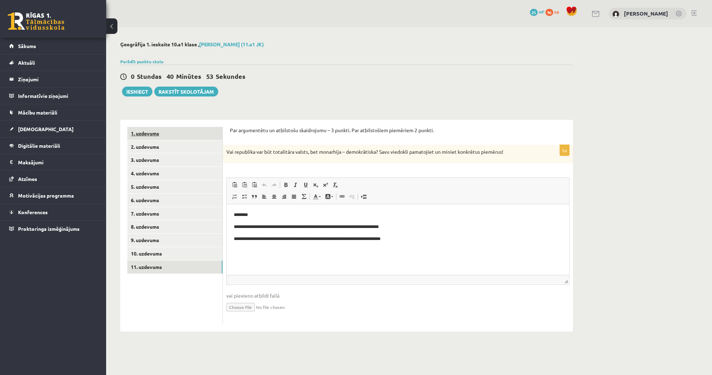
click at [165, 136] on link "1. uzdevums" at bounding box center [174, 133] width 95 height 13
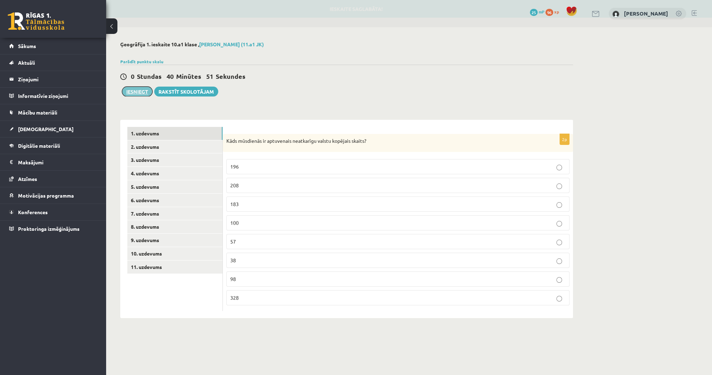
click at [144, 94] on button "Iesniegt" at bounding box center [137, 92] width 30 height 10
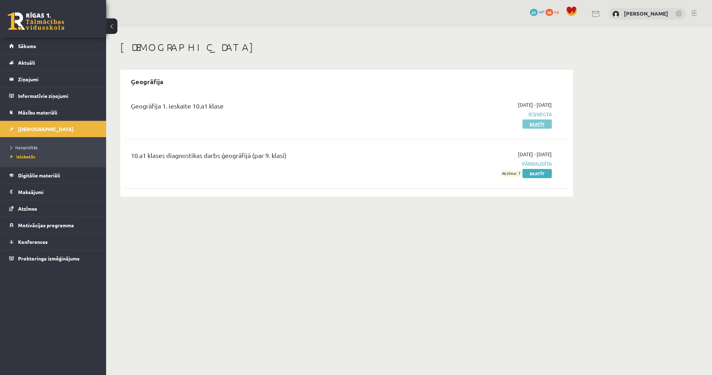
click at [535, 123] on link "Skatīt" at bounding box center [536, 124] width 29 height 9
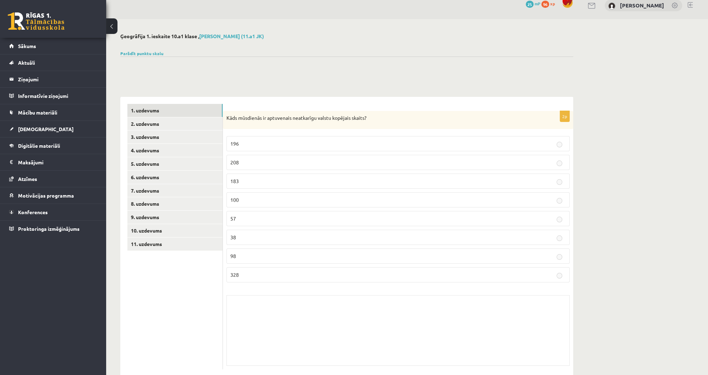
scroll to position [23, 0]
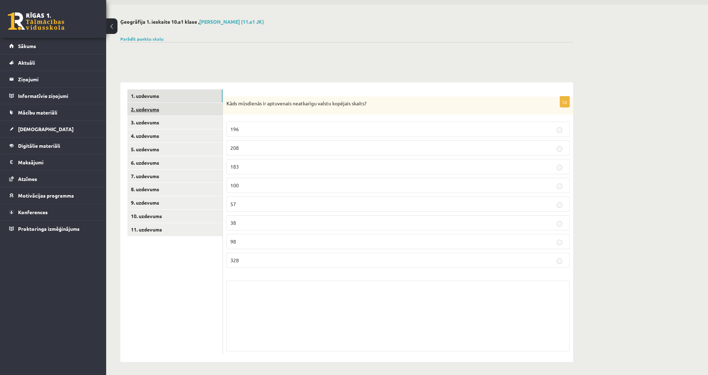
click at [184, 111] on link "2. uzdevums" at bounding box center [174, 109] width 95 height 13
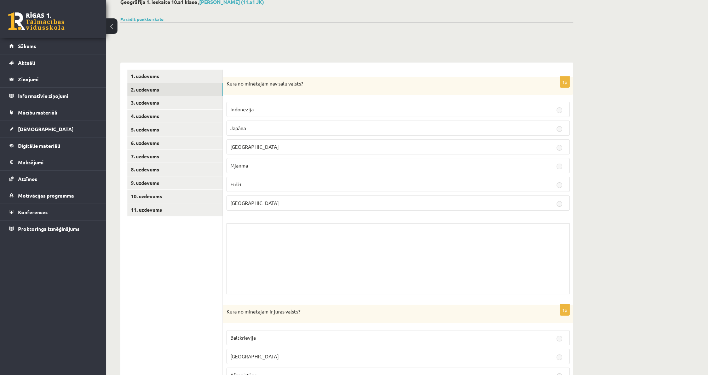
scroll to position [192, 0]
